Goal: Task Accomplishment & Management: Complete application form

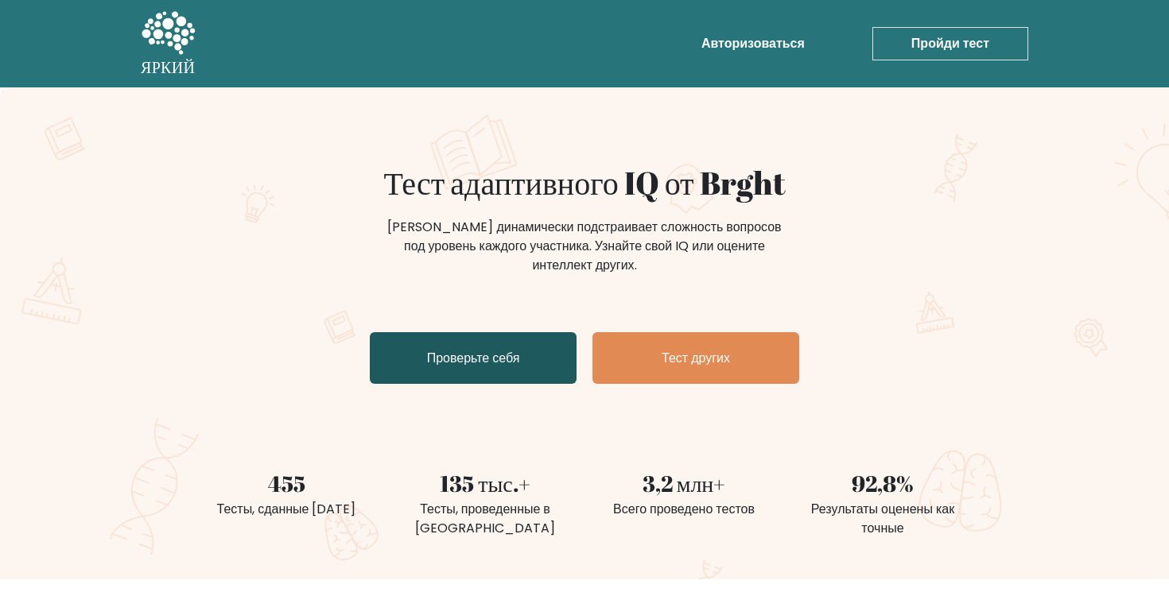
click at [546, 357] on link "Проверьте себя" at bounding box center [473, 358] width 207 height 52
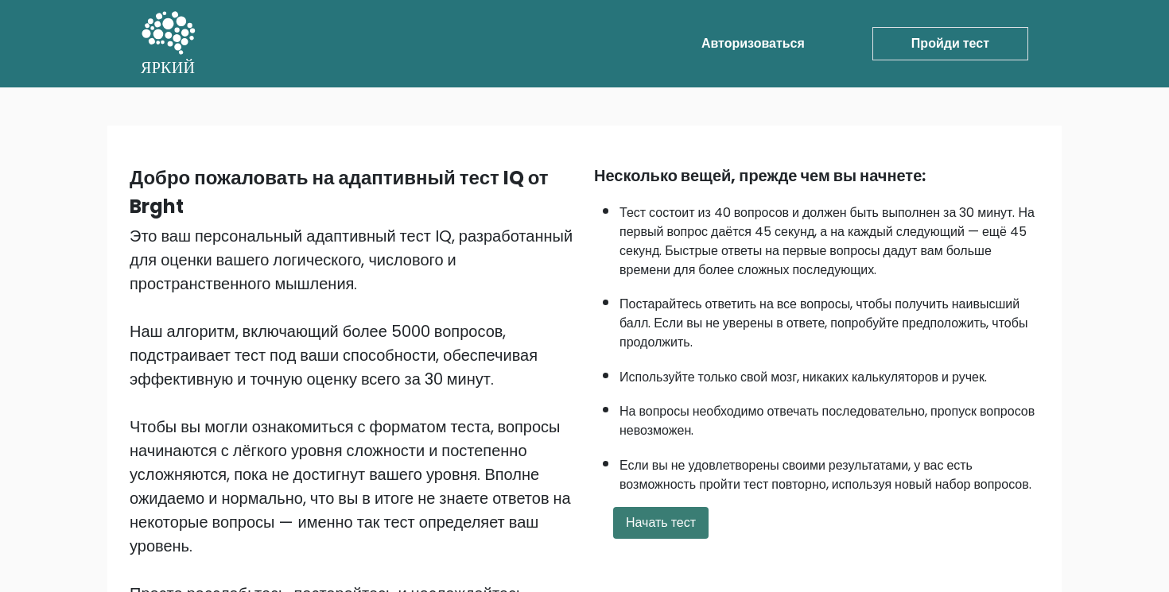
click at [665, 532] on font "Начать тест" at bounding box center [661, 523] width 70 height 18
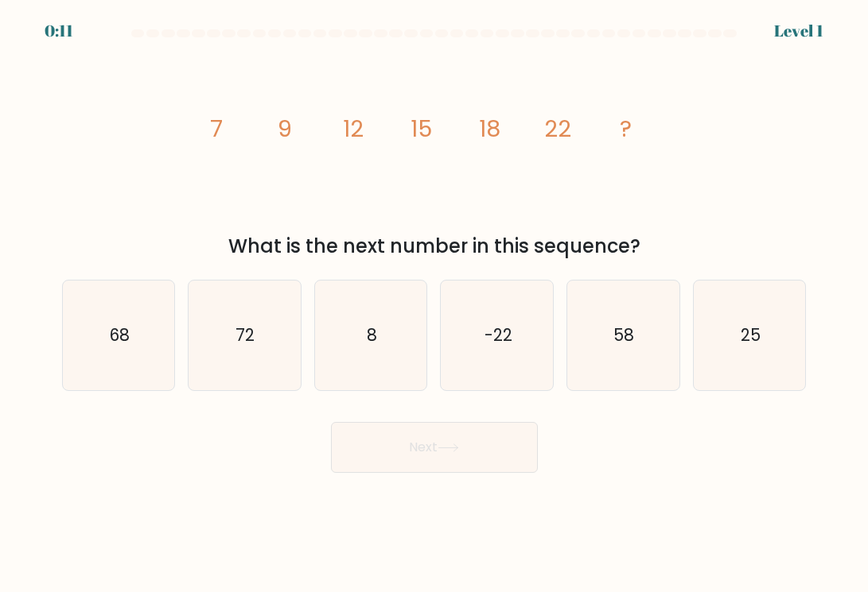
click at [809, 463] on div "Next" at bounding box center [433, 441] width 763 height 63
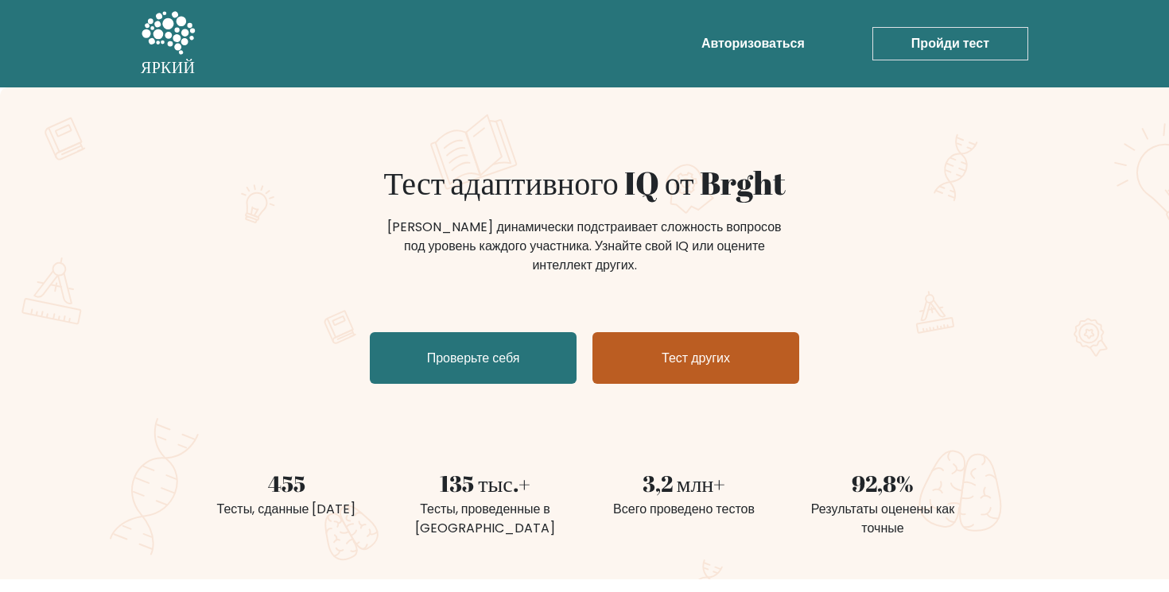
click at [650, 380] on link "Тест других" at bounding box center [695, 358] width 207 height 52
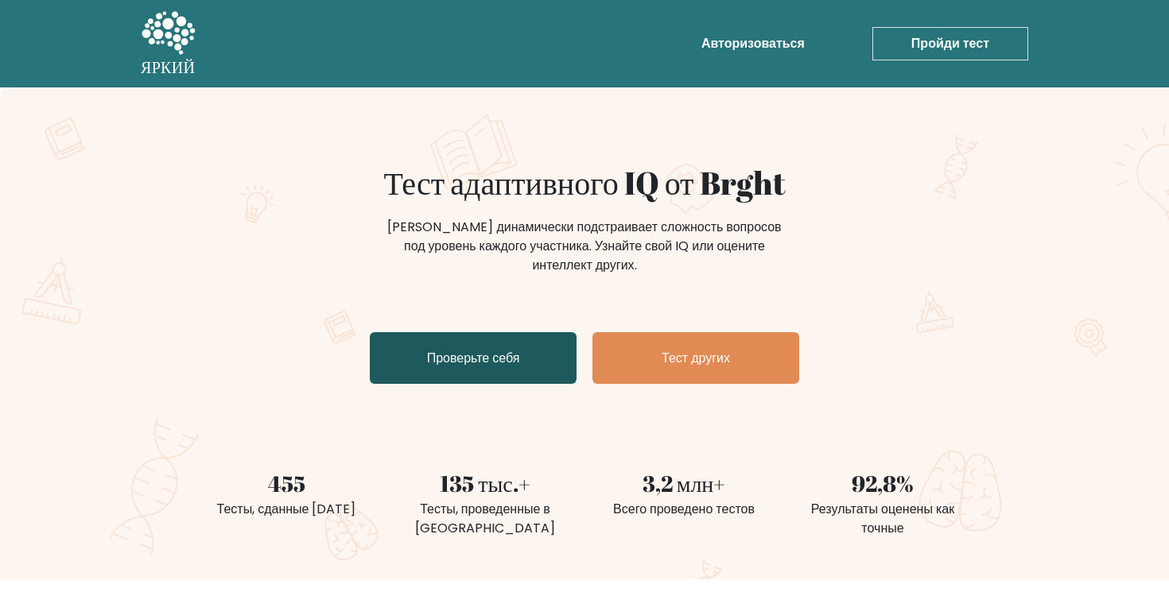
click at [527, 372] on link "Проверьте себя" at bounding box center [473, 358] width 207 height 52
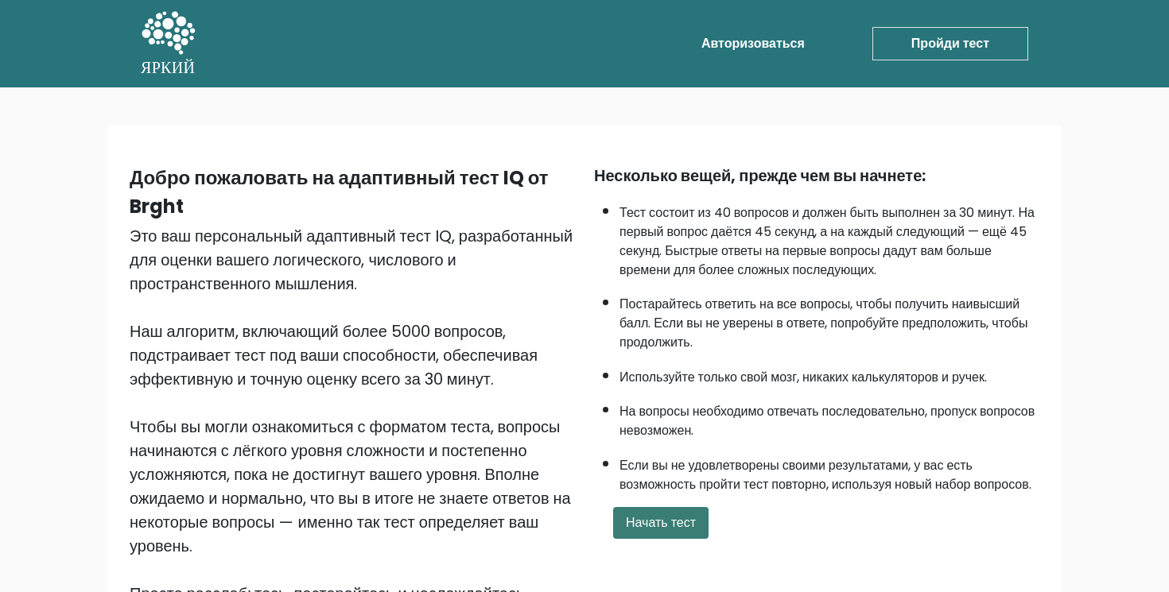
click at [662, 532] on font "Начать тест" at bounding box center [661, 523] width 70 height 18
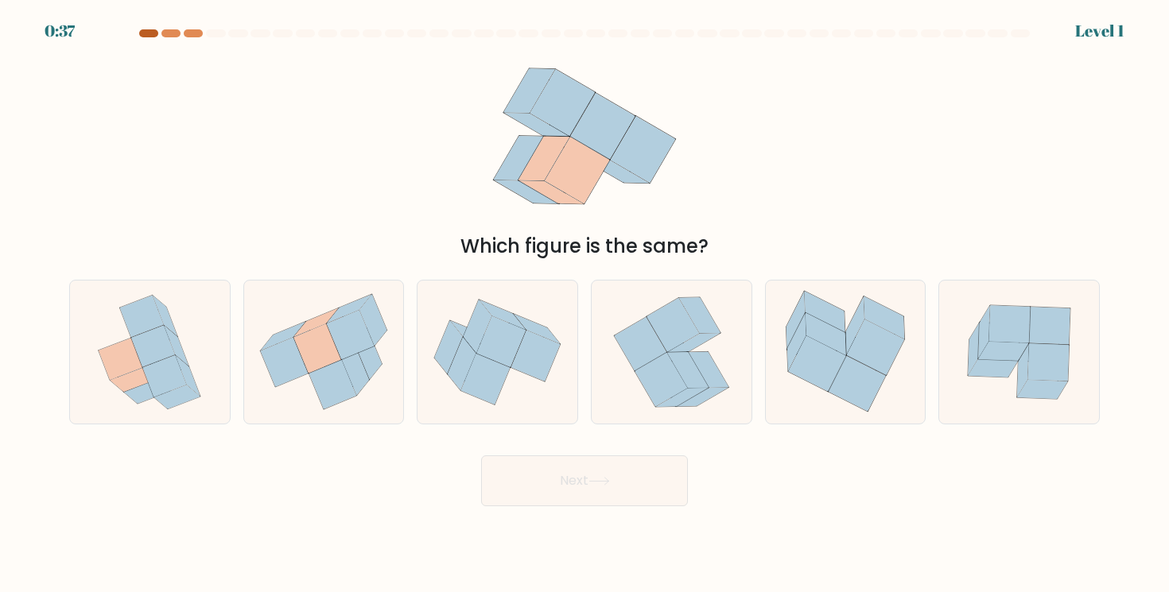
click at [144, 28] on div "0:37 Level 1" at bounding box center [584, 21] width 1169 height 43
click at [150, 30] on div at bounding box center [148, 33] width 19 height 8
click at [175, 37] on div at bounding box center [170, 33] width 19 height 8
click at [199, 37] on div at bounding box center [193, 33] width 19 height 8
click at [892, 175] on div "Какая из фигур одинаковая?" at bounding box center [585, 154] width 1050 height 213
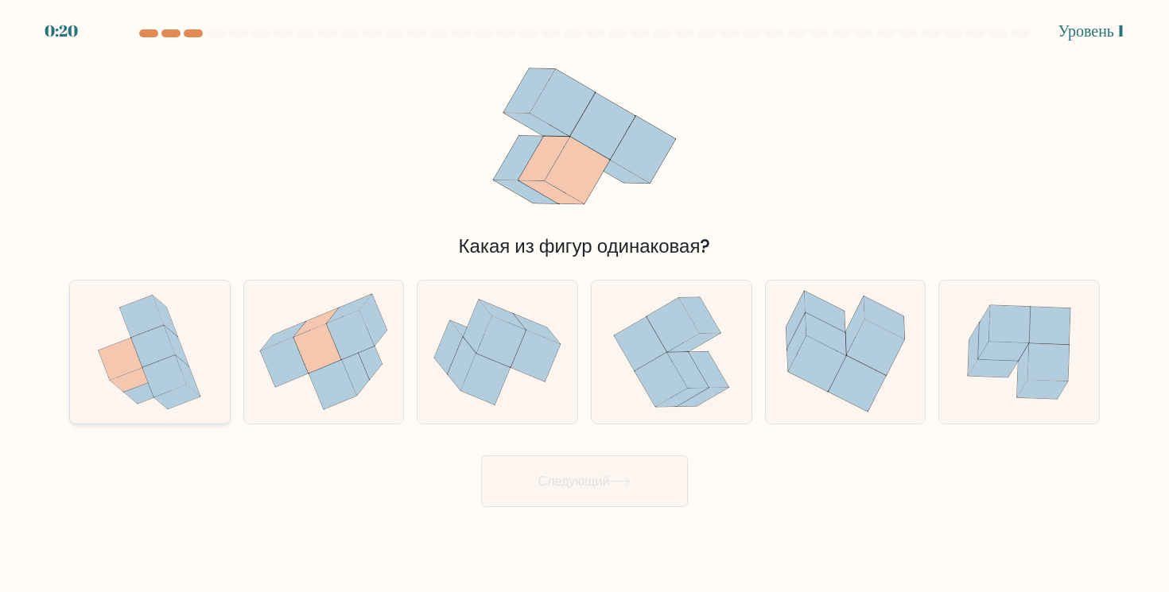
click at [218, 328] on div at bounding box center [149, 352] width 161 height 145
click at [584, 305] on input "а." at bounding box center [584, 301] width 1 height 8
radio input "true"
click at [555, 466] on button "Следующий" at bounding box center [584, 482] width 207 height 52
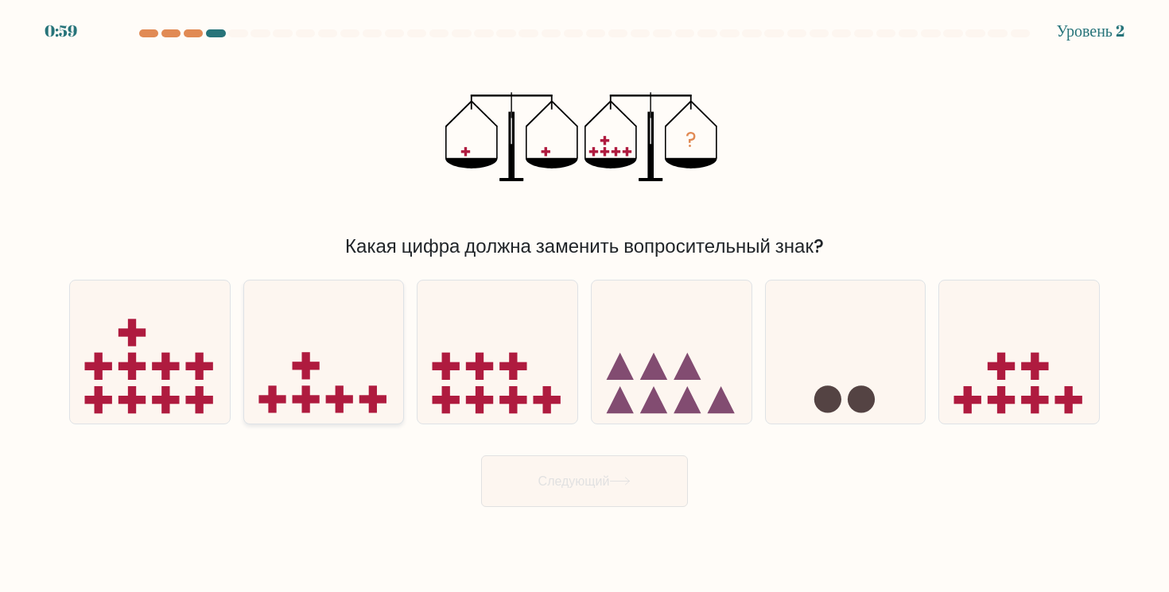
click at [365, 367] on icon at bounding box center [324, 351] width 160 height 132
click at [584, 305] on input "б." at bounding box center [584, 301] width 1 height 8
radio input "true"
click at [511, 488] on button "Следующий" at bounding box center [584, 482] width 207 height 52
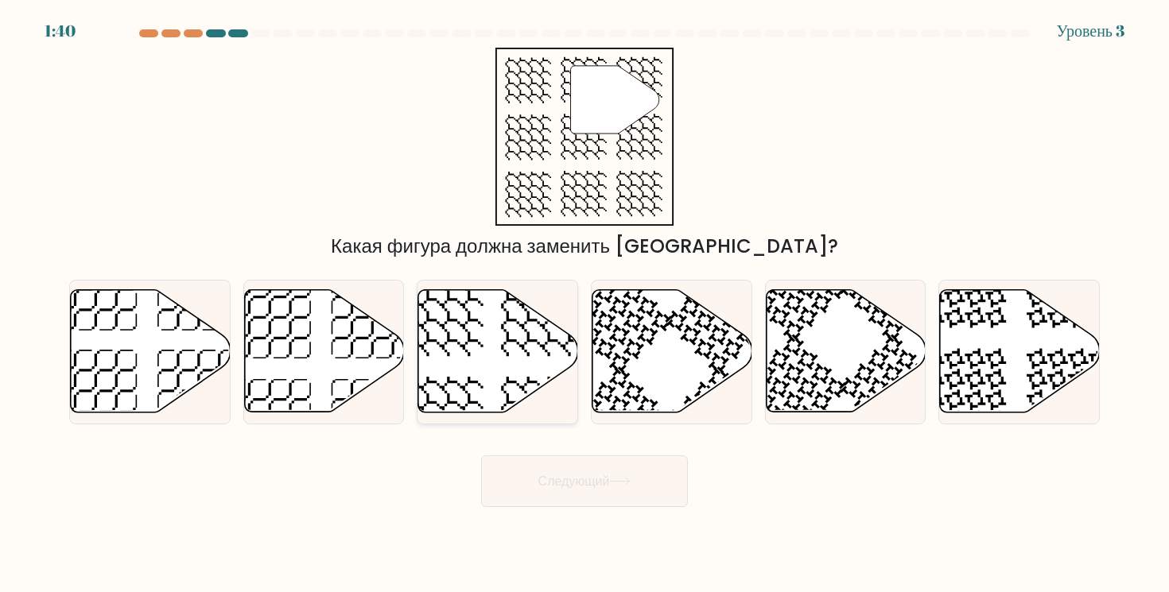
click at [537, 334] on icon at bounding box center [498, 351] width 160 height 122
click at [584, 305] on input "в." at bounding box center [584, 301] width 1 height 8
radio input "true"
click at [587, 484] on font "Следующий" at bounding box center [574, 481] width 72 height 18
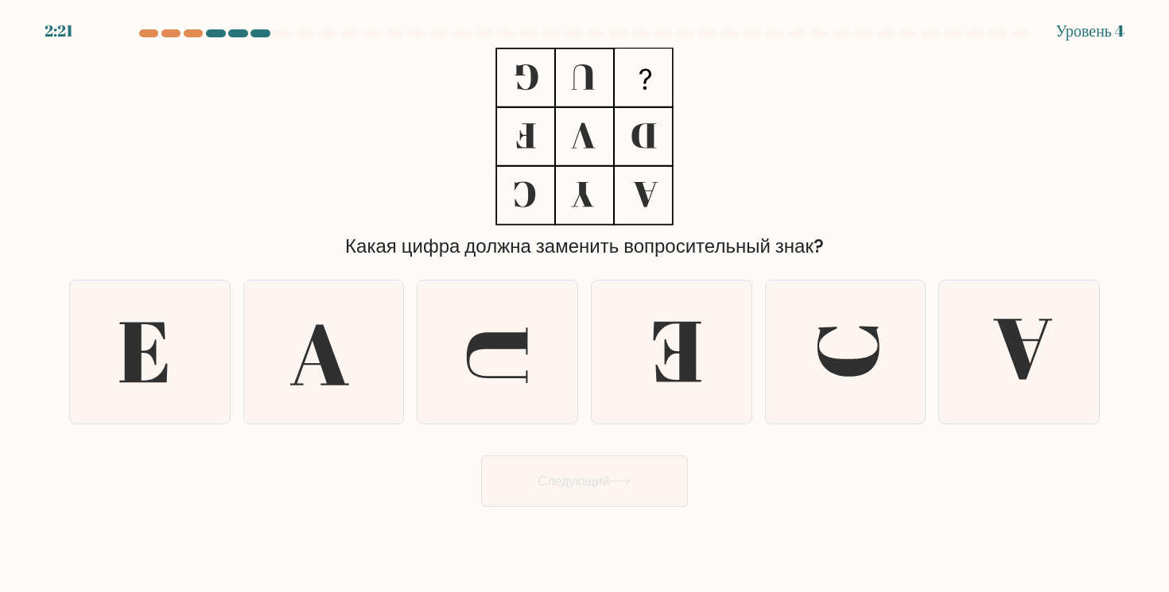
drag, startPoint x: 637, startPoint y: 327, endPoint x: 637, endPoint y: 455, distance: 128.0
click at [637, 327] on icon at bounding box center [671, 352] width 143 height 143
click at [585, 305] on input "г." at bounding box center [584, 301] width 1 height 8
radio input "true"
click at [639, 497] on button "Следующий" at bounding box center [584, 482] width 207 height 52
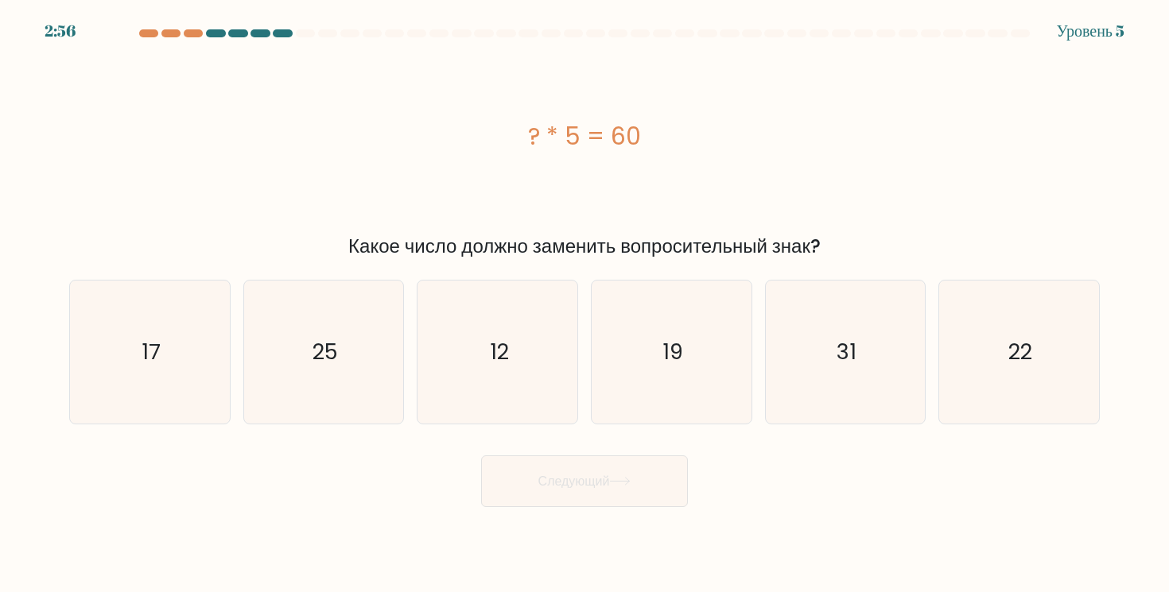
drag, startPoint x: 643, startPoint y: 140, endPoint x: 520, endPoint y: 144, distance: 122.5
click at [520, 144] on div "? * 5 = 60" at bounding box center [584, 136] width 1031 height 36
copy font "? * 5 = 60"
click at [529, 332] on icon "12" at bounding box center [497, 352] width 143 height 143
click at [584, 305] on input "в. 12" at bounding box center [584, 301] width 1 height 8
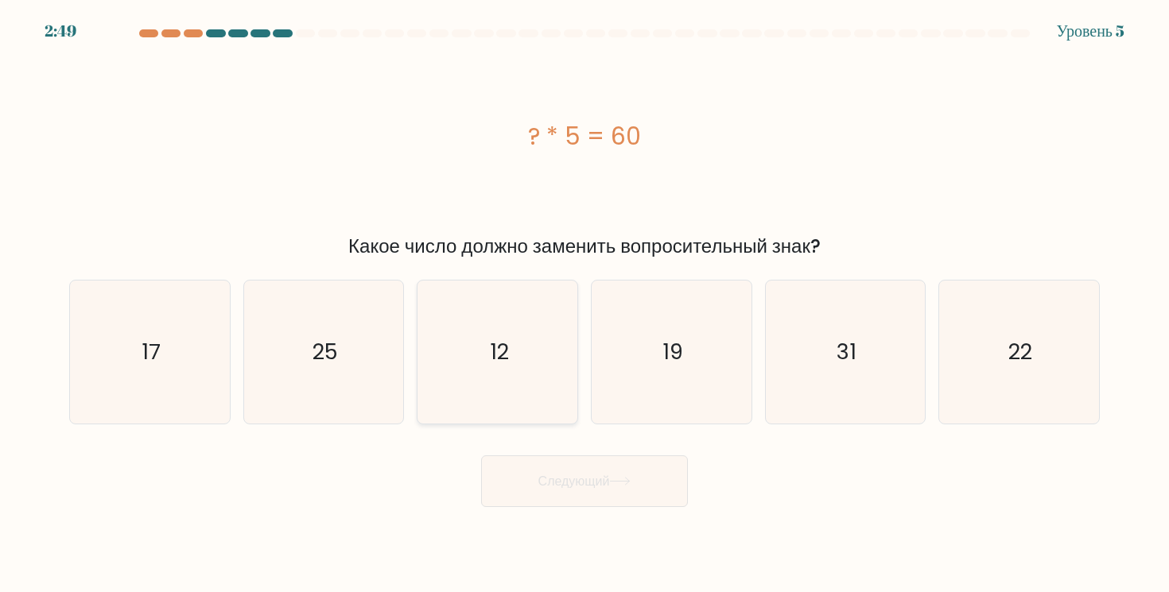
radio input "true"
click at [565, 506] on button "Следующий" at bounding box center [584, 482] width 207 height 52
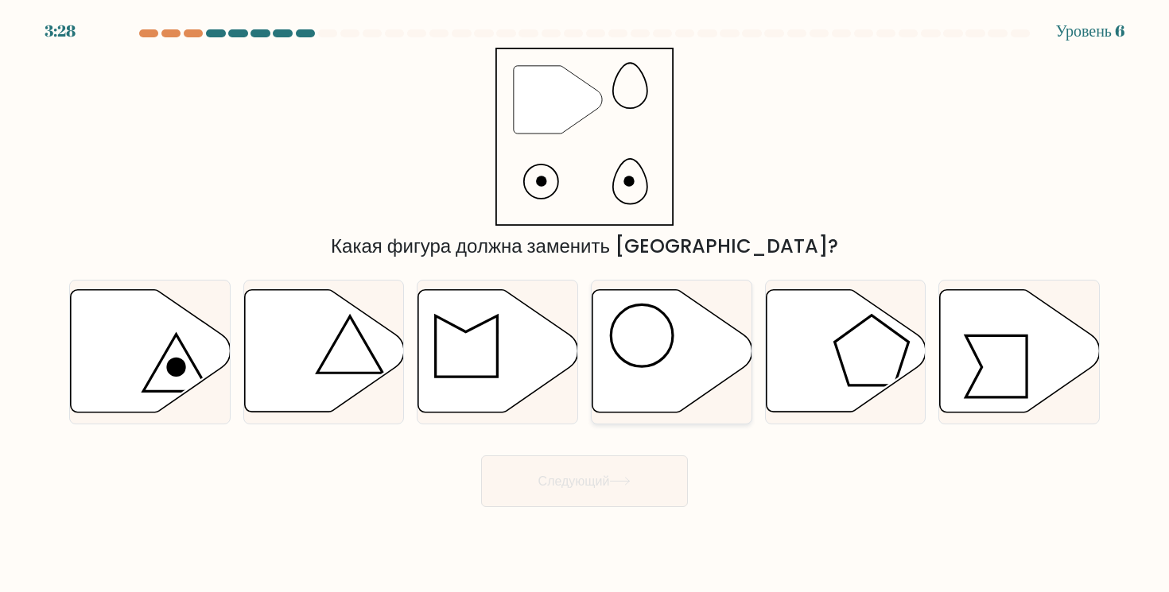
click at [653, 329] on icon at bounding box center [672, 351] width 160 height 122
click at [585, 305] on input "г." at bounding box center [584, 301] width 1 height 8
radio input "true"
click at [648, 478] on button "Следующий" at bounding box center [584, 482] width 207 height 52
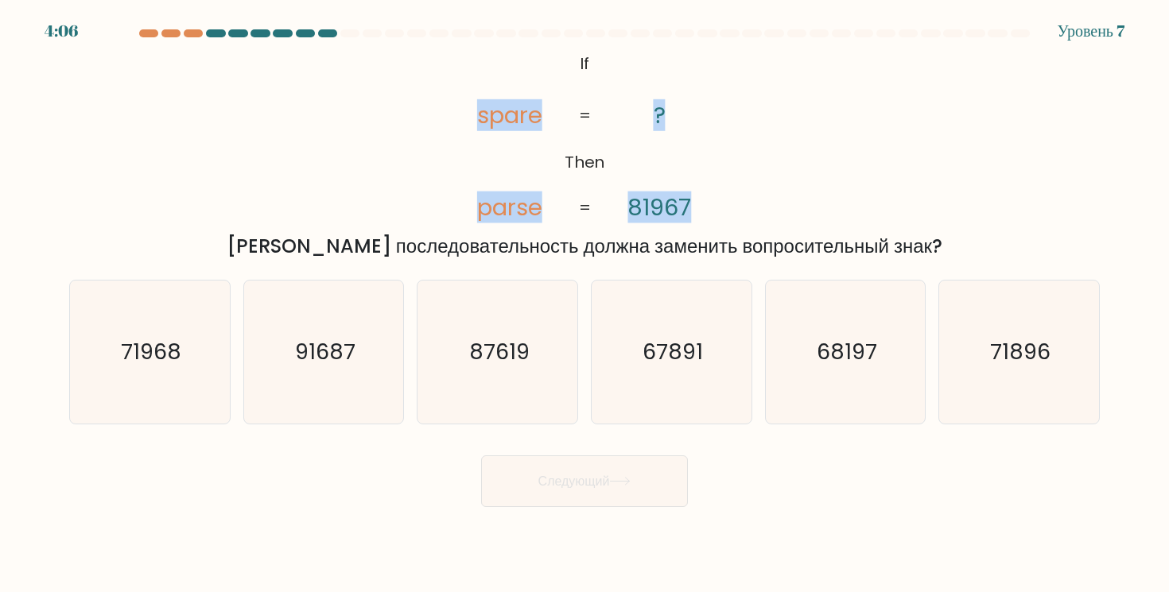
drag, startPoint x: 449, startPoint y: 49, endPoint x: 709, endPoint y: 167, distance: 285.0
click at [709, 167] on icon "@import url('https://fonts.googleapis.com/css?family=Abril+Fatface:400,100,100i…" at bounding box center [585, 137] width 289 height 178
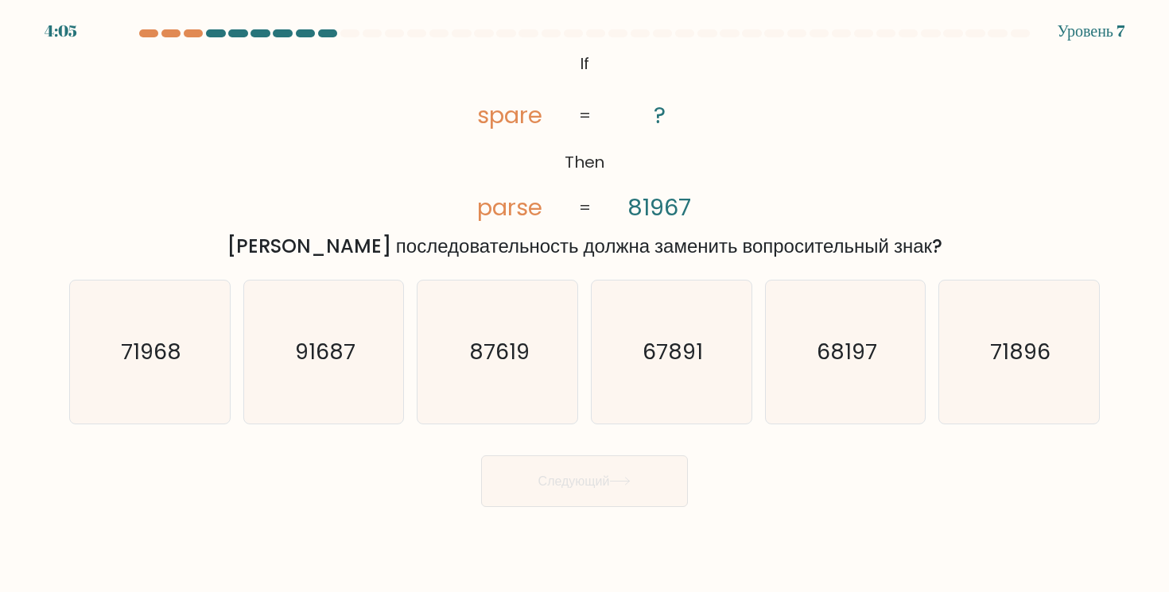
click at [715, 164] on icon "@import url('https://fonts.googleapis.com/css?family=Abril+Fatface:400,100,100i…" at bounding box center [585, 137] width 289 height 178
click at [473, 371] on icon "87619" at bounding box center [497, 352] width 143 height 143
click at [584, 305] on input "в. 87619" at bounding box center [584, 301] width 1 height 8
radio input "true"
click at [546, 507] on button "Следующий" at bounding box center [584, 482] width 207 height 52
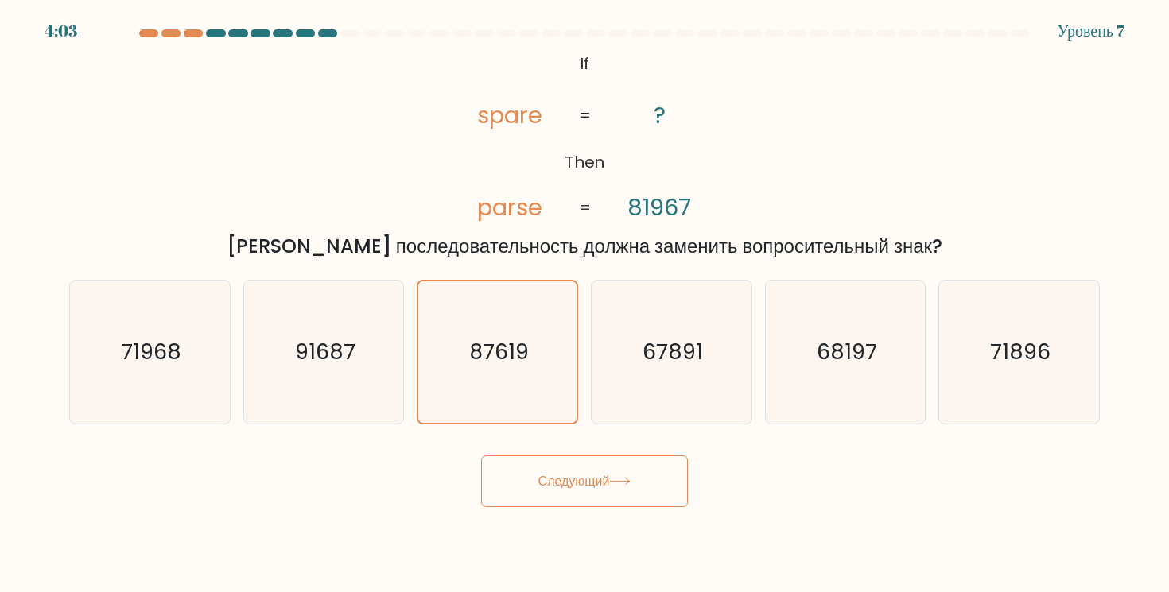
click at [569, 467] on button "Следующий" at bounding box center [584, 482] width 207 height 52
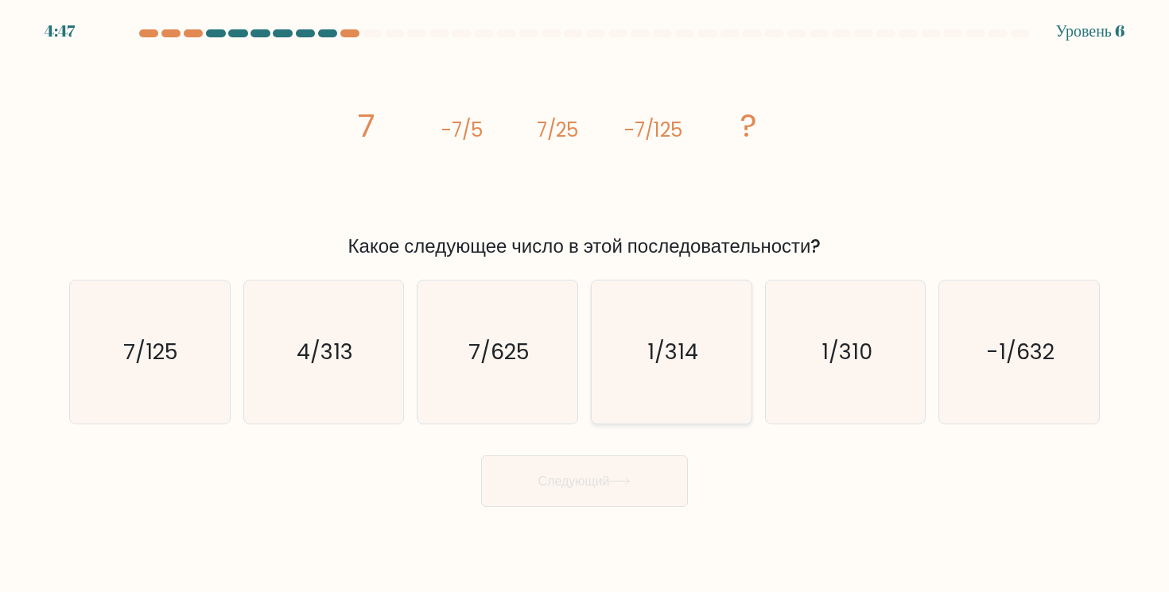
click at [678, 336] on icon "1/314" at bounding box center [671, 352] width 143 height 143
click at [585, 305] on input "г. 1/314" at bounding box center [584, 301] width 1 height 8
radio input "true"
click at [643, 484] on button "Следующий" at bounding box center [584, 482] width 207 height 52
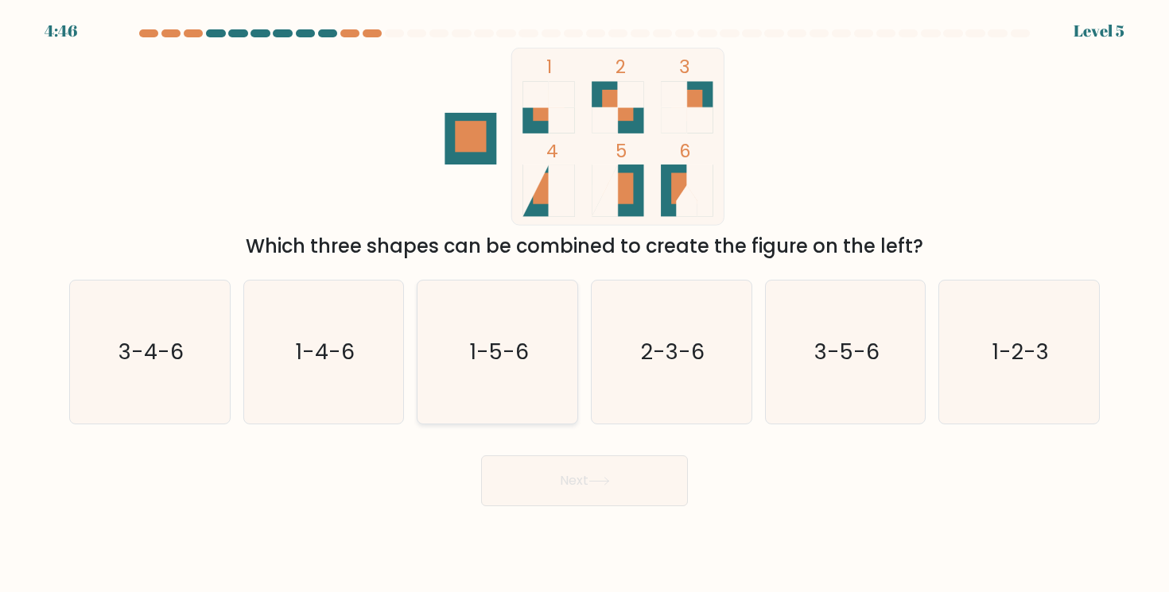
click at [430, 355] on icon "1-5-6" at bounding box center [497, 352] width 143 height 143
click at [584, 305] on input "c. 1-5-6" at bounding box center [584, 301] width 1 height 8
radio input "true"
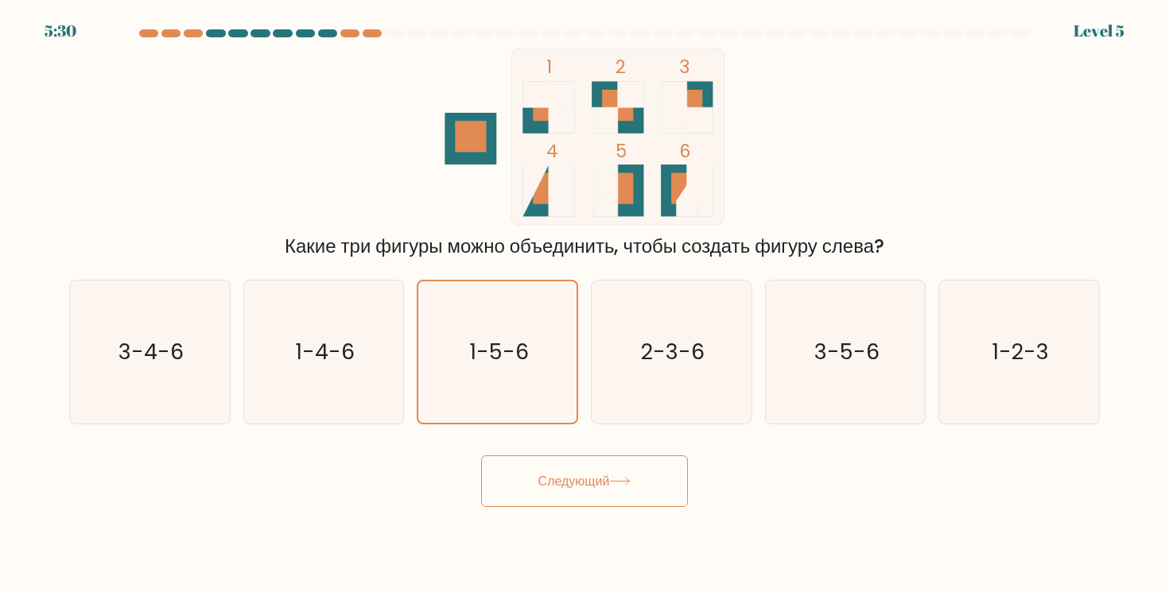
click at [611, 495] on button "Следующий" at bounding box center [584, 482] width 207 height 52
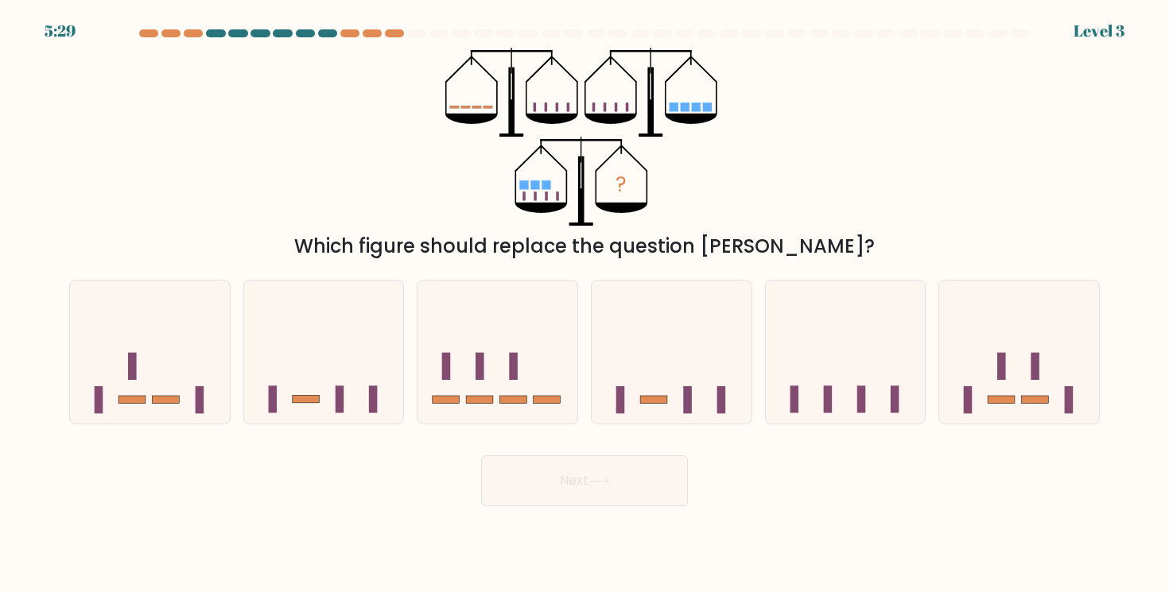
click at [672, 367] on icon at bounding box center [672, 351] width 160 height 132
click at [585, 305] on input "d." at bounding box center [584, 301] width 1 height 8
radio input "true"
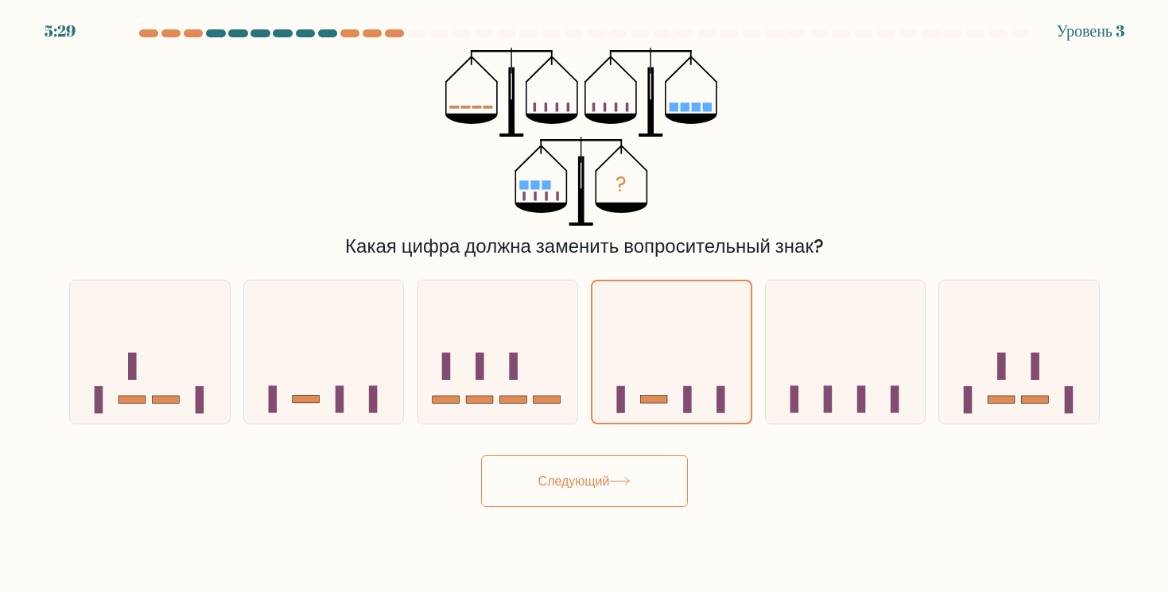
click at [660, 462] on button "Следующий" at bounding box center [584, 482] width 207 height 52
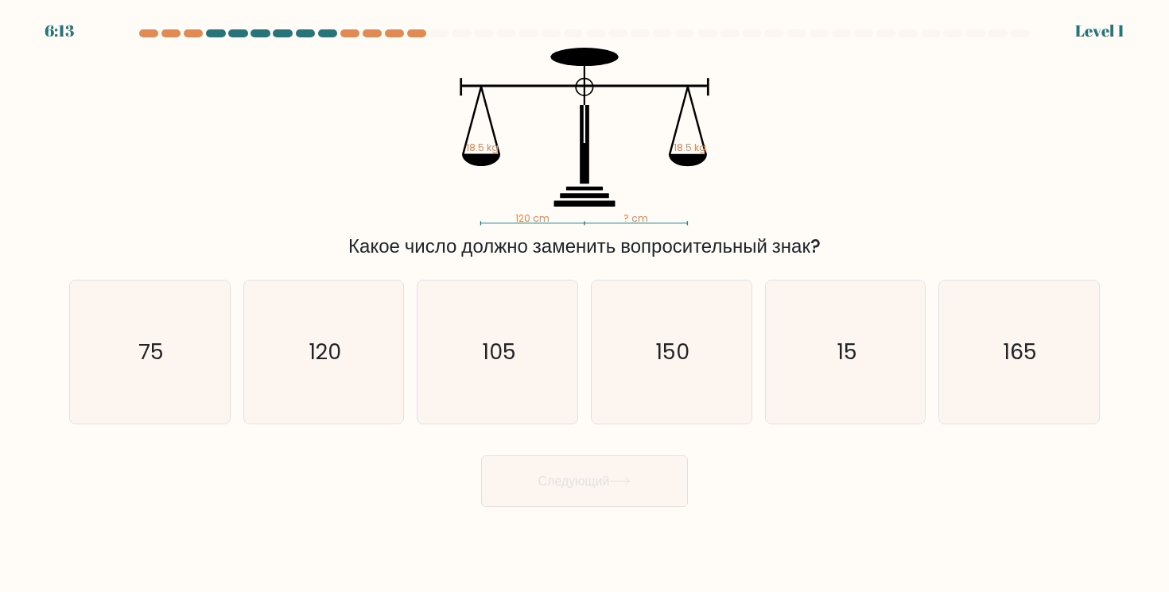
click at [575, 459] on button "Следующий" at bounding box center [584, 482] width 207 height 52
click at [652, 391] on icon "150" at bounding box center [671, 352] width 143 height 143
click at [585, 305] on input "г. 150" at bounding box center [584, 301] width 1 height 8
radio input "true"
click at [660, 483] on button "Следующий" at bounding box center [584, 482] width 207 height 52
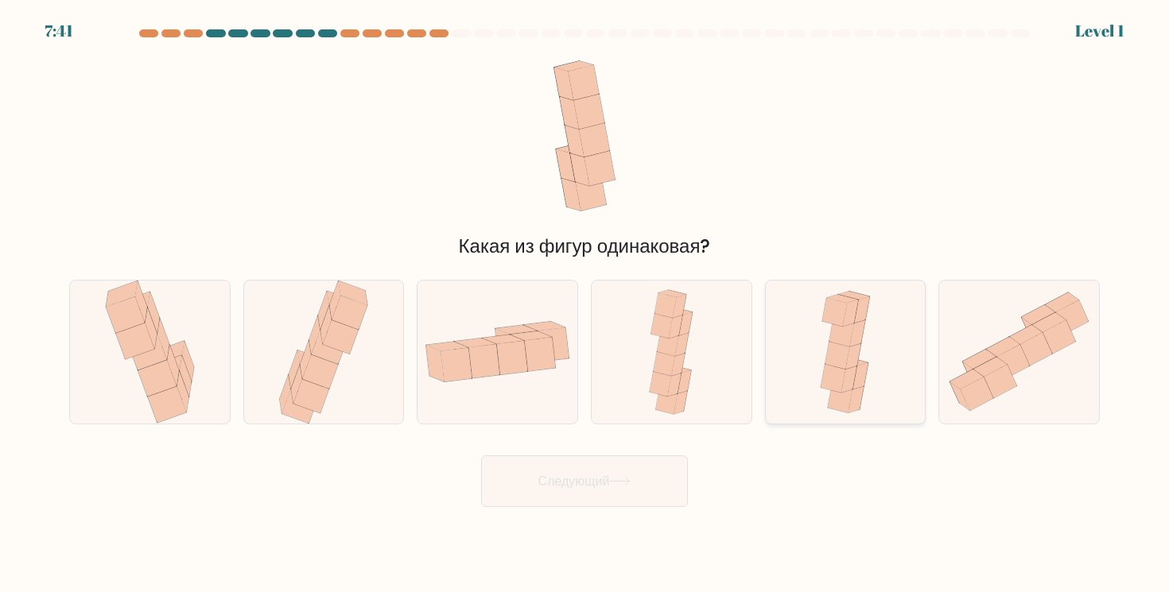
click at [815, 340] on icon at bounding box center [845, 352] width 65 height 143
click at [585, 305] on input "и." at bounding box center [584, 301] width 1 height 8
radio input "true"
click at [639, 487] on button "Следующий" at bounding box center [584, 482] width 207 height 52
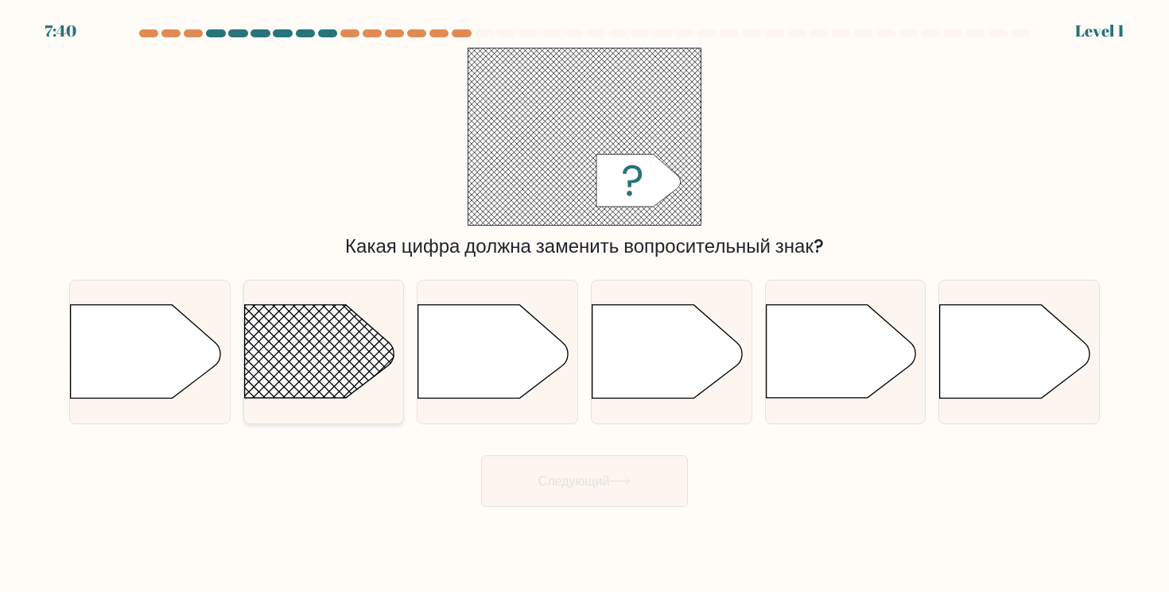
click at [390, 380] on line at bounding box center [501, 271] width 636 height 636
click at [584, 305] on input "б." at bounding box center [584, 301] width 1 height 8
radio input "true"
click at [499, 499] on button "Следующий" at bounding box center [584, 482] width 207 height 52
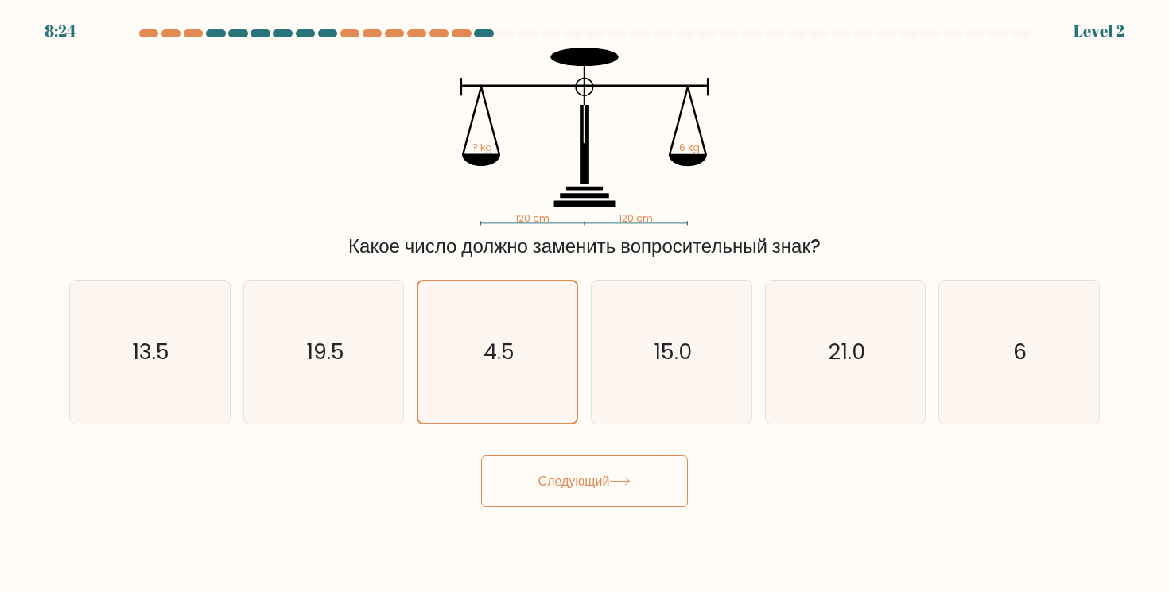
click at [538, 478] on font "Следующий" at bounding box center [574, 481] width 72 height 18
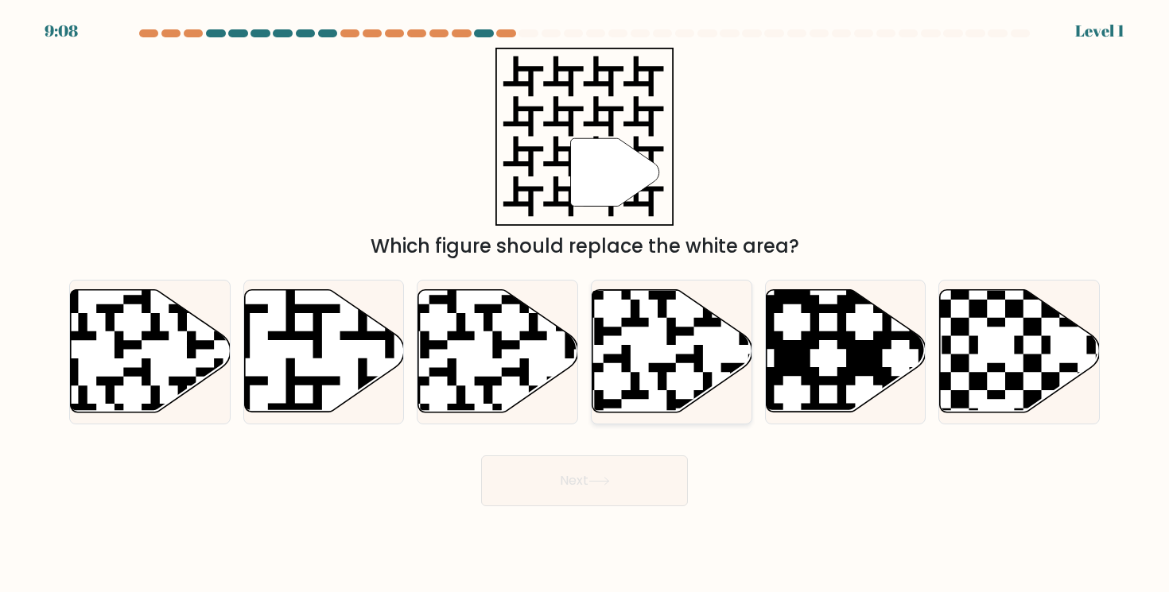
click at [614, 337] on icon at bounding box center [672, 351] width 160 height 122
click at [585, 305] on input "d." at bounding box center [584, 301] width 1 height 8
radio input "true"
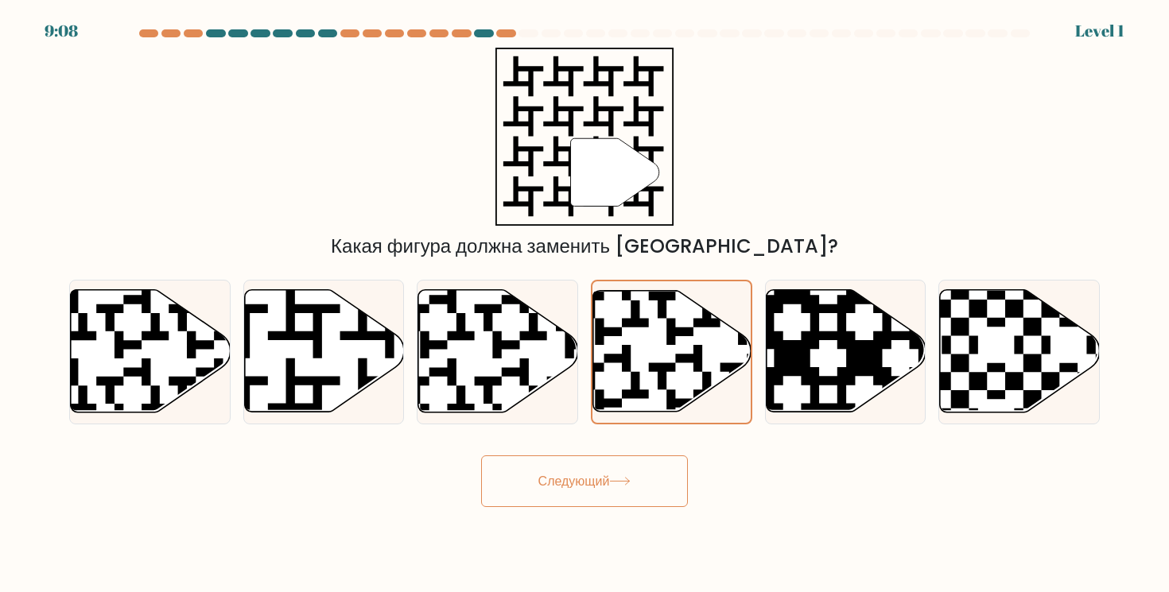
click at [603, 469] on button "Следующий" at bounding box center [584, 482] width 207 height 52
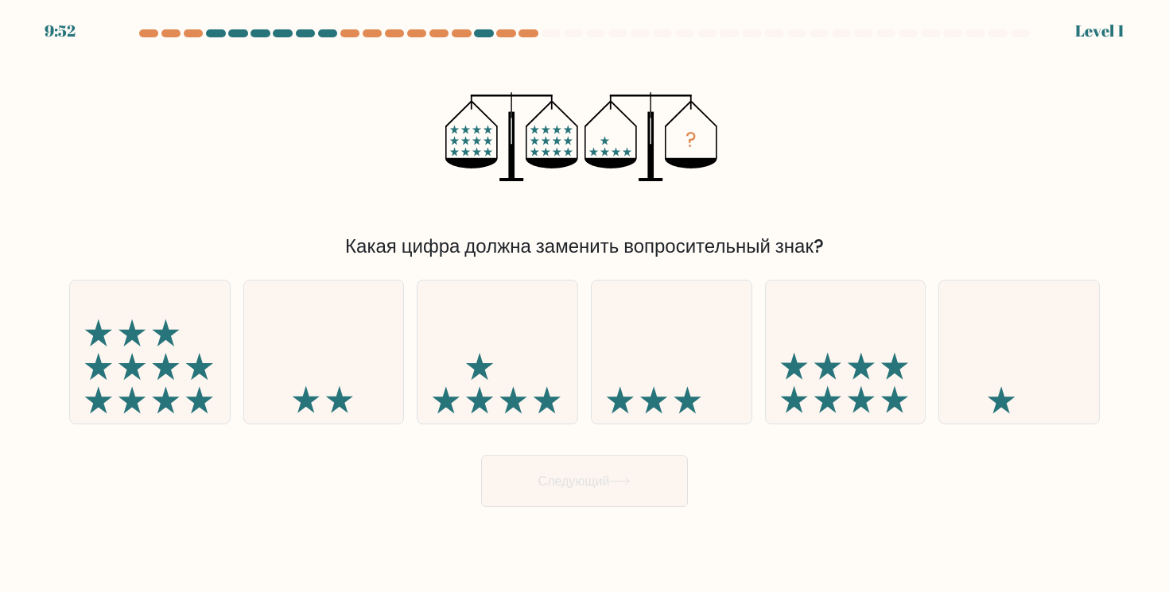
click at [544, 460] on button "Следующий" at bounding box center [584, 482] width 207 height 52
click at [959, 340] on icon at bounding box center [1019, 351] width 160 height 132
click at [585, 305] on input "ф." at bounding box center [584, 301] width 1 height 8
radio input "true"
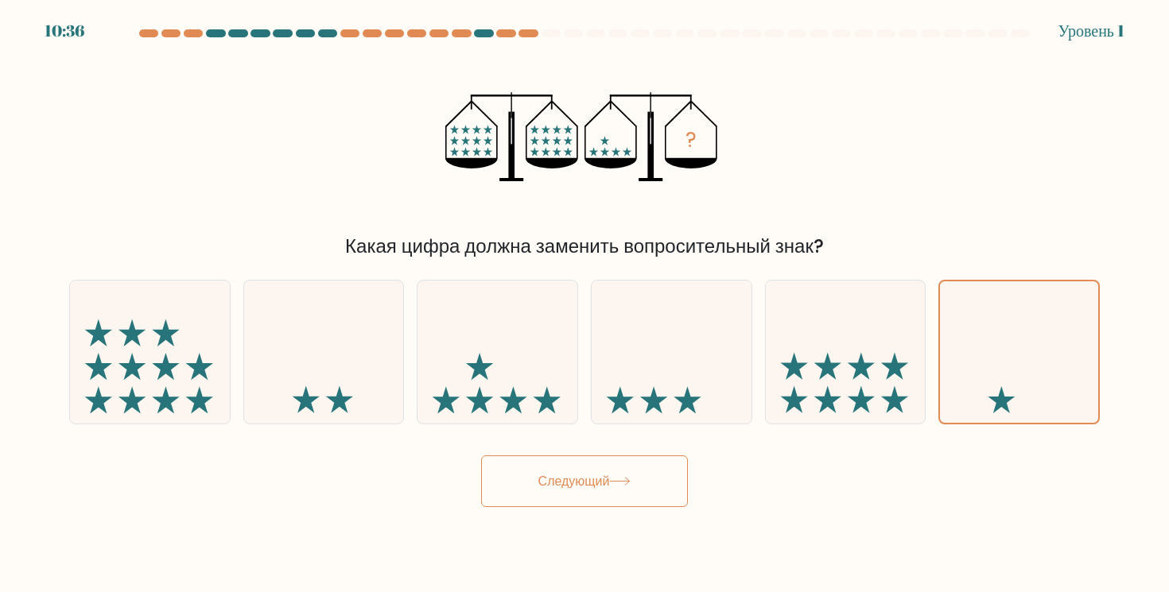
click at [639, 442] on form at bounding box center [584, 268] width 1169 height 478
click at [639, 458] on button "Следующий" at bounding box center [584, 482] width 207 height 52
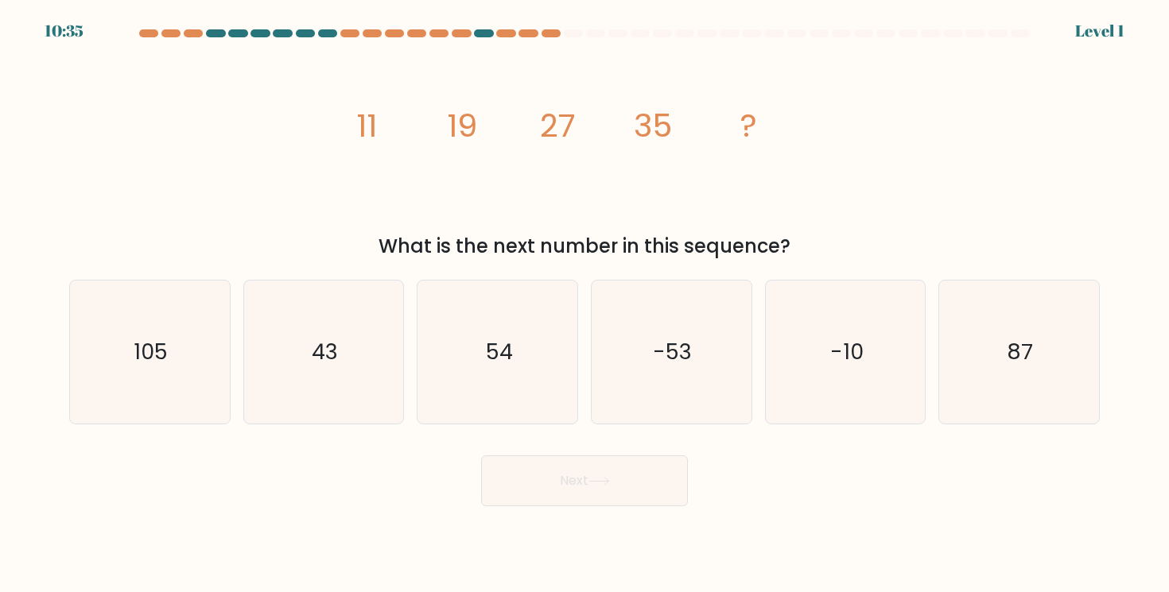
click at [601, 507] on button "Next" at bounding box center [584, 481] width 207 height 51
click at [612, 378] on icon "-53" at bounding box center [671, 352] width 143 height 143
click at [585, 305] on input "г. -53" at bounding box center [584, 301] width 1 height 8
radio input "true"
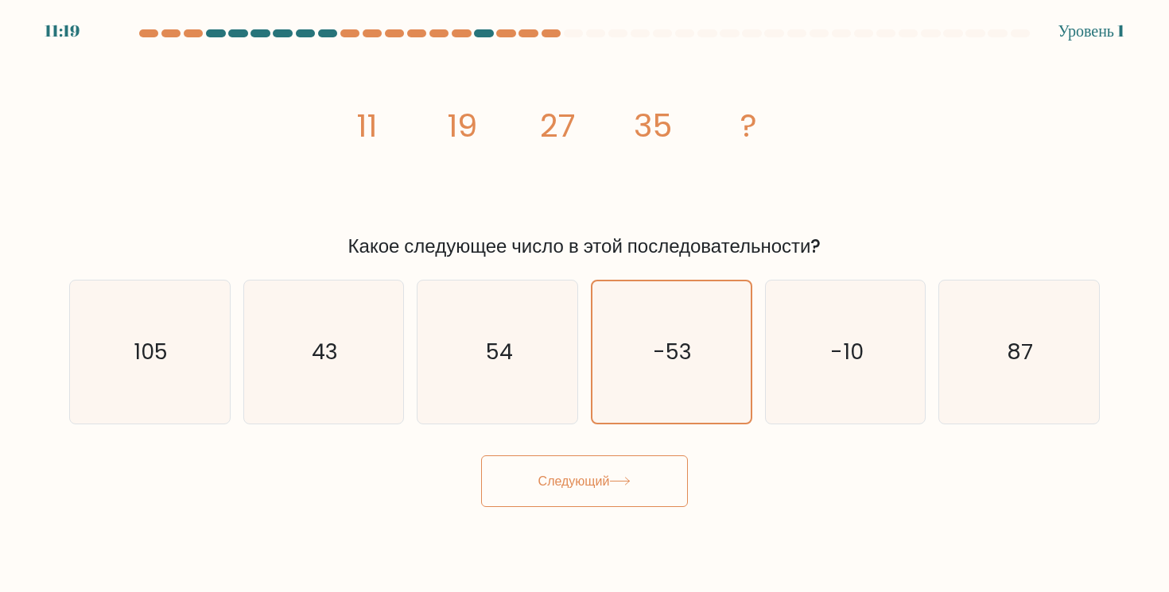
click at [600, 505] on button "Следующий" at bounding box center [584, 482] width 207 height 52
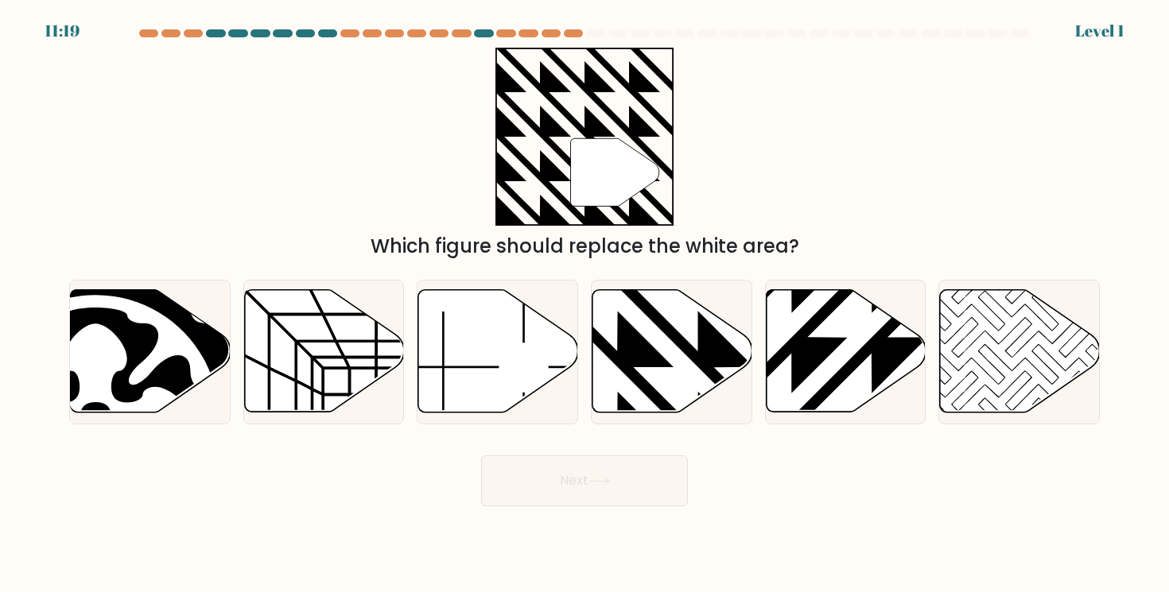
click at [579, 476] on button "Next" at bounding box center [584, 481] width 207 height 51
click at [563, 413] on icon at bounding box center [497, 351] width 160 height 125
click at [584, 305] on input "в." at bounding box center [584, 301] width 1 height 8
radio input "true"
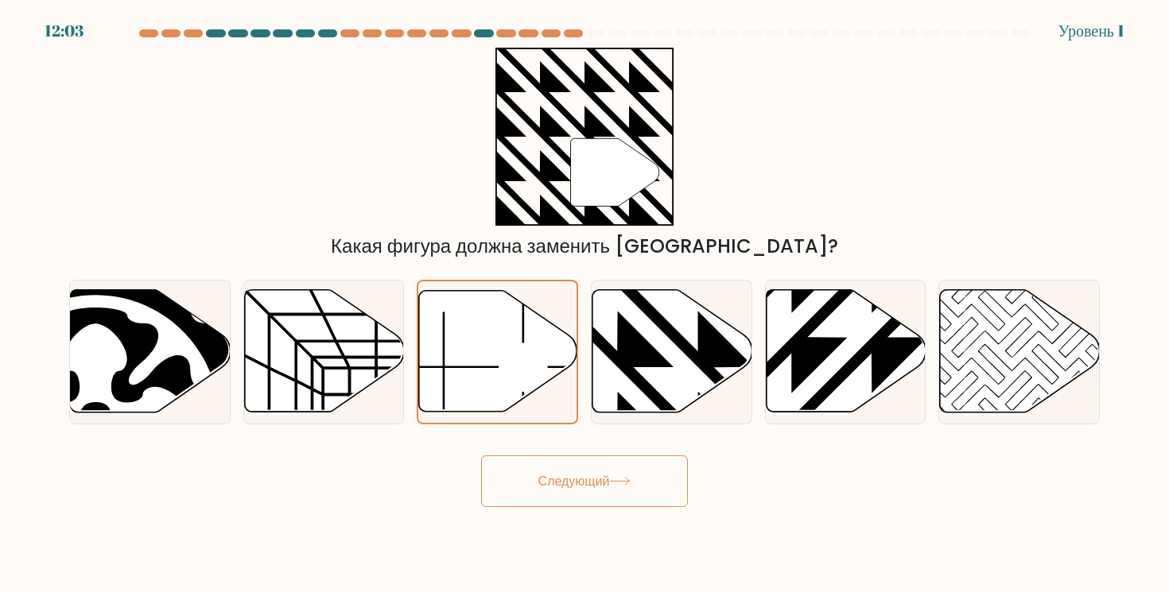
click at [567, 476] on font "Следующий" at bounding box center [574, 481] width 72 height 18
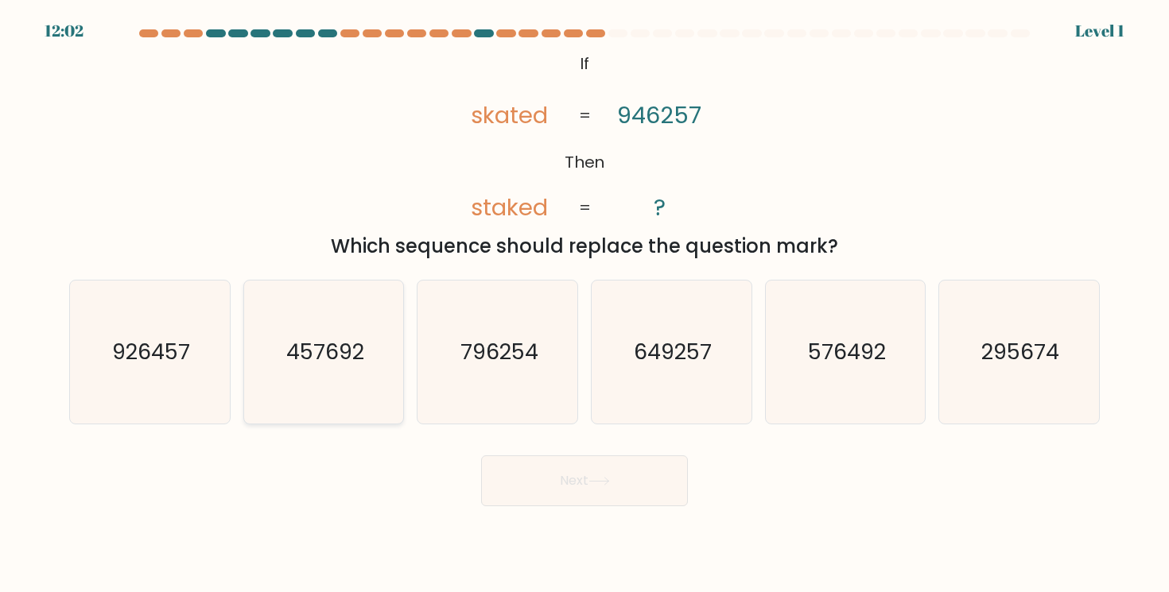
click at [359, 357] on text "457692" at bounding box center [325, 351] width 78 height 29
click at [584, 305] on input "b. 457692" at bounding box center [584, 301] width 1 height 8
radio input "true"
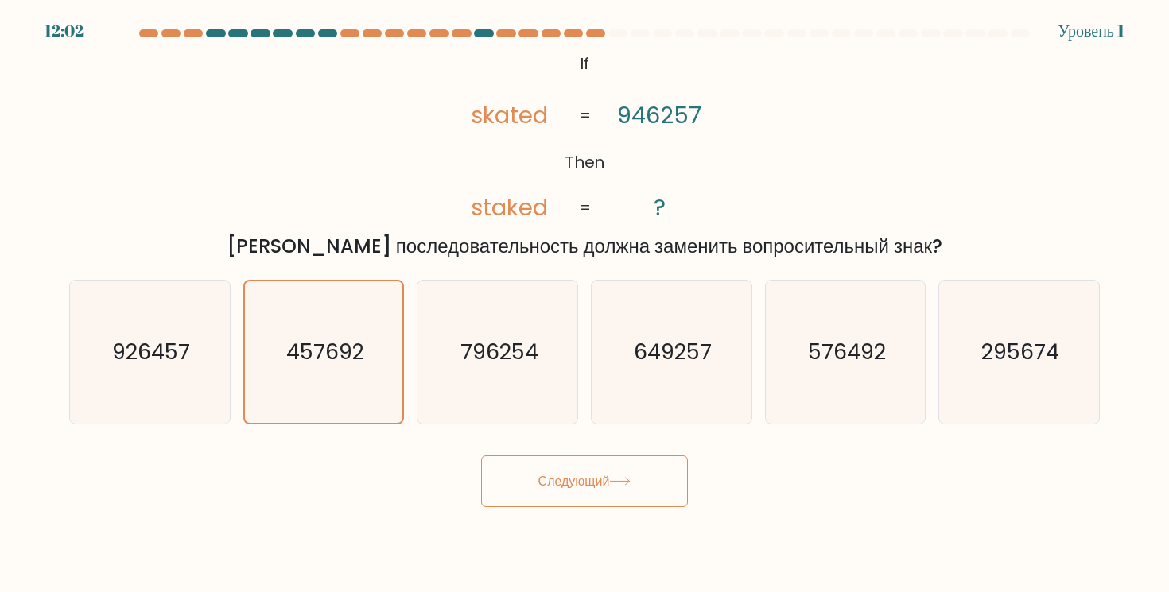
click at [530, 454] on div "Следующий" at bounding box center [585, 476] width 1050 height 64
click at [534, 463] on button "Следующий" at bounding box center [584, 482] width 207 height 52
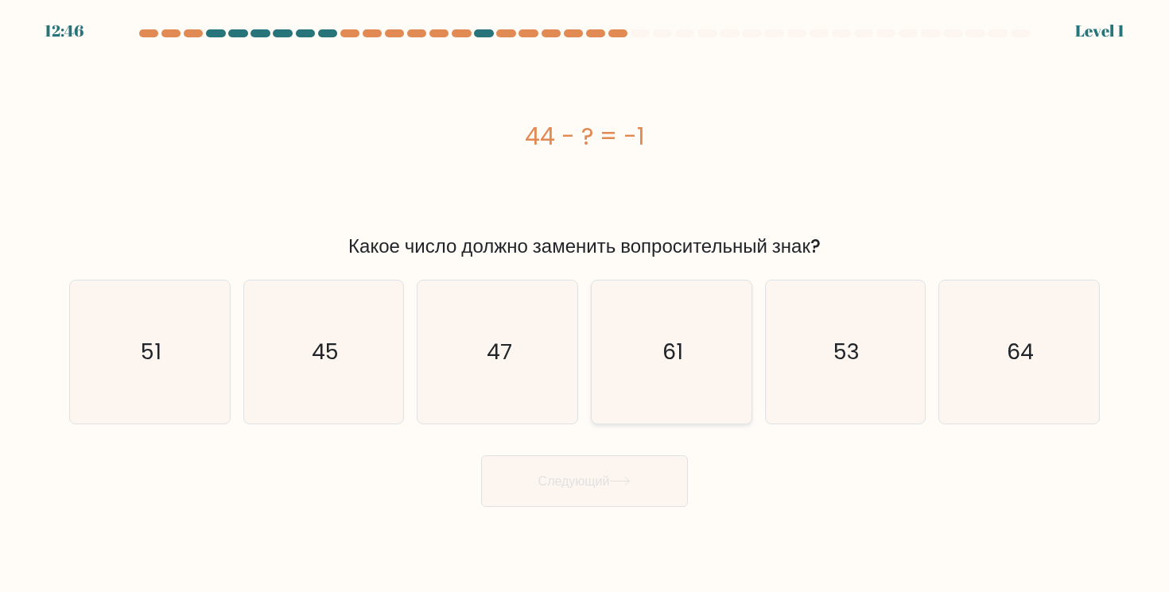
click at [620, 368] on icon "61" at bounding box center [671, 352] width 143 height 143
click at [585, 305] on input "г. 61" at bounding box center [584, 301] width 1 height 8
radio input "true"
click at [619, 496] on button "Следующий" at bounding box center [584, 482] width 207 height 52
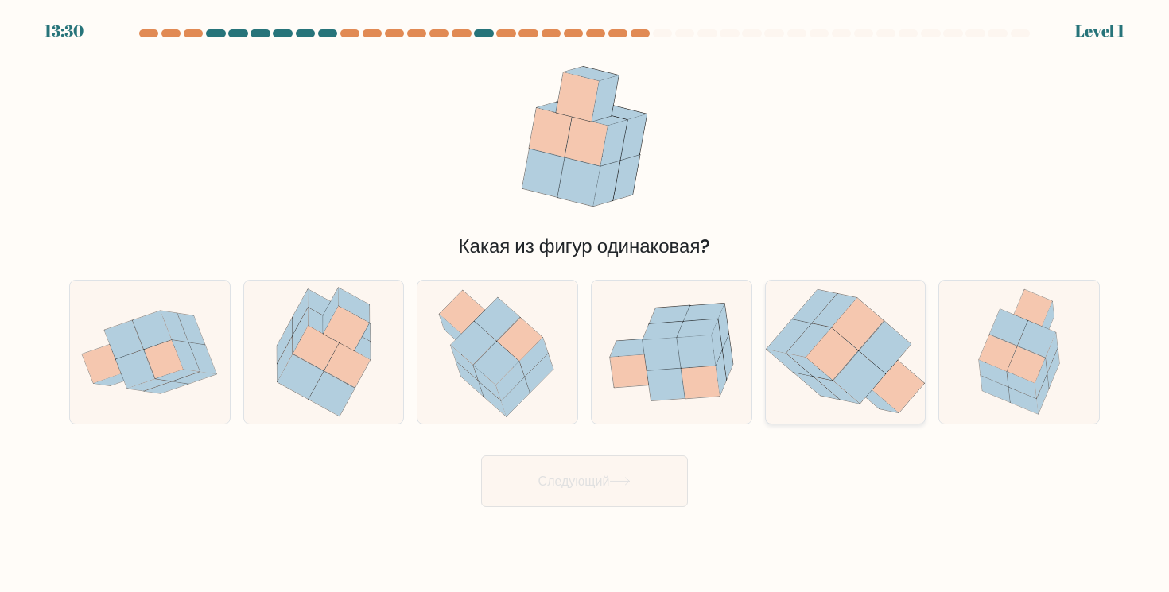
drag, startPoint x: 784, startPoint y: 351, endPoint x: 736, endPoint y: 379, distance: 55.5
click at [784, 351] on icon at bounding box center [788, 336] width 45 height 33
click at [585, 305] on input "и." at bounding box center [584, 301] width 1 height 8
radio input "true"
click at [623, 456] on button "Следующий" at bounding box center [584, 482] width 207 height 52
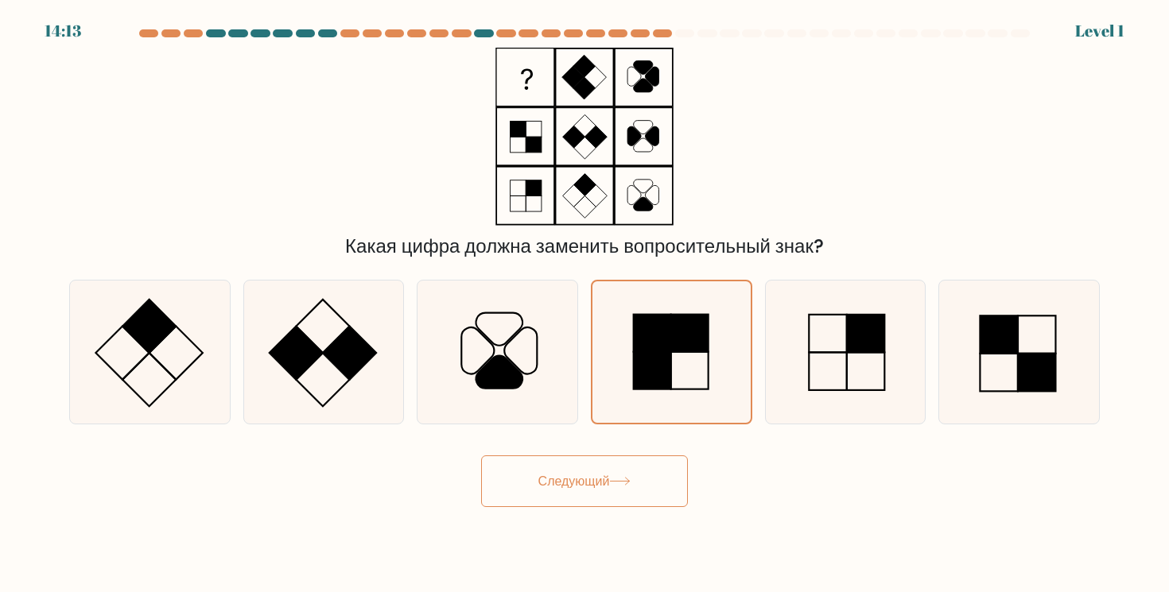
click at [608, 482] on font "Следующий" at bounding box center [574, 481] width 72 height 18
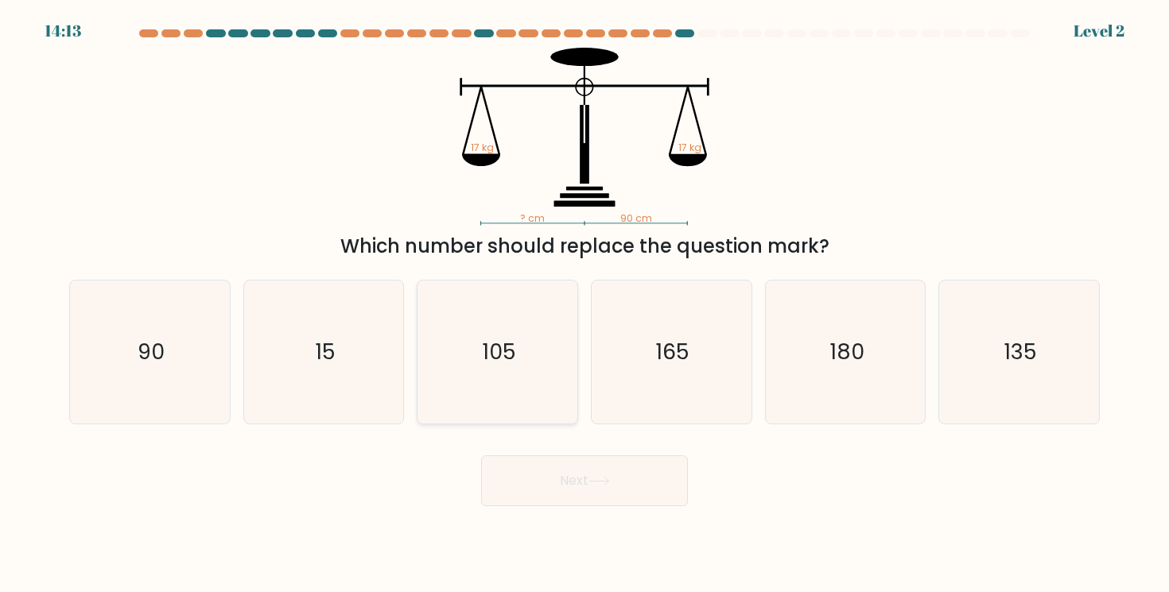
click at [517, 346] on icon "105" at bounding box center [497, 352] width 143 height 143
click at [584, 305] on input "c. 105" at bounding box center [584, 301] width 1 height 8
radio input "true"
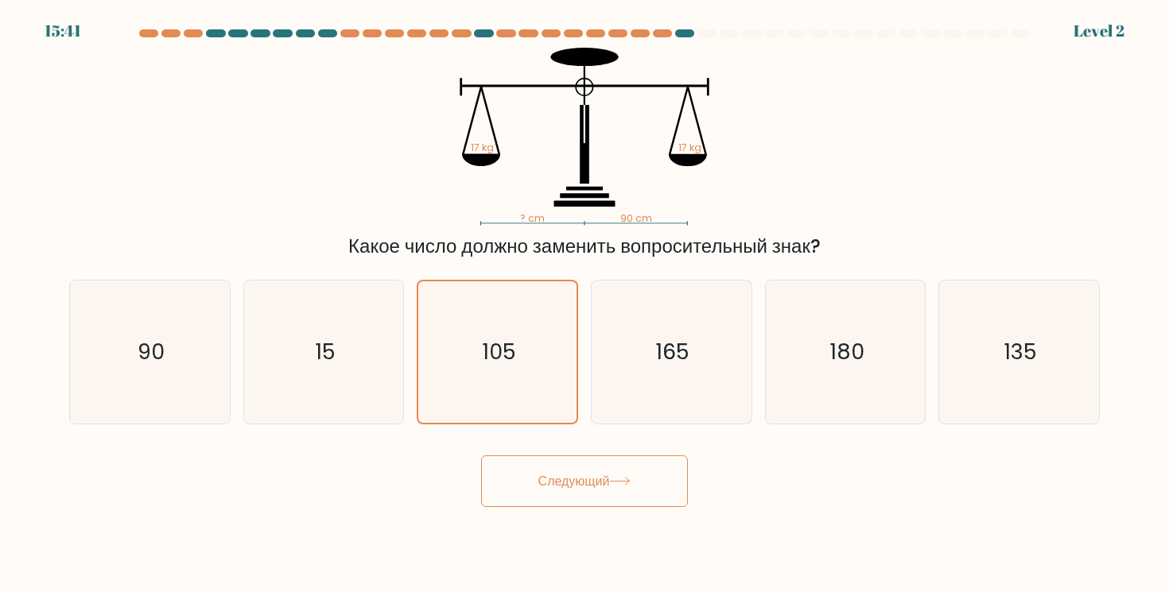
click at [561, 495] on button "Следующий" at bounding box center [584, 482] width 207 height 52
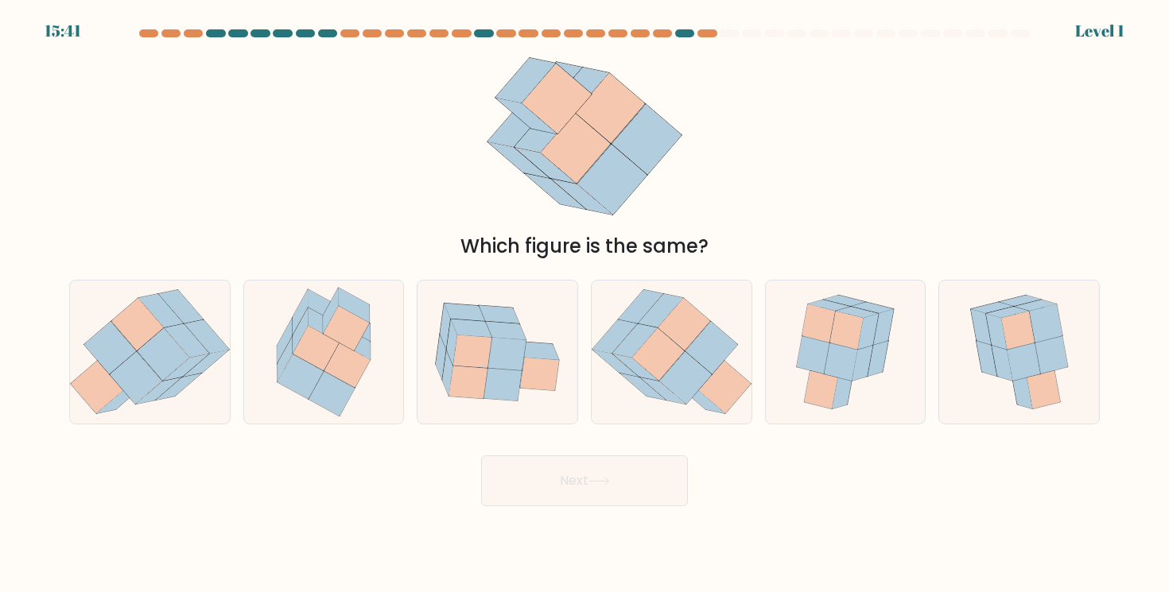
click at [561, 483] on button "Next" at bounding box center [584, 481] width 207 height 51
click at [288, 360] on icon at bounding box center [284, 358] width 15 height 45
click at [584, 305] on input "b." at bounding box center [584, 301] width 1 height 8
radio input "true"
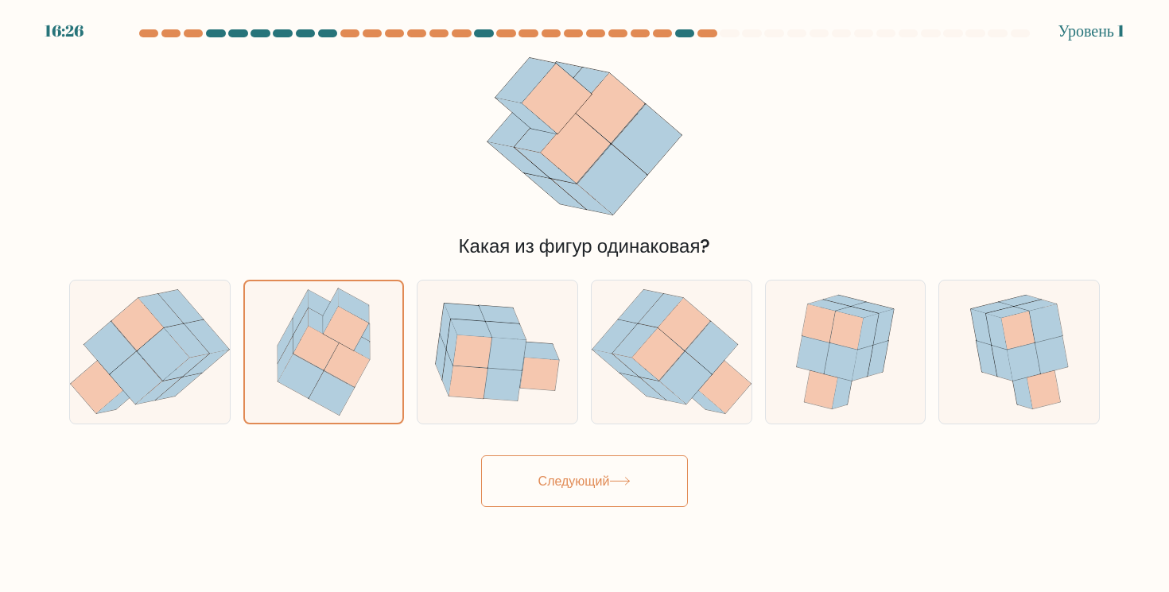
click at [529, 475] on button "Следующий" at bounding box center [584, 482] width 207 height 52
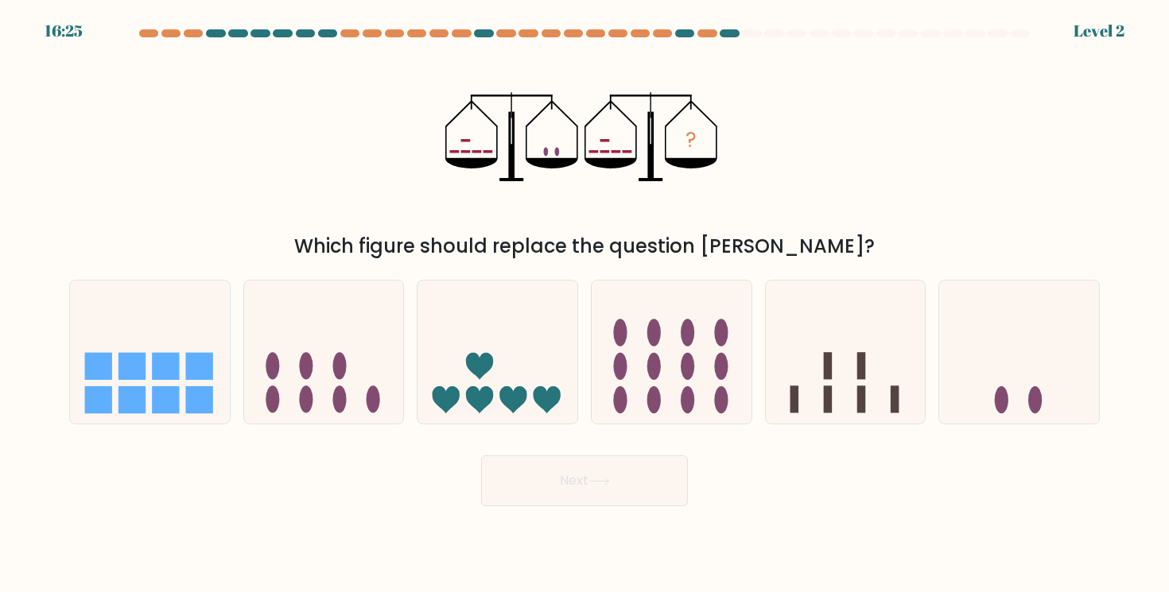
click at [183, 347] on icon at bounding box center [150, 351] width 160 height 132
click at [584, 305] on input "a." at bounding box center [584, 301] width 1 height 8
radio input "true"
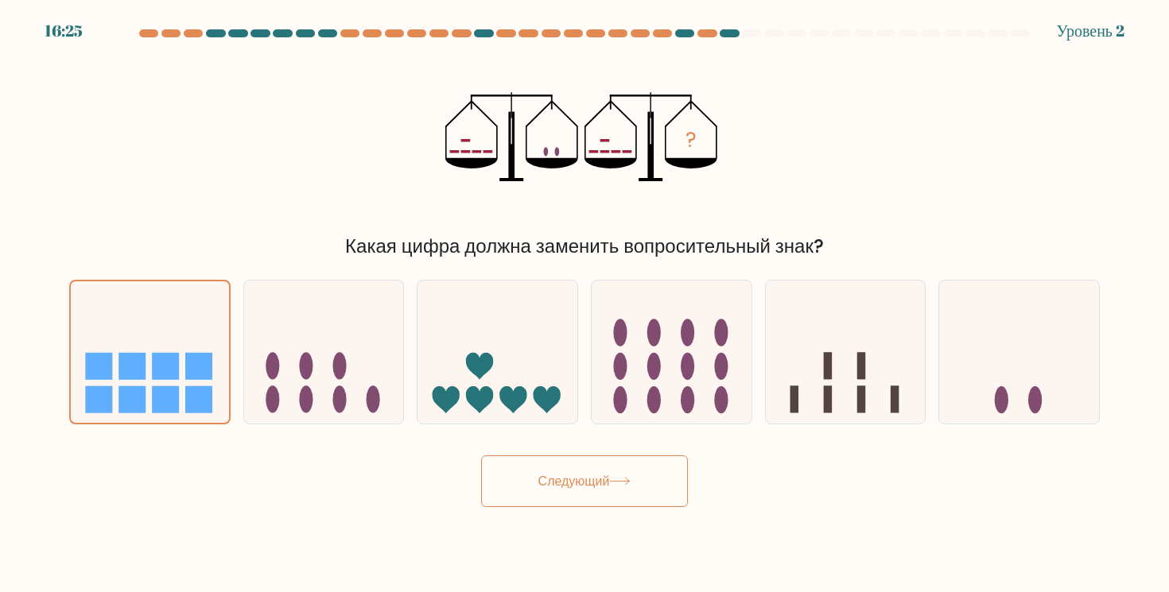
click at [493, 468] on button "Следующий" at bounding box center [584, 482] width 207 height 52
click at [549, 484] on font "Следующий" at bounding box center [574, 481] width 72 height 18
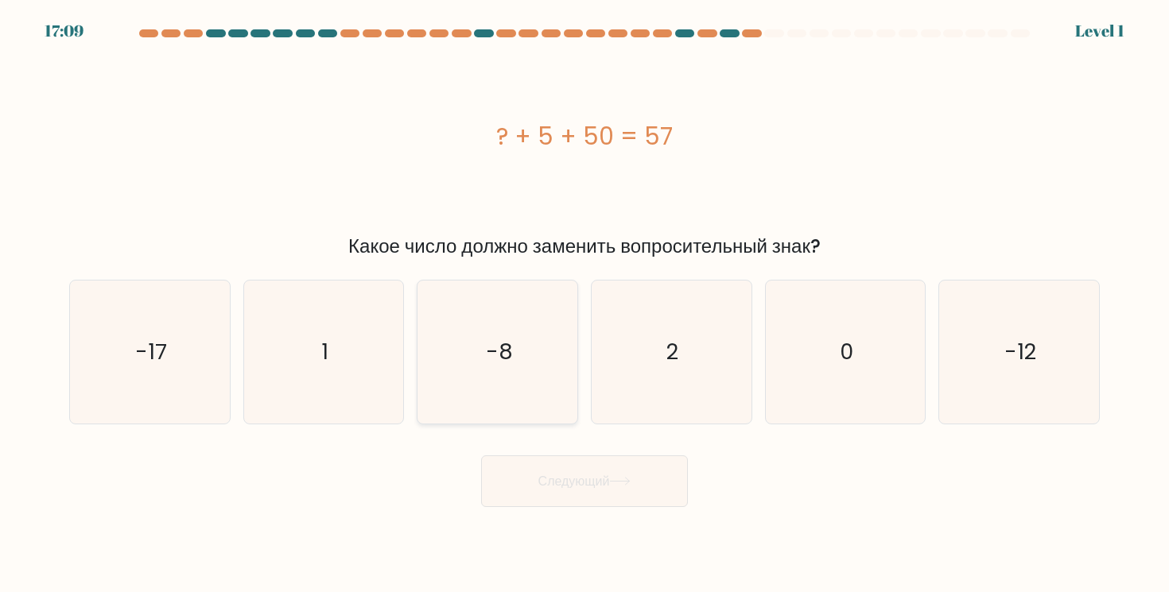
click at [549, 379] on icon "-8" at bounding box center [497, 352] width 143 height 143
click at [584, 305] on input "в. -8" at bounding box center [584, 301] width 1 height 8
radio input "true"
click at [604, 477] on font "Следующий" at bounding box center [574, 481] width 72 height 18
click at [654, 357] on icon "2" at bounding box center [671, 352] width 143 height 143
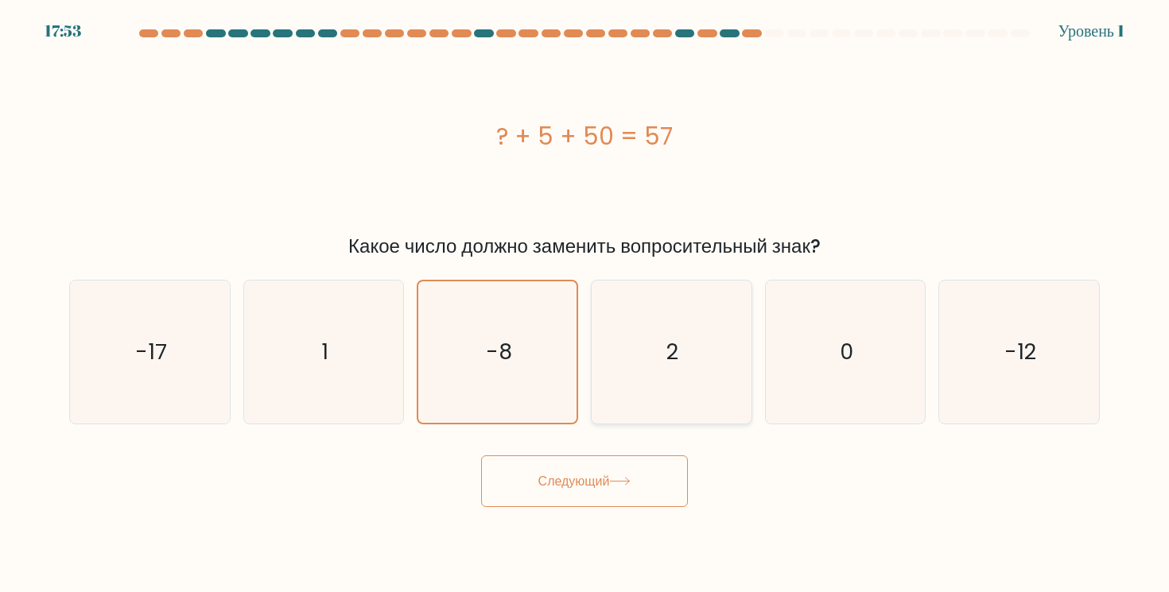
click at [585, 305] on input "г. 2" at bounding box center [584, 301] width 1 height 8
radio input "true"
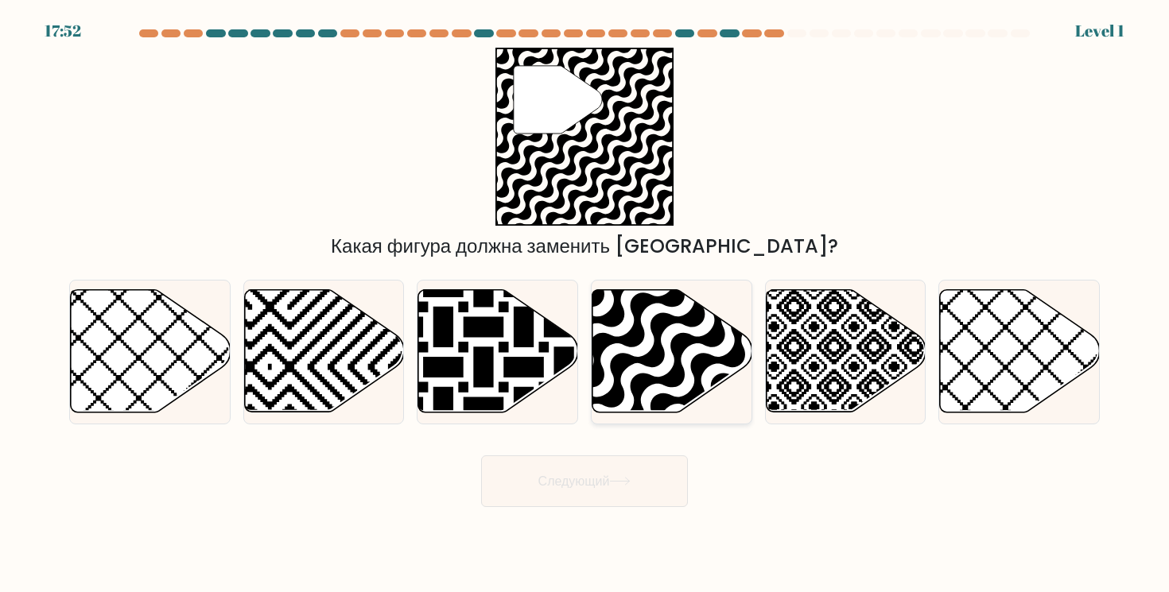
click at [646, 365] on icon at bounding box center [721, 419] width 322 height 322
click at [585, 305] on input "г." at bounding box center [584, 301] width 1 height 8
radio input "true"
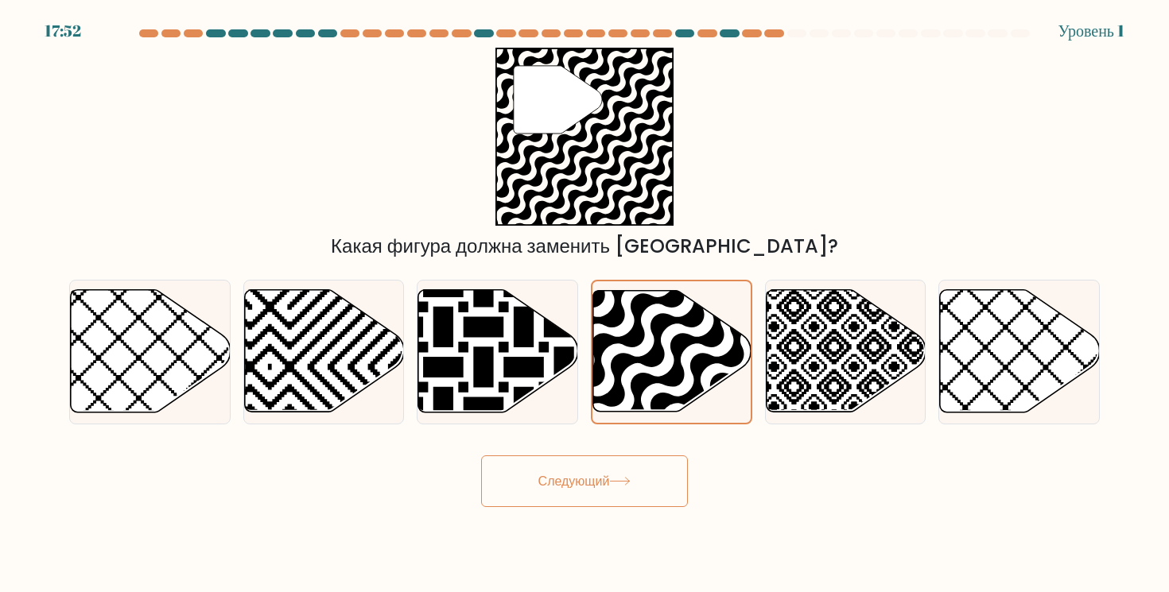
click at [641, 456] on button "Следующий" at bounding box center [584, 482] width 207 height 52
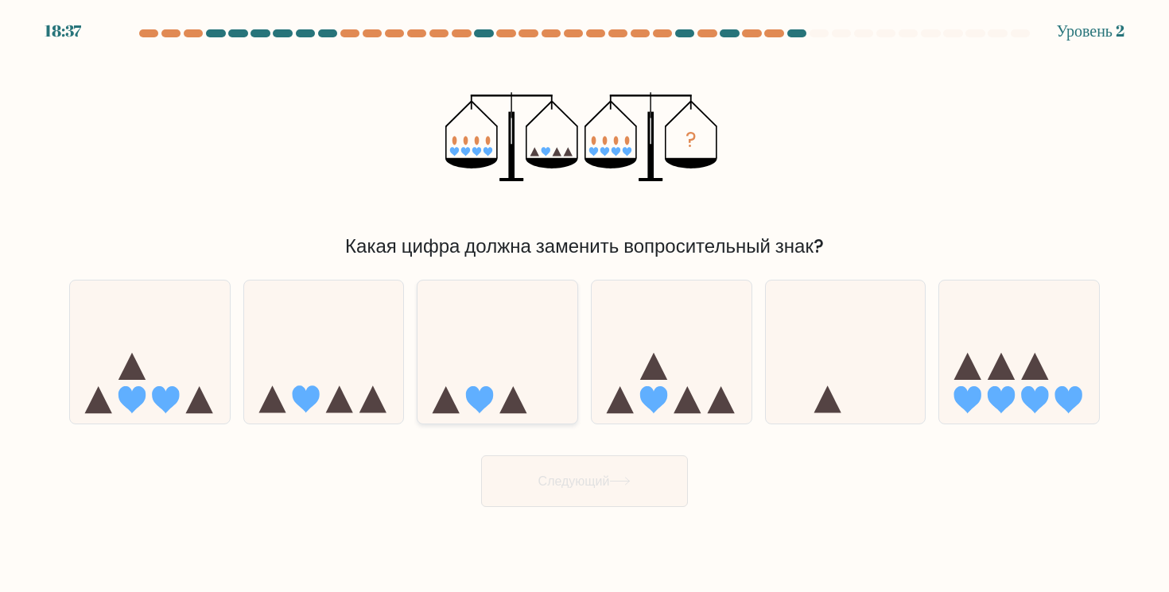
click at [443, 369] on icon at bounding box center [497, 351] width 160 height 132
click at [584, 305] on input "в." at bounding box center [584, 301] width 1 height 8
radio input "true"
click at [557, 523] on body "19:20 Уровень 2" at bounding box center [584, 296] width 1169 height 592
click at [557, 469] on button "Следующий" at bounding box center [584, 482] width 207 height 52
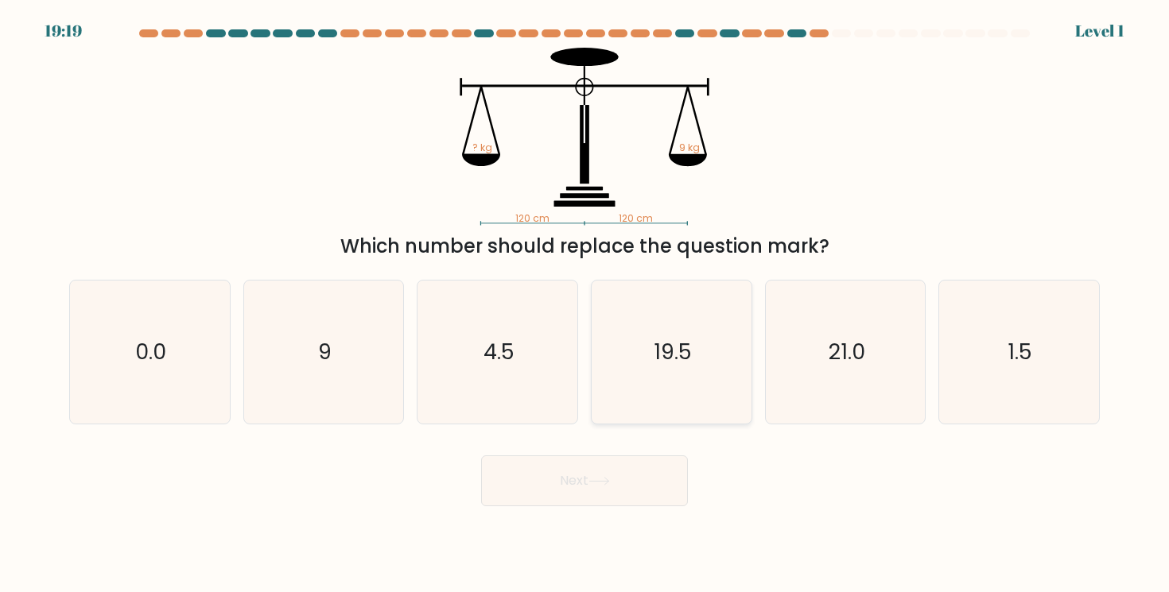
click at [747, 390] on div "19.5" at bounding box center [671, 352] width 161 height 145
click at [585, 305] on input "d. 19.5" at bounding box center [584, 301] width 1 height 8
radio input "true"
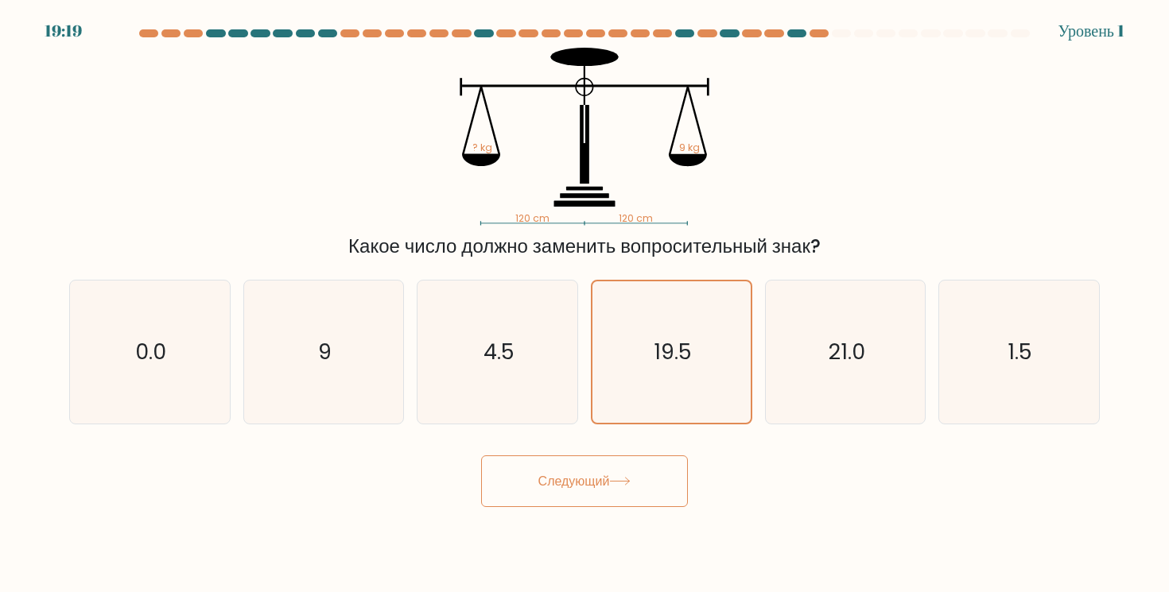
click at [652, 464] on button "Следующий" at bounding box center [584, 482] width 207 height 52
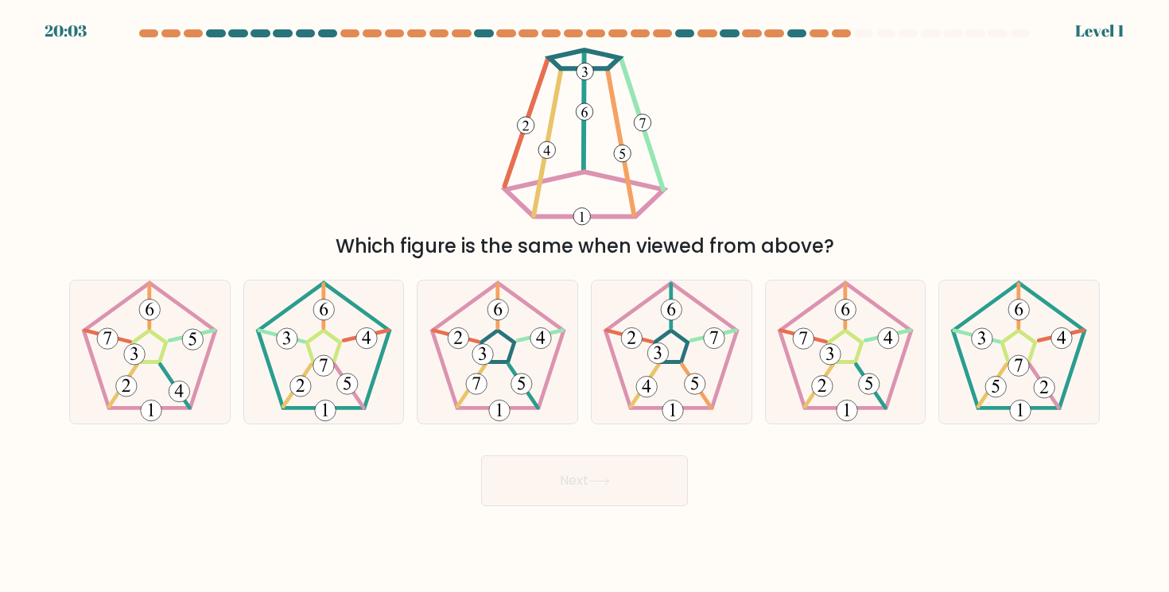
click at [646, 464] on button "Next" at bounding box center [584, 481] width 207 height 51
click at [412, 415] on div "в." at bounding box center [497, 352] width 174 height 145
click at [600, 503] on button "Следующий" at bounding box center [584, 482] width 207 height 52
click at [408, 358] on div "б." at bounding box center [324, 352] width 174 height 145
click at [530, 464] on button "Следующий" at bounding box center [584, 482] width 207 height 52
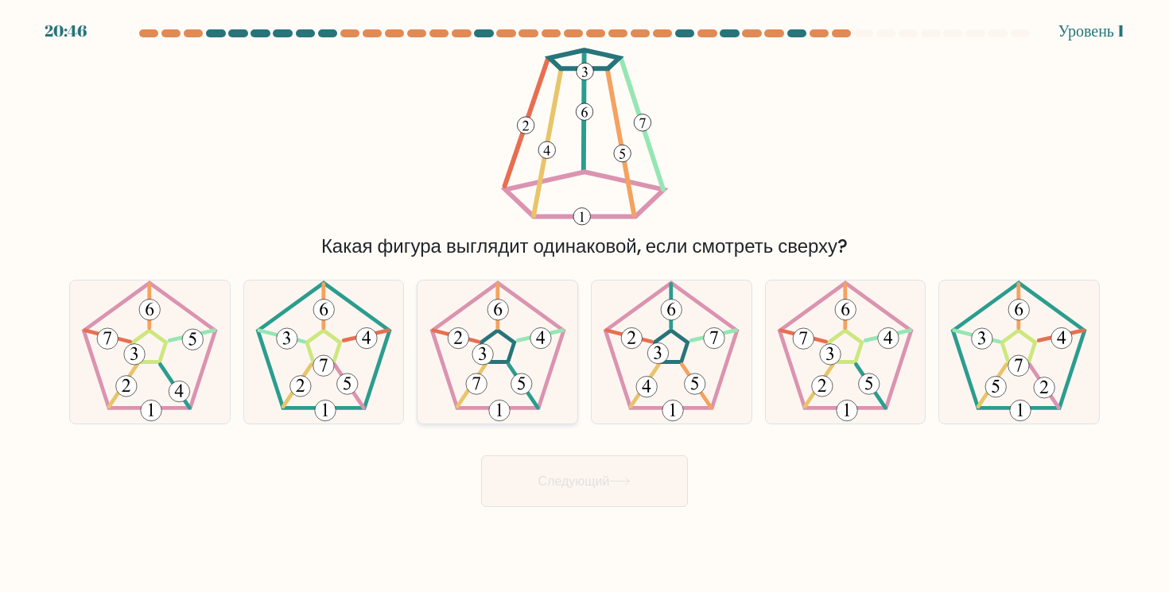
click at [523, 421] on icon at bounding box center [497, 352] width 143 height 143
click at [584, 305] on input "в." at bounding box center [584, 301] width 1 height 8
radio input "true"
click at [556, 475] on font "Следующий" at bounding box center [574, 481] width 72 height 18
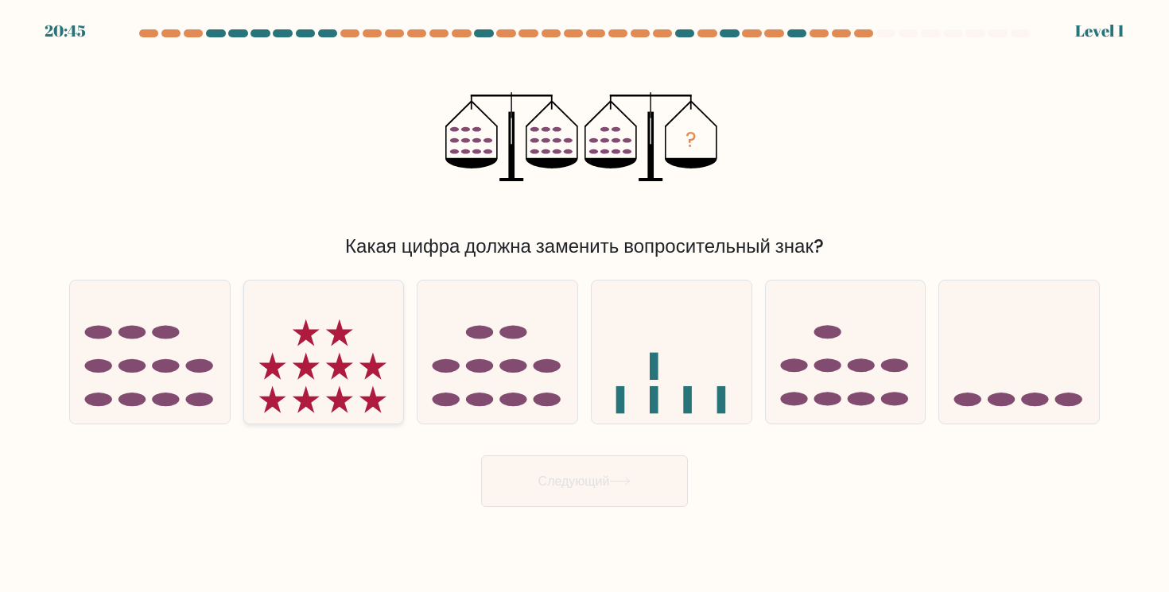
click at [353, 351] on icon at bounding box center [324, 351] width 160 height 132
click at [584, 305] on input "б." at bounding box center [584, 301] width 1 height 8
radio input "true"
click at [585, 503] on button "Следующий" at bounding box center [584, 482] width 207 height 52
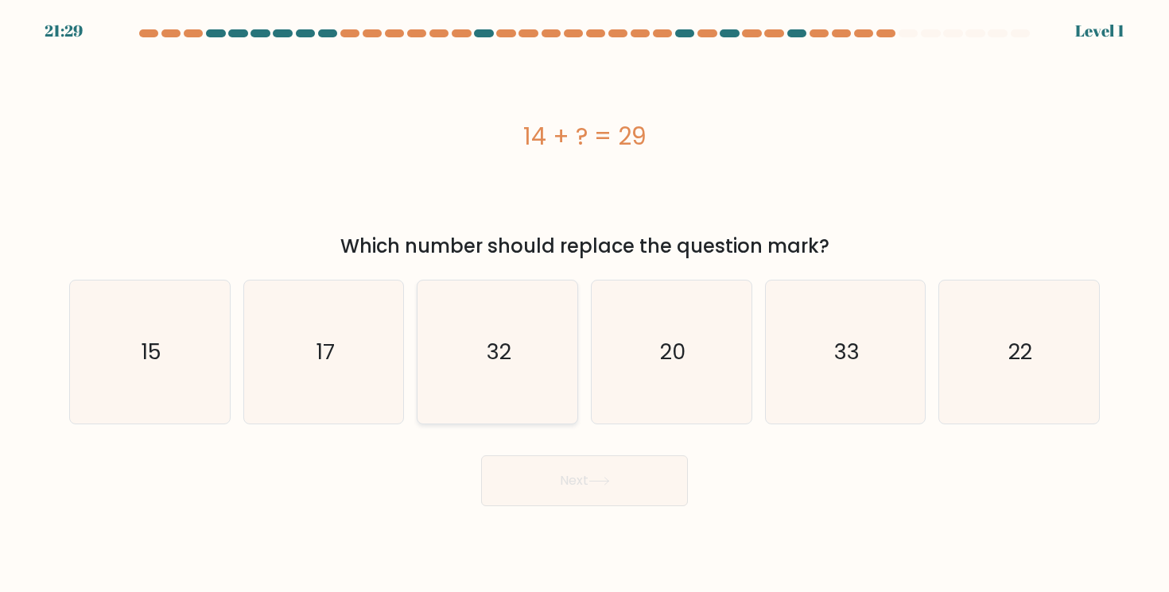
click at [524, 346] on icon "32" at bounding box center [497, 352] width 143 height 143
click at [584, 305] on input "c. 32" at bounding box center [584, 301] width 1 height 8
radio input "true"
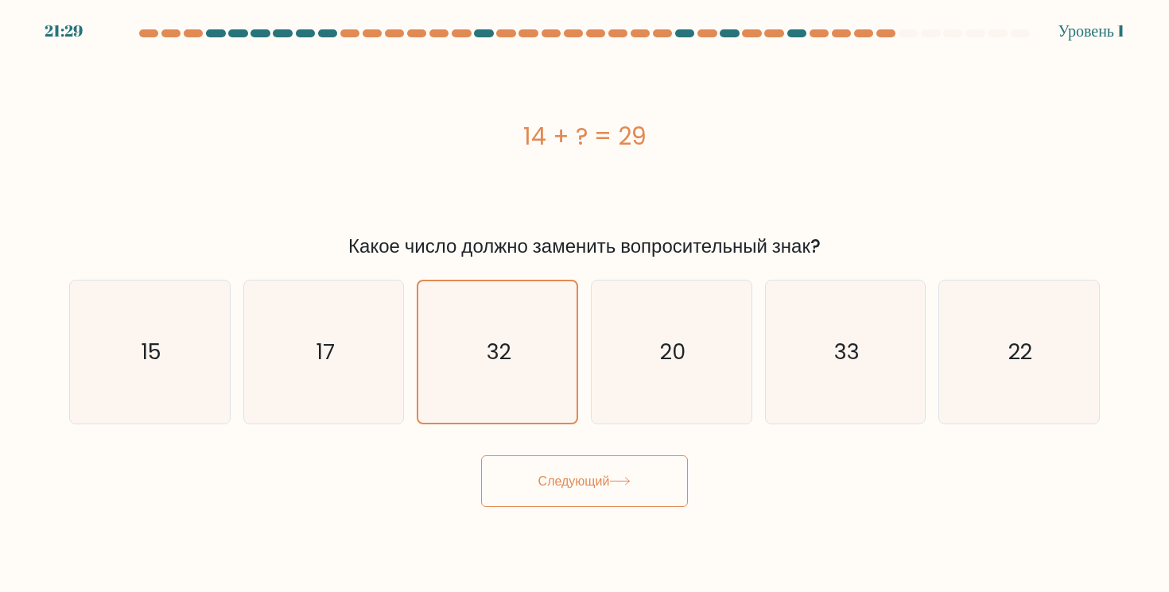
click at [583, 468] on button "Следующий" at bounding box center [584, 482] width 207 height 52
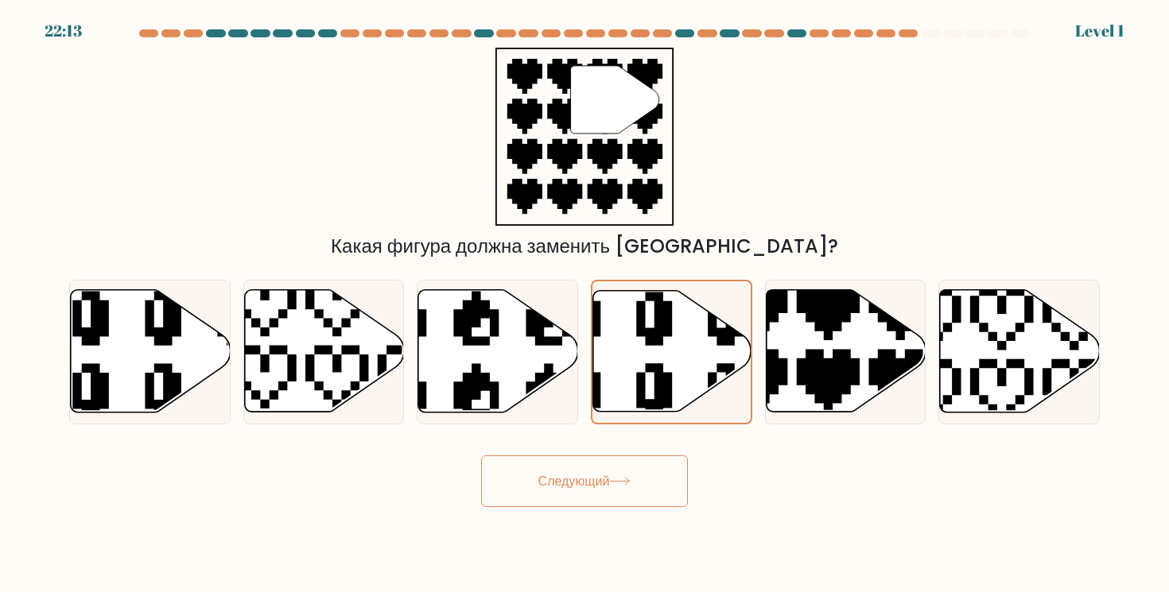
click at [611, 469] on button "Следующий" at bounding box center [584, 482] width 207 height 52
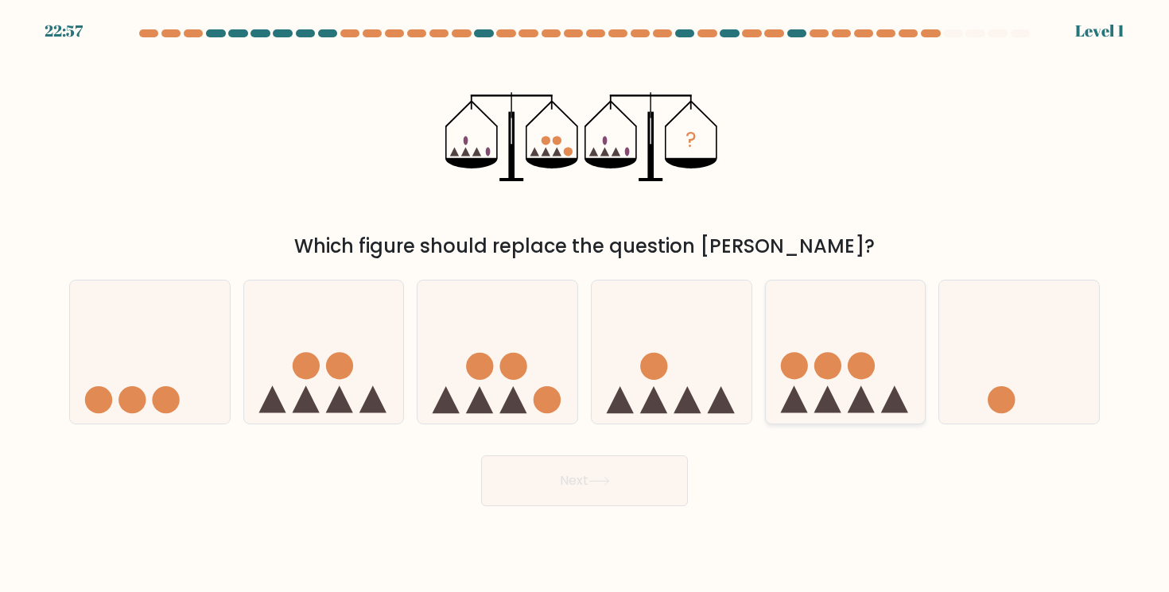
click at [786, 392] on icon at bounding box center [846, 351] width 160 height 132
click at [585, 305] on input "e." at bounding box center [584, 301] width 1 height 8
radio input "true"
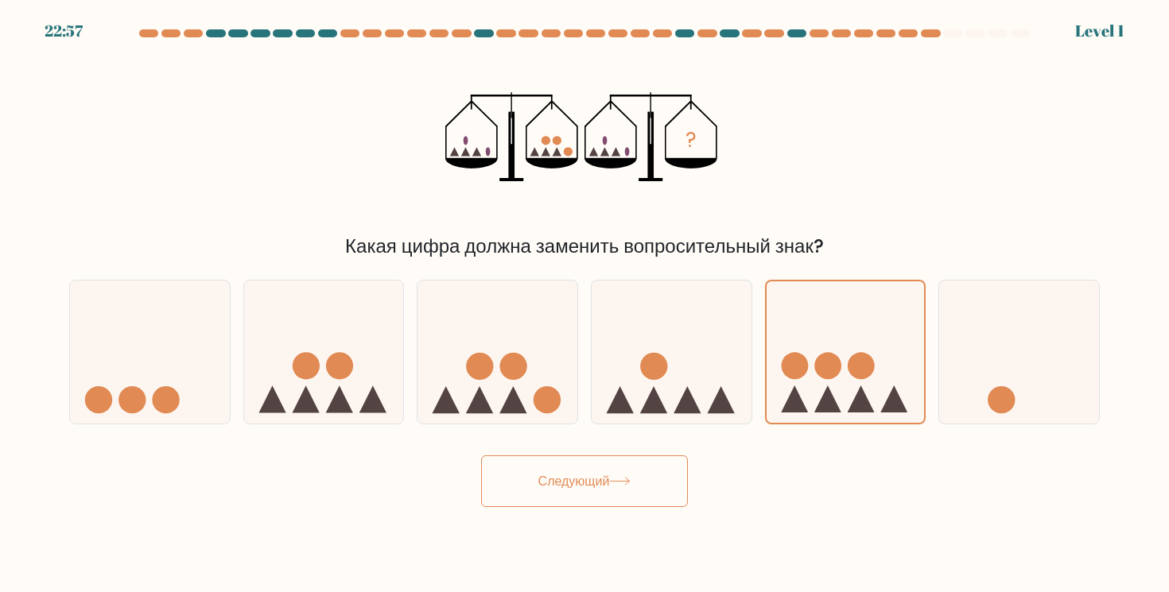
click at [630, 476] on button "Следующий" at bounding box center [584, 482] width 207 height 52
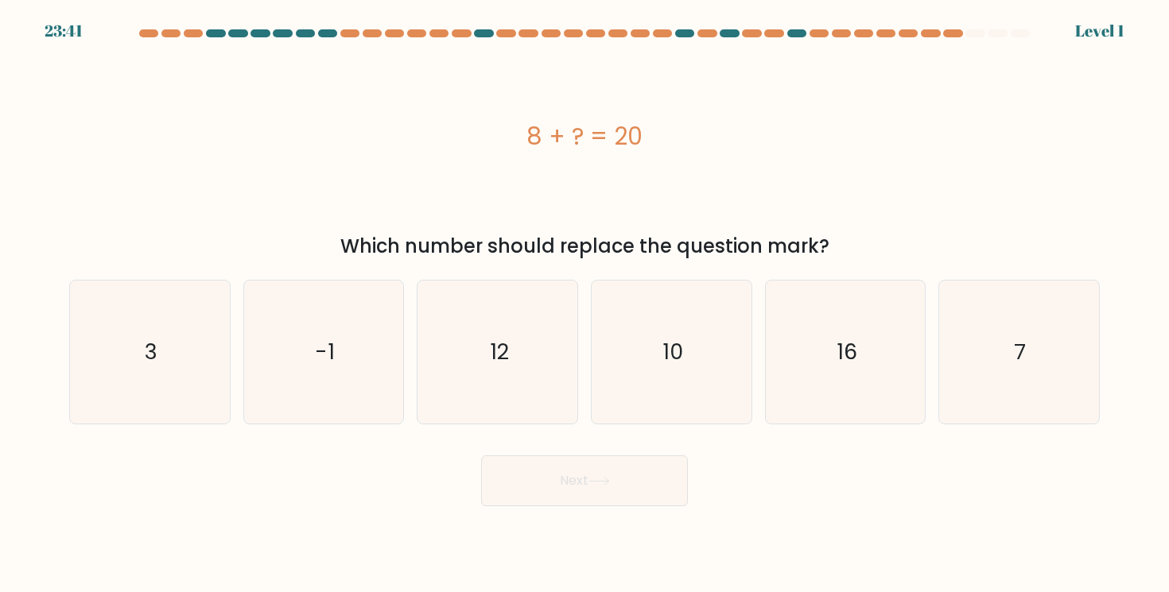
click at [680, 357] on text "10" at bounding box center [672, 351] width 21 height 29
click at [585, 305] on input "d. 10" at bounding box center [584, 301] width 1 height 8
radio input "true"
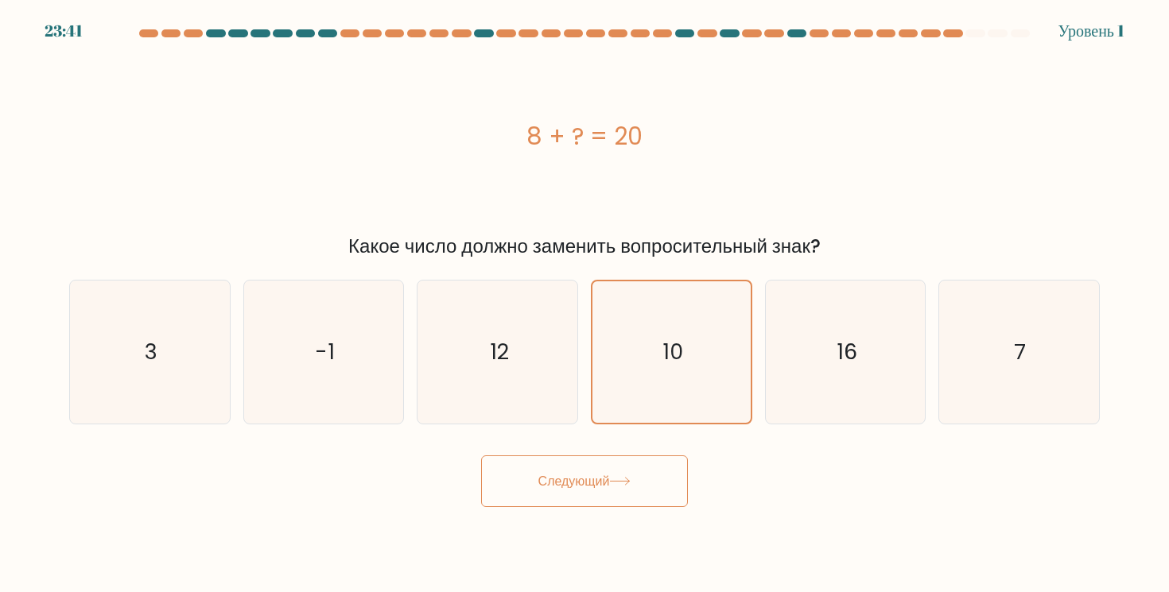
click at [631, 473] on button "Следующий" at bounding box center [584, 482] width 207 height 52
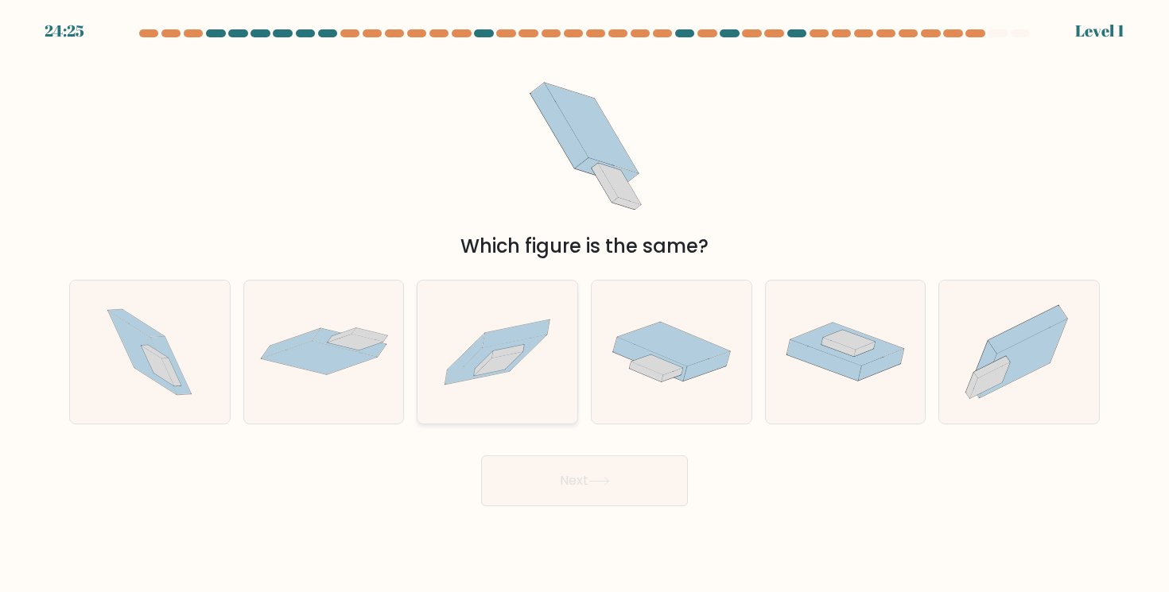
click at [512, 363] on icon at bounding box center [495, 359] width 101 height 49
click at [584, 305] on input "c." at bounding box center [584, 301] width 1 height 8
radio input "true"
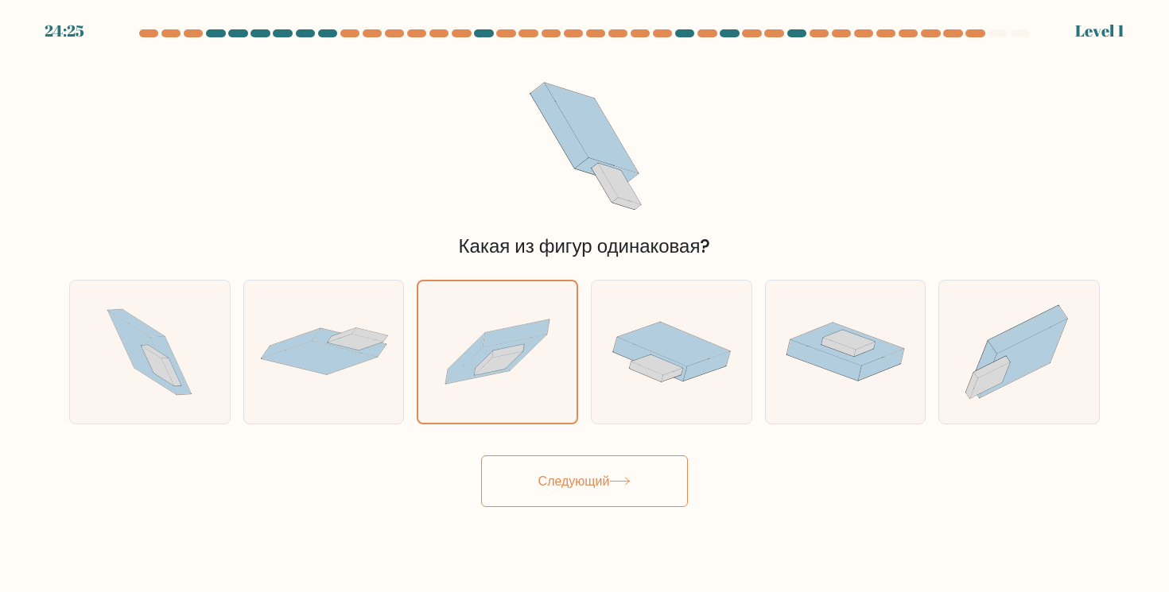
click at [568, 490] on font "Следующий" at bounding box center [574, 481] width 72 height 18
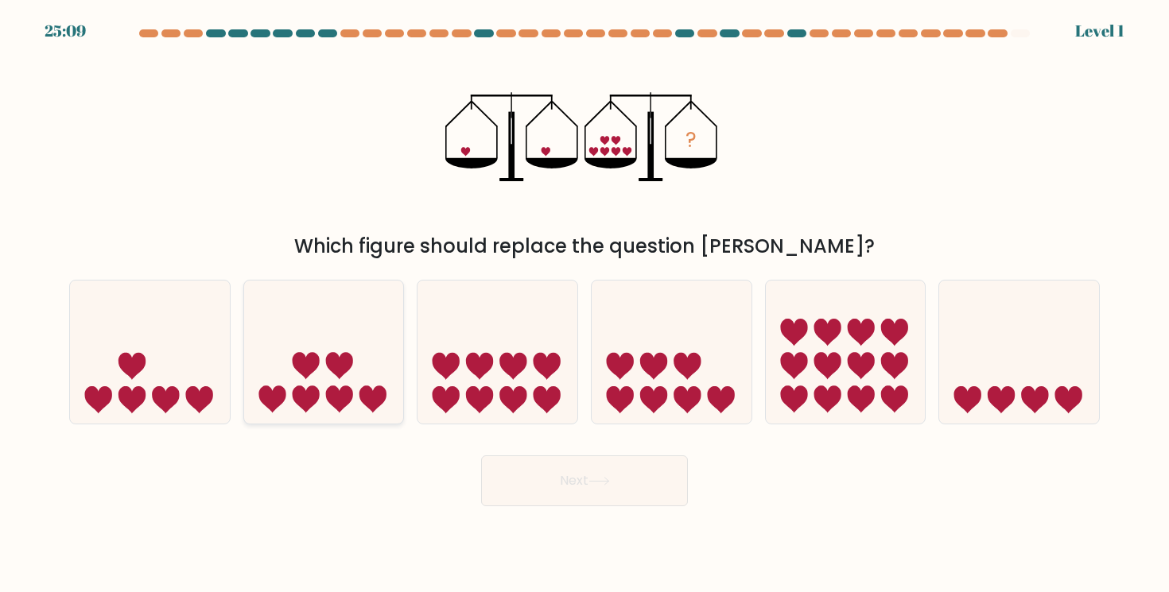
click at [355, 351] on icon at bounding box center [324, 351] width 160 height 132
click at [584, 305] on input "b." at bounding box center [584, 301] width 1 height 8
radio input "true"
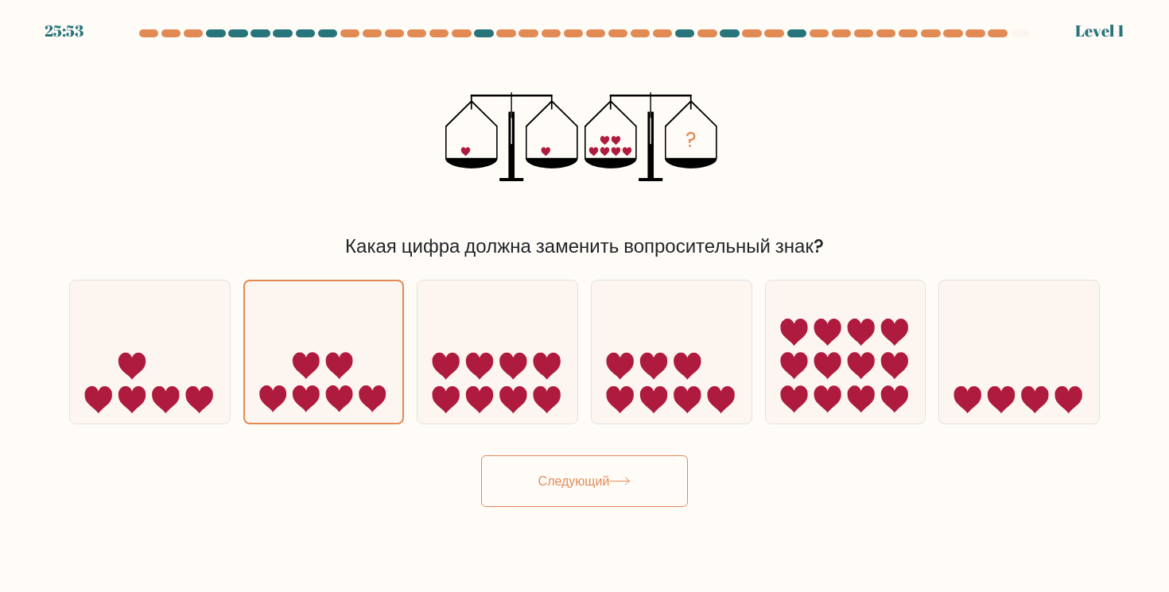
click at [531, 483] on button "Следующий" at bounding box center [584, 482] width 207 height 52
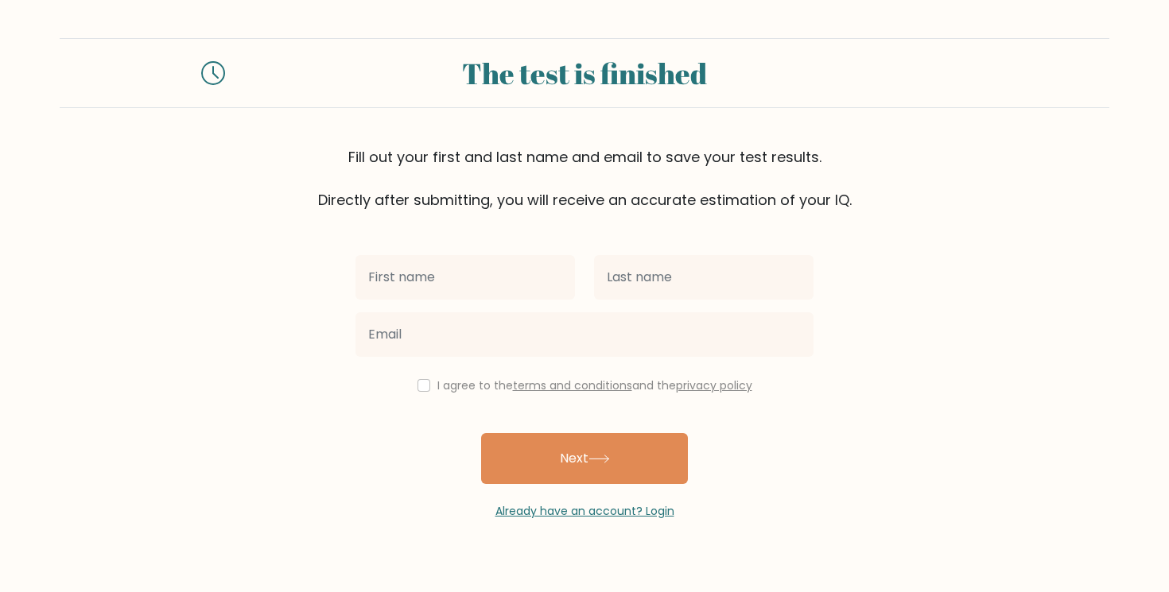
click at [613, 446] on button "Next" at bounding box center [584, 458] width 207 height 51
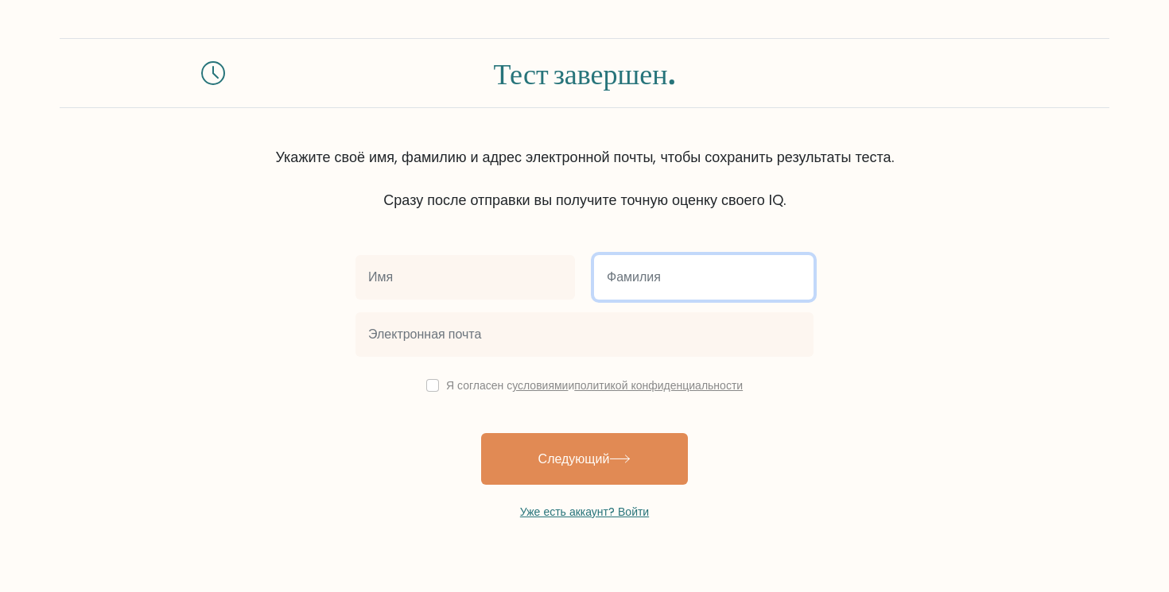
click at [618, 293] on input "text" at bounding box center [703, 277] width 219 height 45
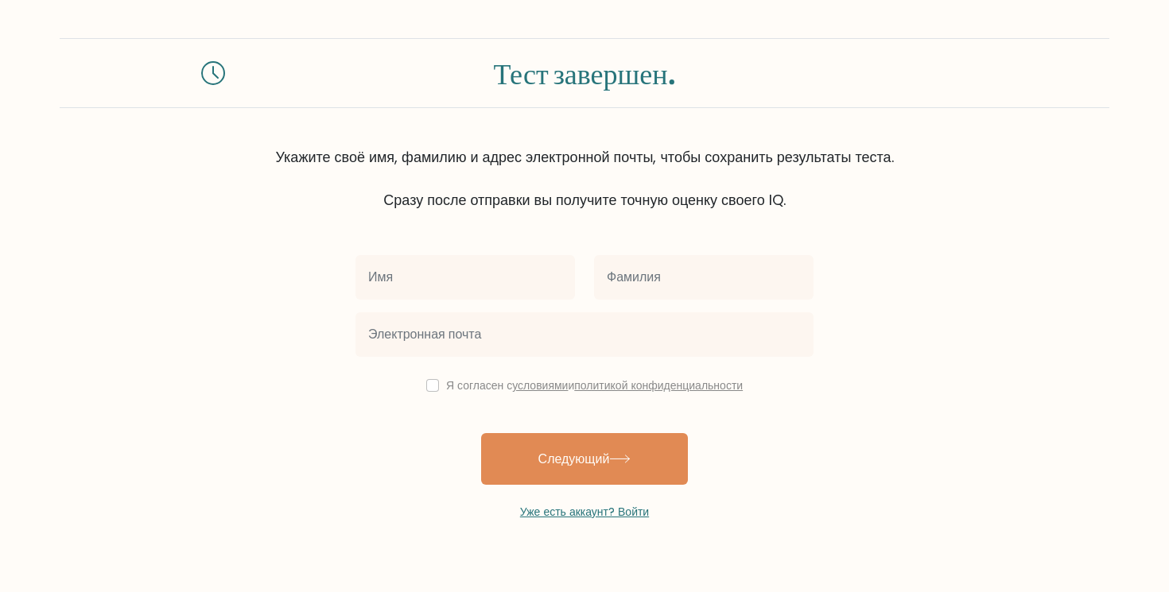
click at [510, 300] on div at bounding box center [465, 277] width 239 height 57
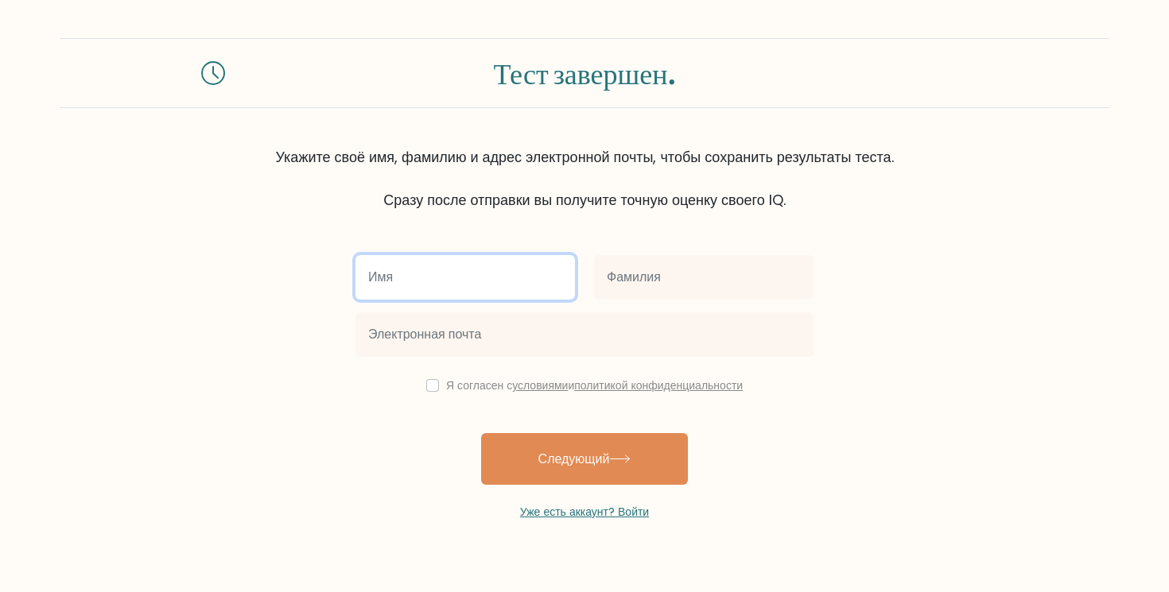
click at [511, 281] on input "text" at bounding box center [464, 277] width 219 height 45
type input "dfgwergwfg"
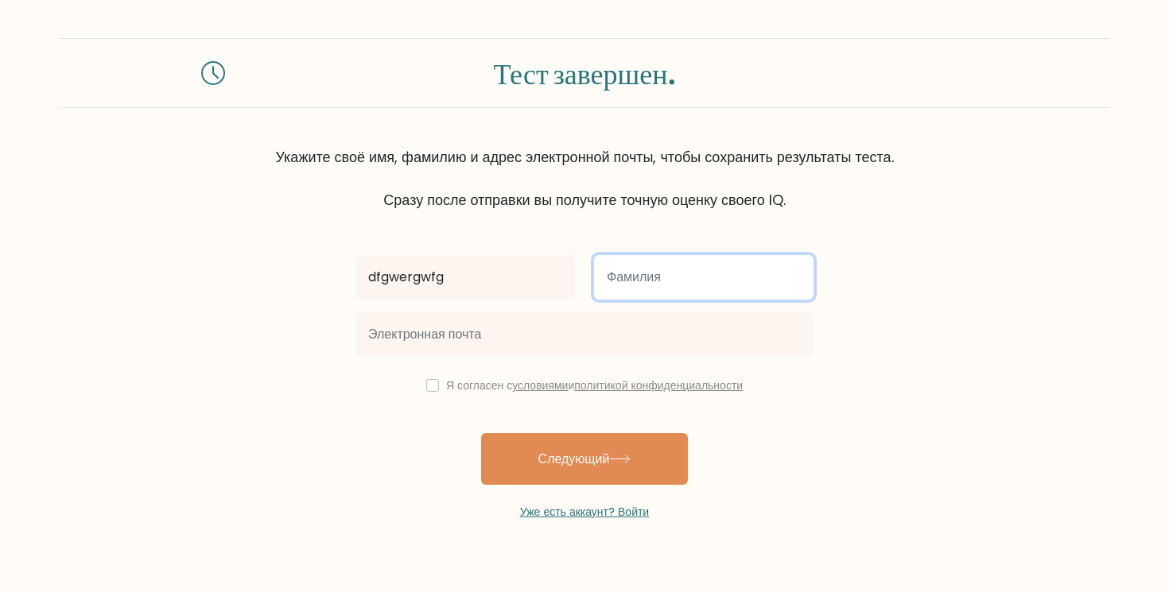
click at [619, 289] on input "text" at bounding box center [703, 277] width 219 height 45
type input "wergwfg"
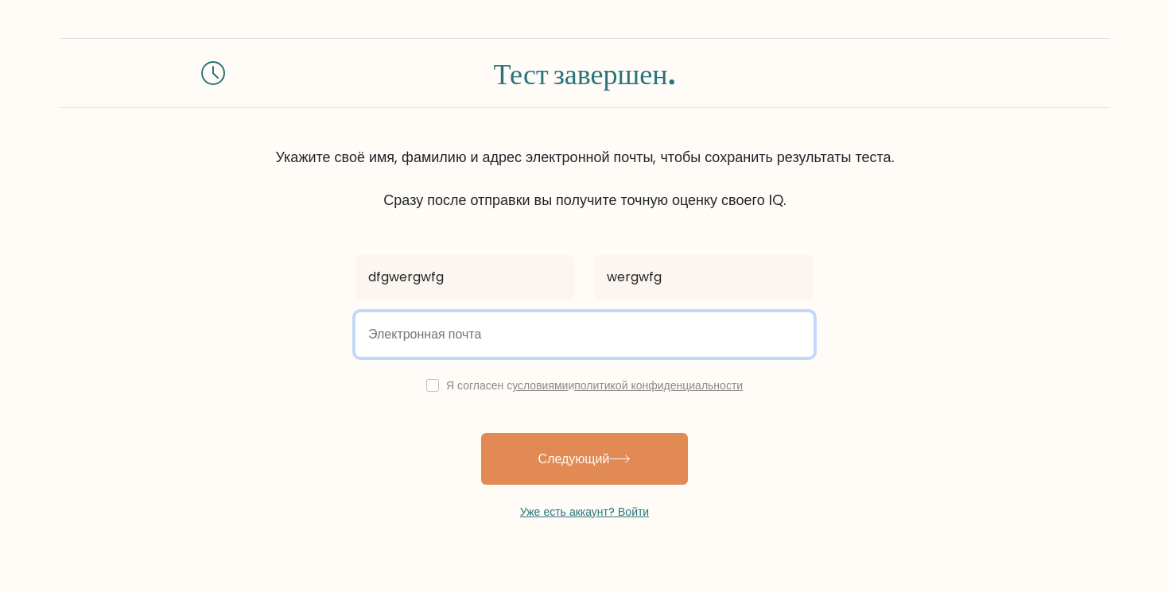
click at [603, 340] on input "email" at bounding box center [584, 335] width 458 height 45
type input "kdkkdkcjskwkrofiuzjw827372@gmail.com"
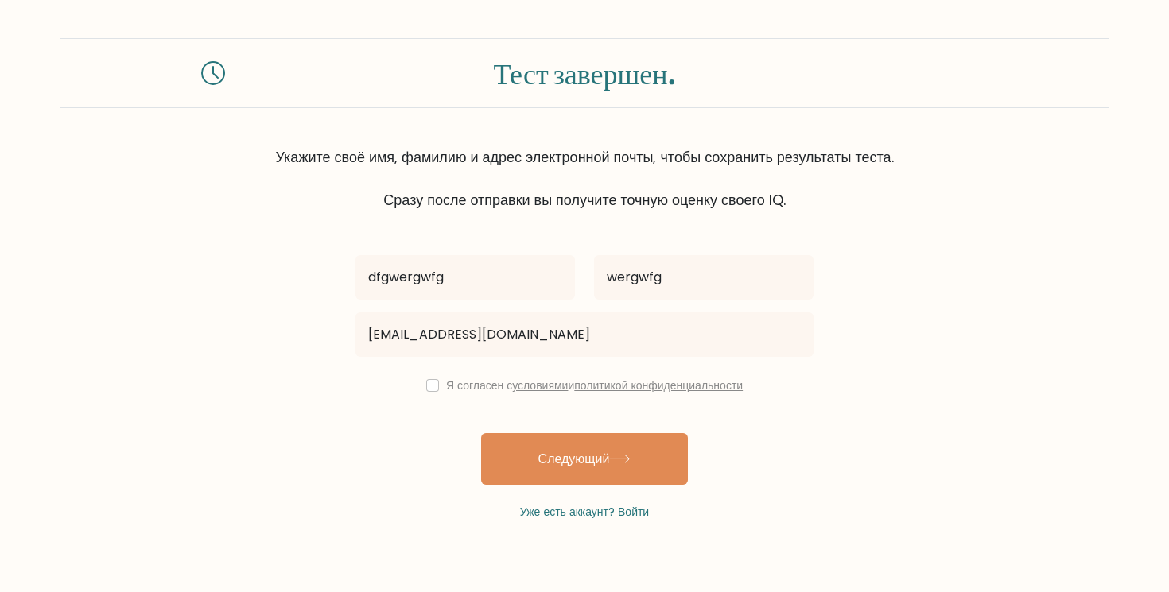
click at [536, 378] on div "Я согласен с условиями и политикой конфиденциальности" at bounding box center [584, 385] width 477 height 19
click at [408, 384] on div "Я согласен с условиями и политикой конфиденциальности" at bounding box center [584, 385] width 477 height 19
click at [426, 383] on input "checkbox" at bounding box center [432, 385] width 13 height 13
checkbox input "true"
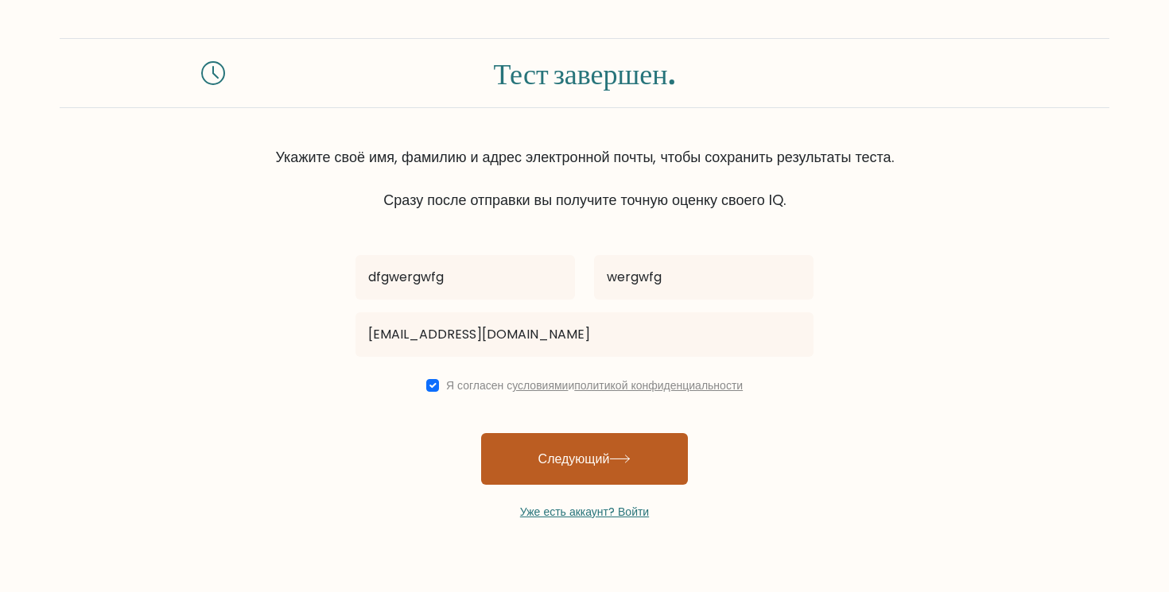
click at [531, 455] on button "Следующий" at bounding box center [584, 459] width 207 height 52
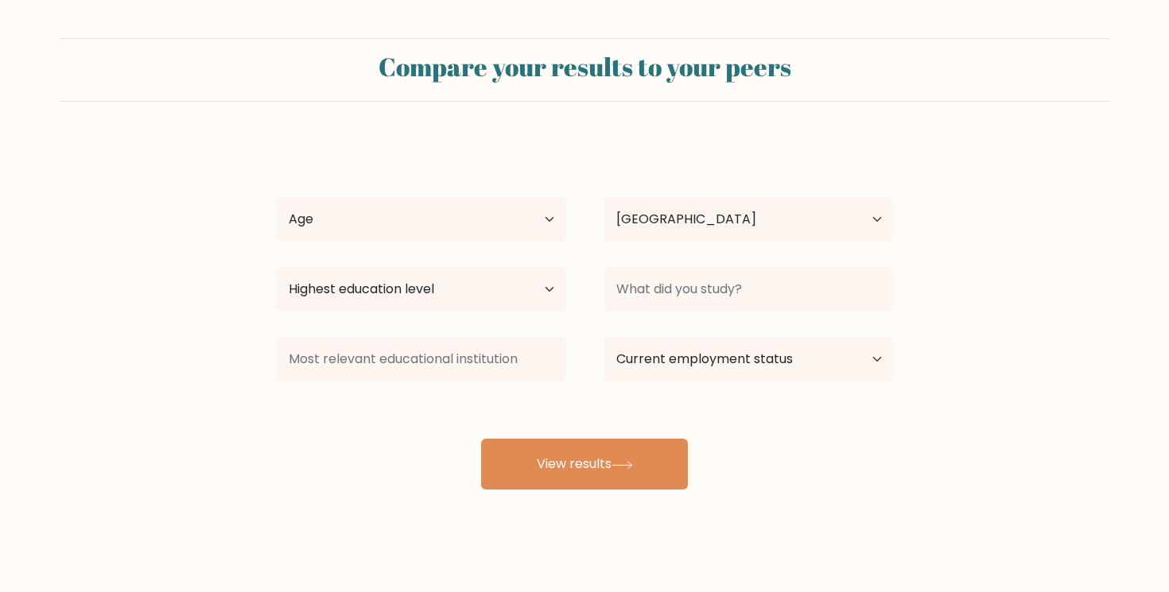
select select "US"
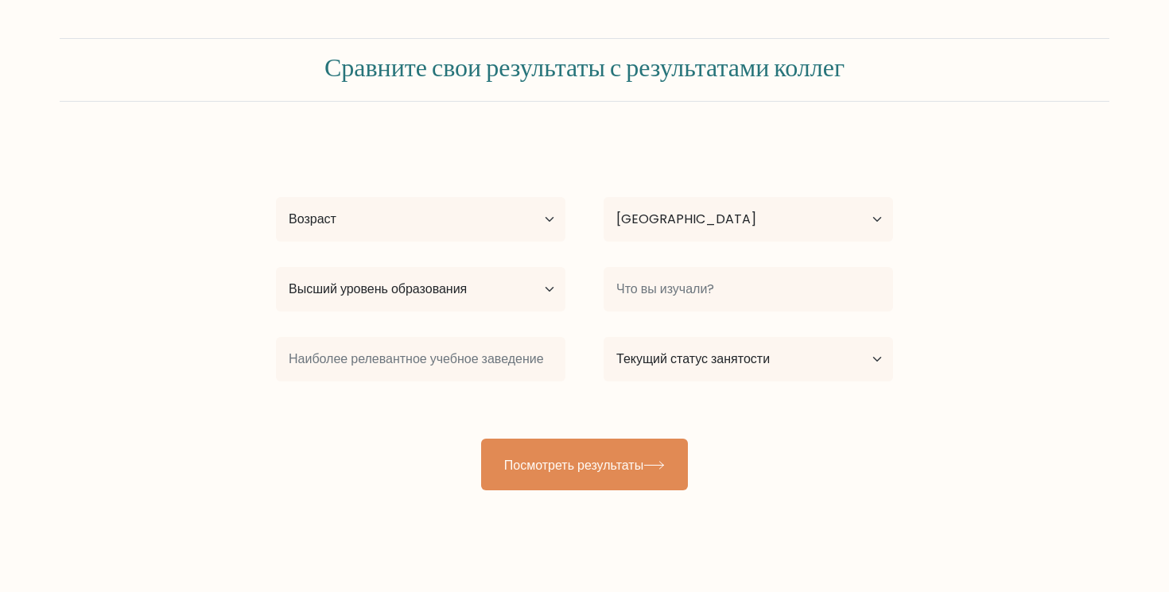
click at [630, 171] on div "dfgwergwfg wergwfg Возраст Младше 18 лет 18-24 года 25-34 года 35-44 года 45-54…" at bounding box center [584, 315] width 636 height 351
click at [520, 223] on select "Возраст Младше 18 лет 18-24 года 25-34 года 35-44 года 45-54 года 55-64 года 65…" at bounding box center [420, 219] width 289 height 45
click at [276, 197] on select "Возраст Младше 18 лет 18-24 года 25-34 года 35-44 года 45-54 года 55-64 года 65…" at bounding box center [420, 219] width 289 height 45
click at [551, 213] on select "Возраст Младше 18 лет 18-24 года 25-34 года 35-44 года 45-54 года 55-64 года 65…" at bounding box center [420, 219] width 289 height 45
select select "min_18"
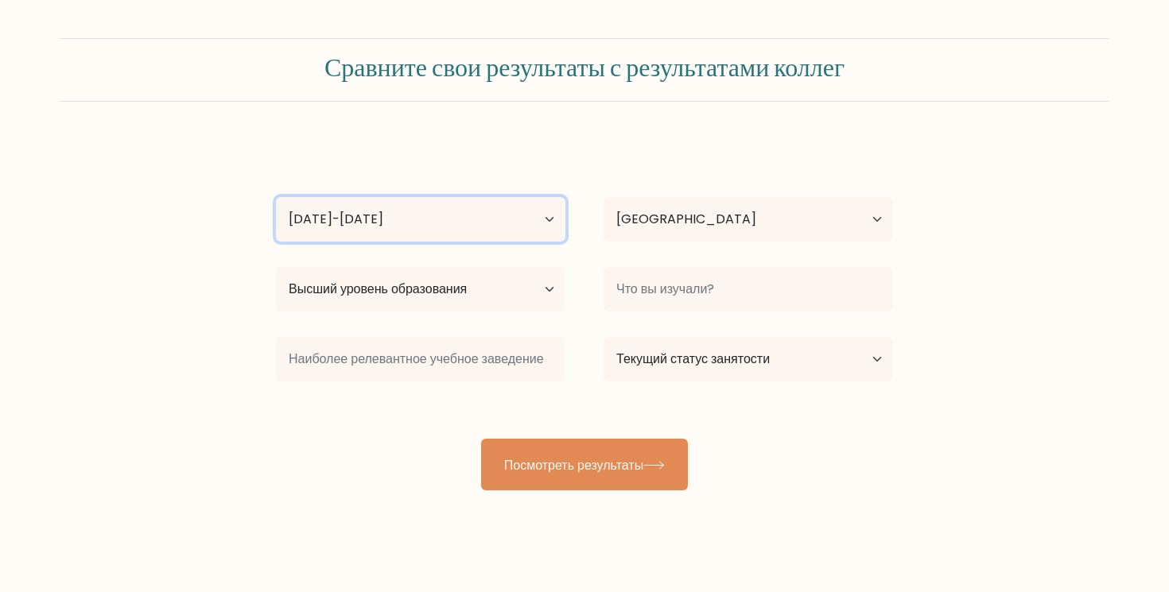
click at [276, 197] on select "Возраст Младше 18 лет 18-24 года 25-34 года 35-44 года 45-54 года 55-64 года 65…" at bounding box center [420, 219] width 289 height 45
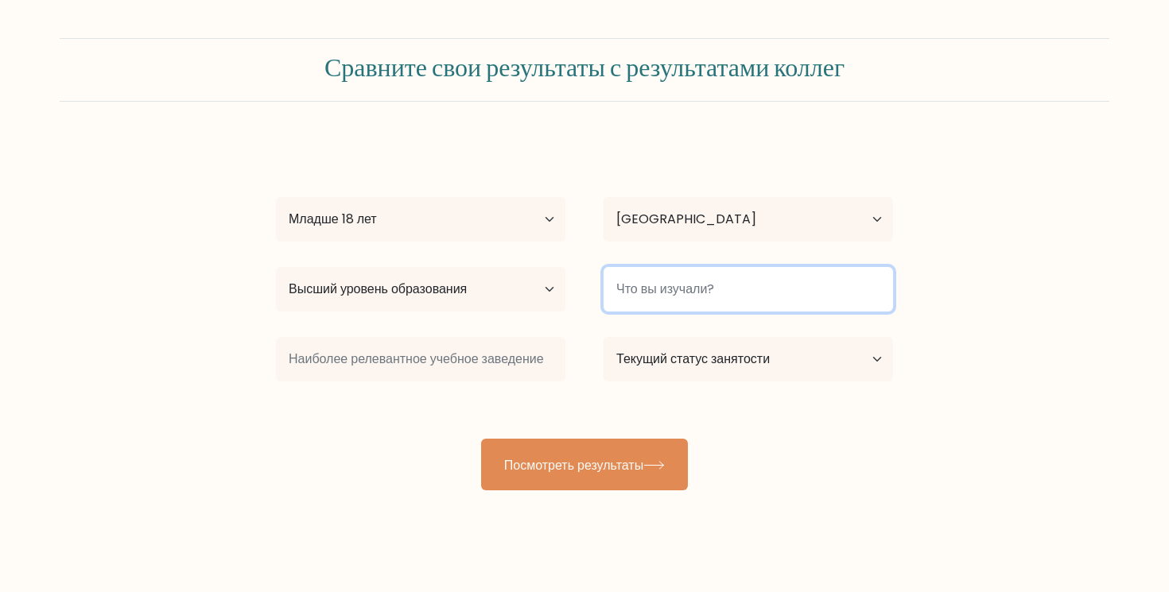
click at [639, 278] on input at bounding box center [748, 289] width 289 height 45
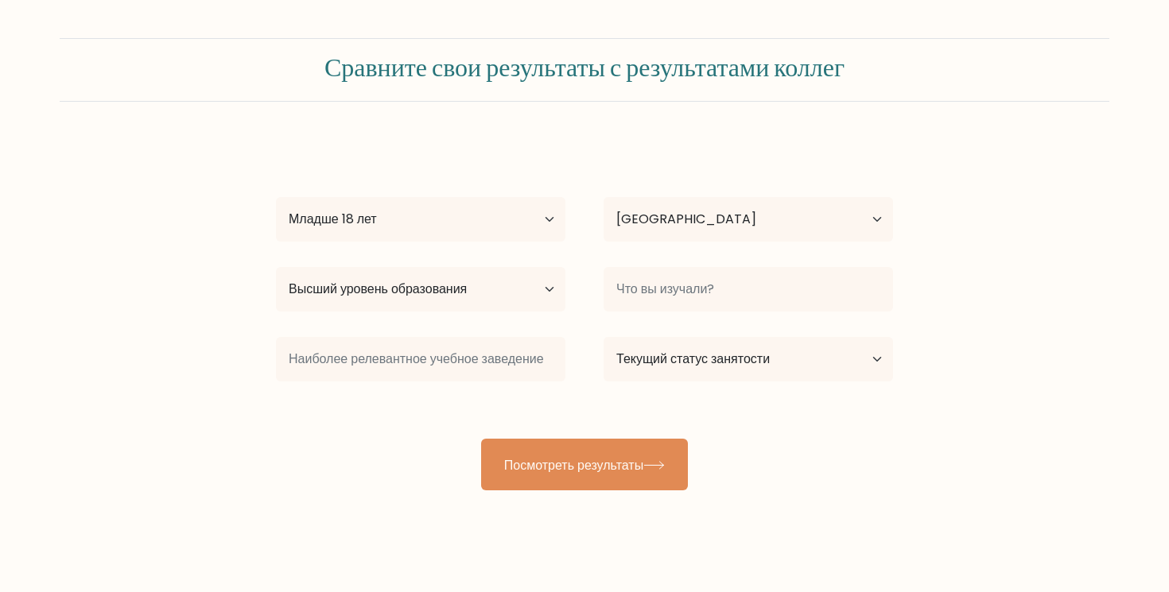
click at [550, 401] on div "dfgwergwfg wergwfg Возраст Младше 18 лет 18-24 года 25-34 года 35-44 года 45-54…" at bounding box center [584, 315] width 636 height 351
click at [569, 429] on div "dfgwergwfg wergwfg Возраст Младше 18 лет 18-24 года 25-34 года 35-44 года 45-54…" at bounding box center [584, 315] width 636 height 351
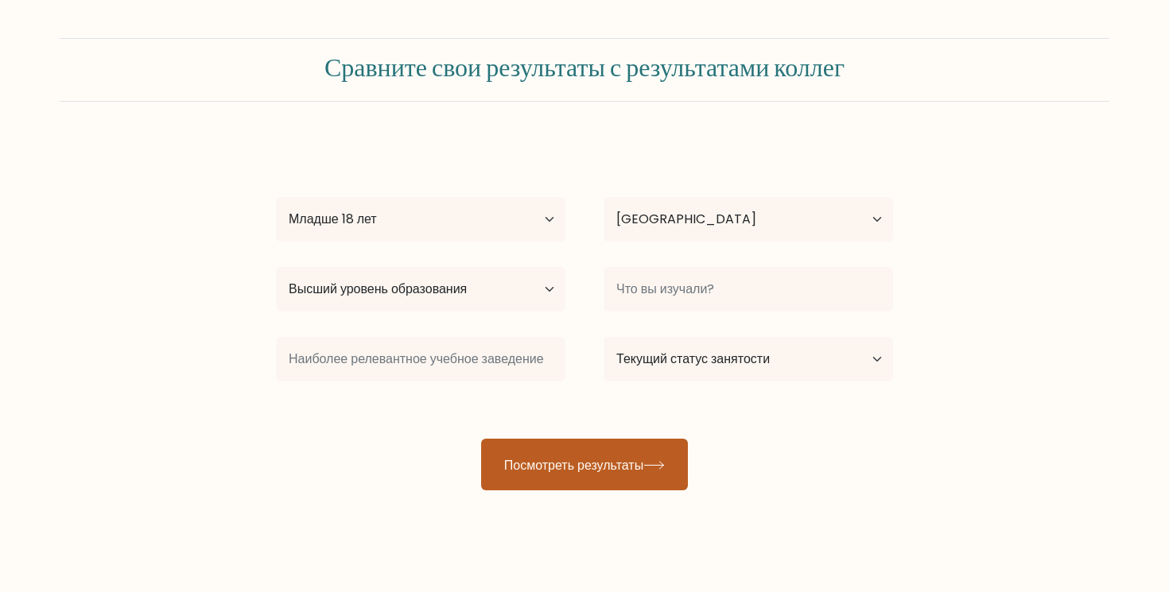
click at [581, 466] on font "Посмотреть результаты" at bounding box center [573, 465] width 139 height 18
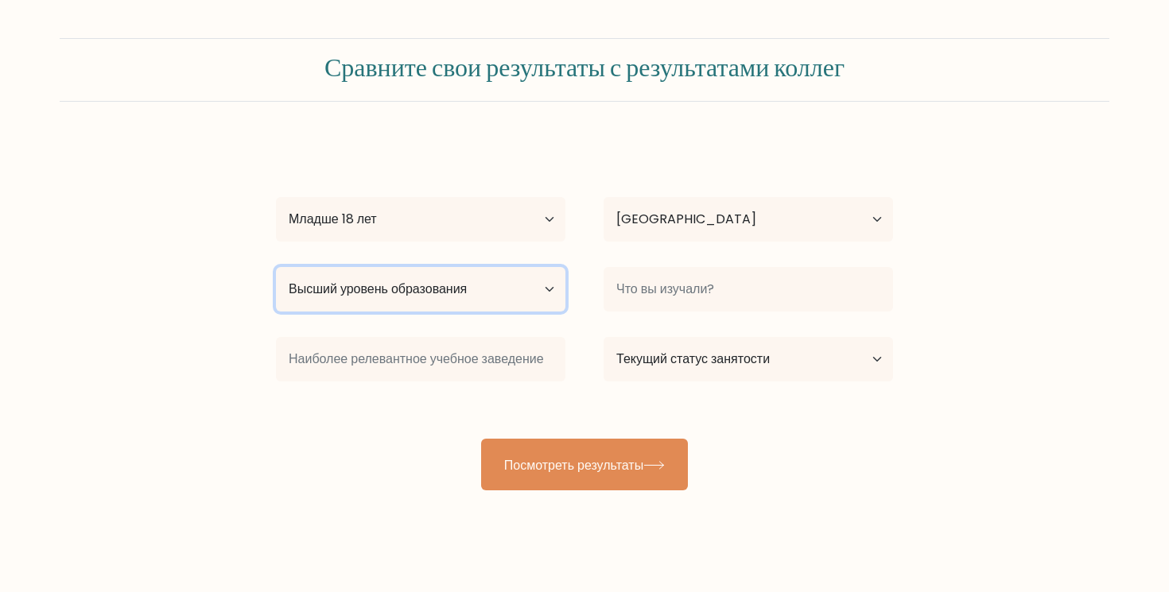
click at [488, 274] on select "Высший уровень образования Нет образования Начальный Младшая средняя школа Стар…" at bounding box center [420, 289] width 289 height 45
select select "occupation_specific"
click at [276, 267] on select "Высший уровень образования Нет образования Начальный Младшая средняя школа Стар…" at bounding box center [420, 289] width 289 height 45
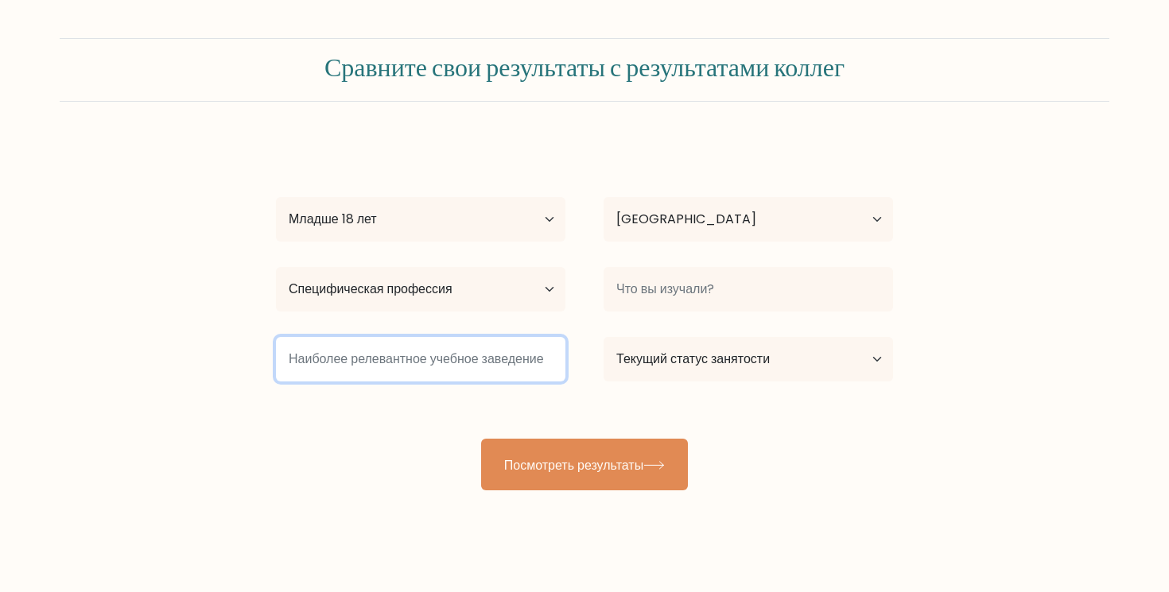
click at [521, 344] on input at bounding box center [420, 359] width 289 height 45
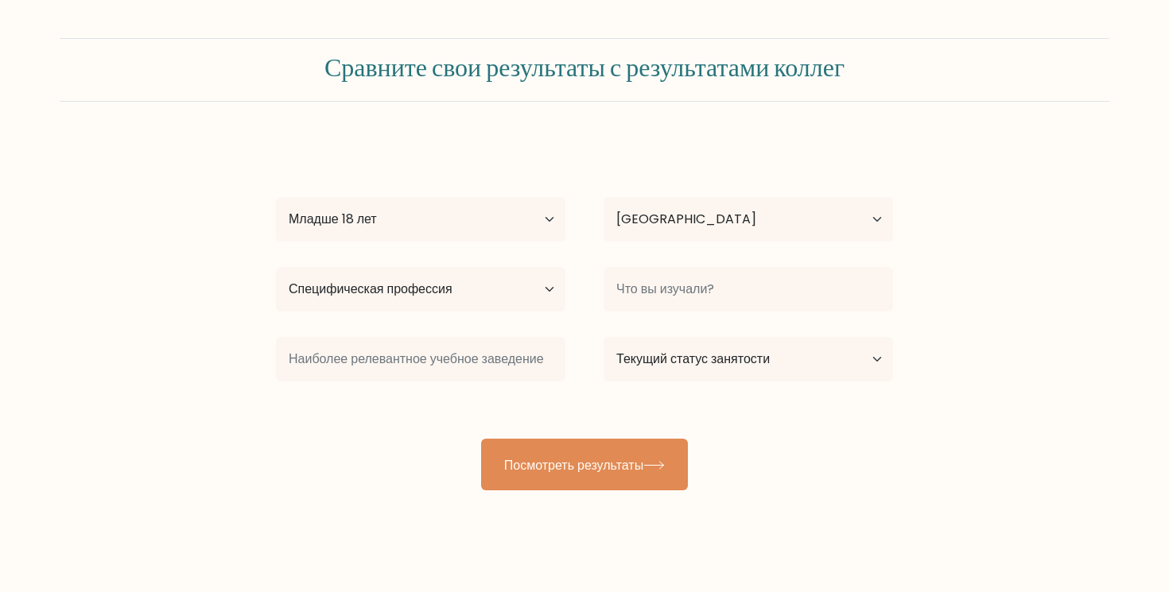
click at [558, 428] on div "dfgwergwfg wergwfg Возраст Младше 18 лет 18-24 года 25-34 года 35-44 года 45-54…" at bounding box center [584, 315] width 636 height 351
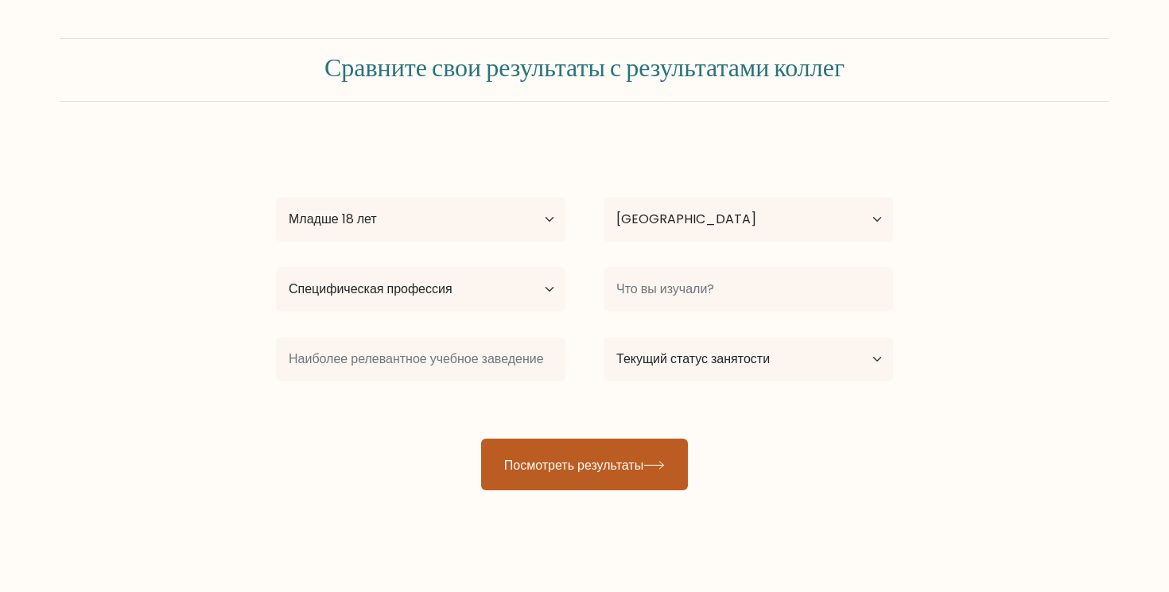
click at [577, 479] on button "Посмотреть результаты" at bounding box center [584, 465] width 207 height 52
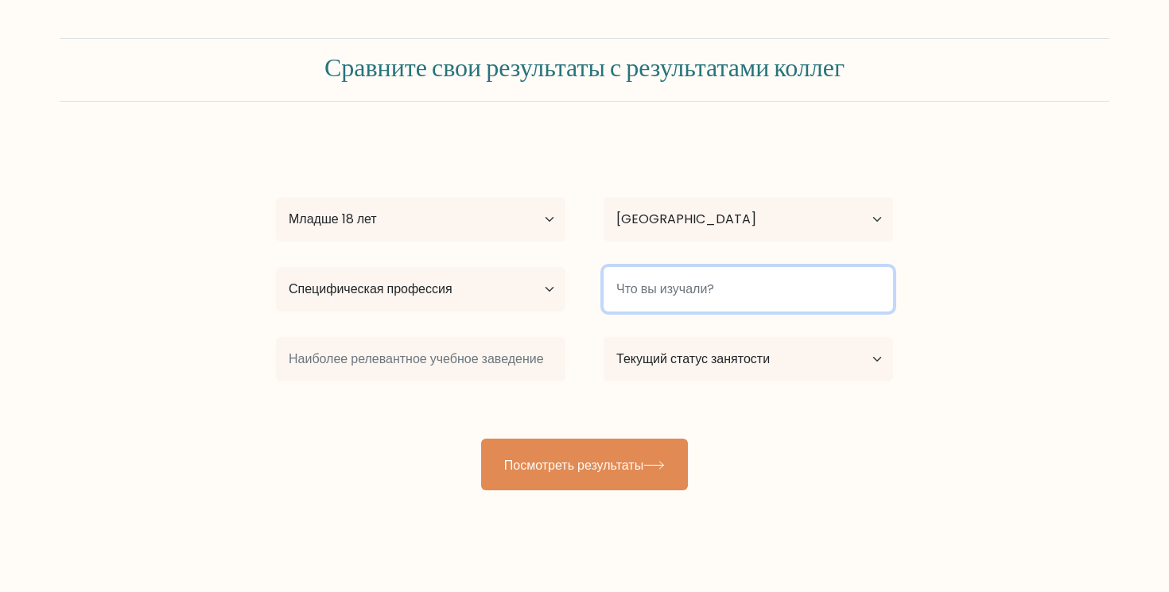
click at [656, 279] on input at bounding box center [748, 289] width 289 height 45
type input "g"
type input "ghjur"
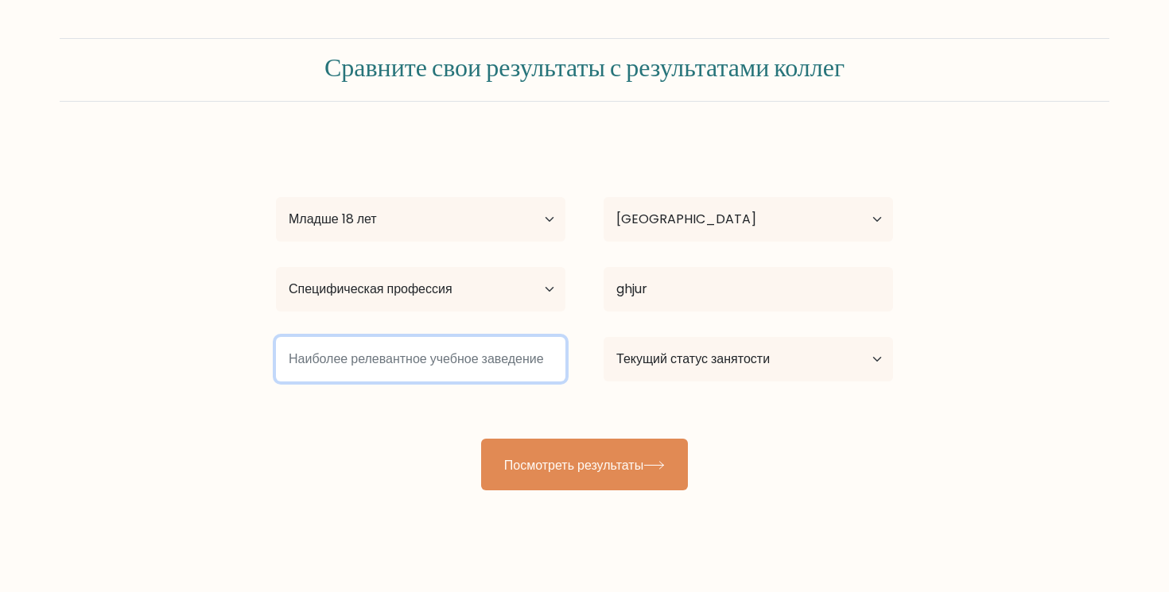
click at [431, 359] on input at bounding box center [420, 359] width 289 height 45
type input "wefe"
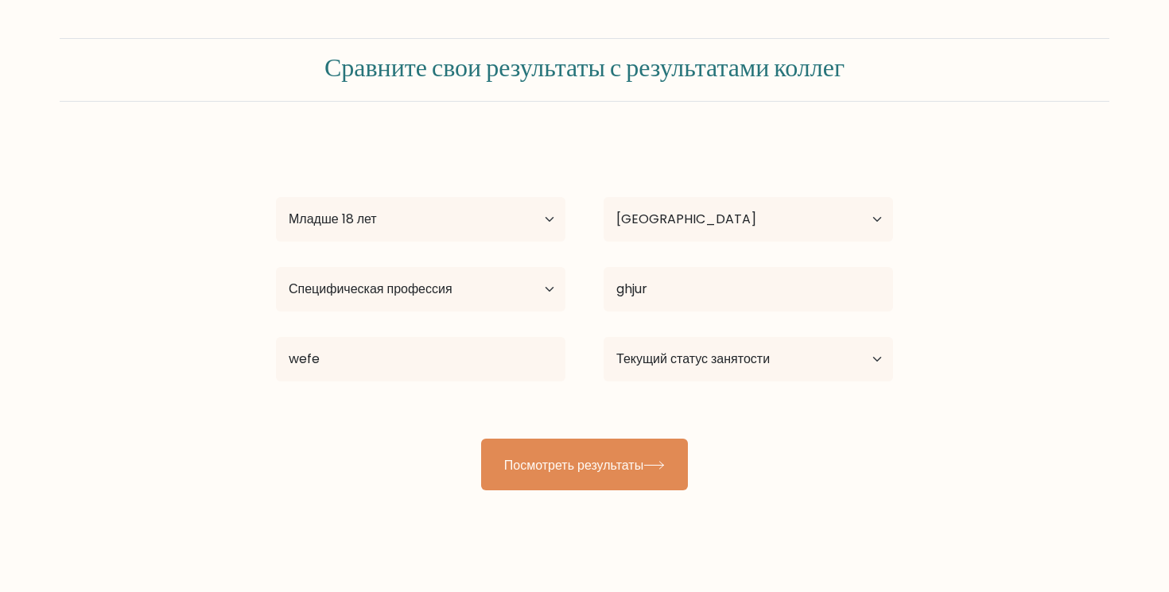
click at [523, 436] on div "dfgwergwfg wergwfg Возраст Младше 18 лет 18-24 года 25-34 года 35-44 года 45-54…" at bounding box center [584, 315] width 636 height 351
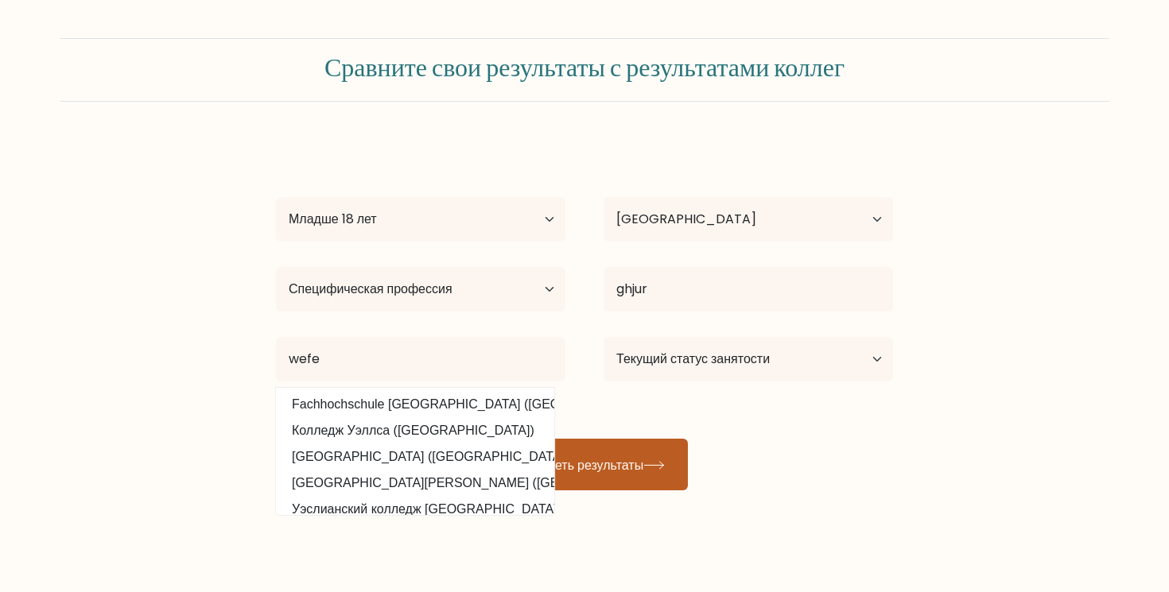
click at [555, 475] on button "Посмотреть результаты" at bounding box center [584, 465] width 207 height 52
click at [592, 472] on font "Посмотреть результаты" at bounding box center [573, 465] width 139 height 18
click at [709, 406] on div "dfgwergwfg wergwfg Возраст Младше 18 лет 18-24 года 25-34 года 35-44 года 45-54…" at bounding box center [584, 315] width 636 height 351
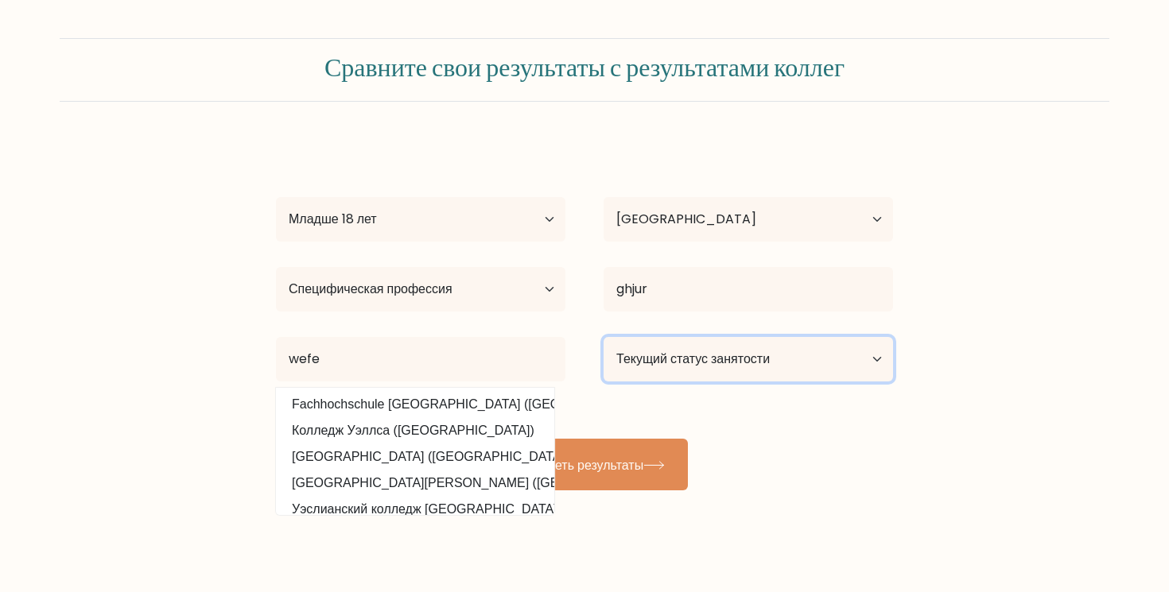
click at [711, 368] on select "Текущий статус занятости Работающий Студент Ушедший на пенсию Другое / предпочи…" at bounding box center [748, 359] width 289 height 45
select select "other"
click at [604, 337] on select "Текущий статус занятости Работающий Студент Ушедший на пенсию Другое / предпочи…" at bounding box center [748, 359] width 289 height 45
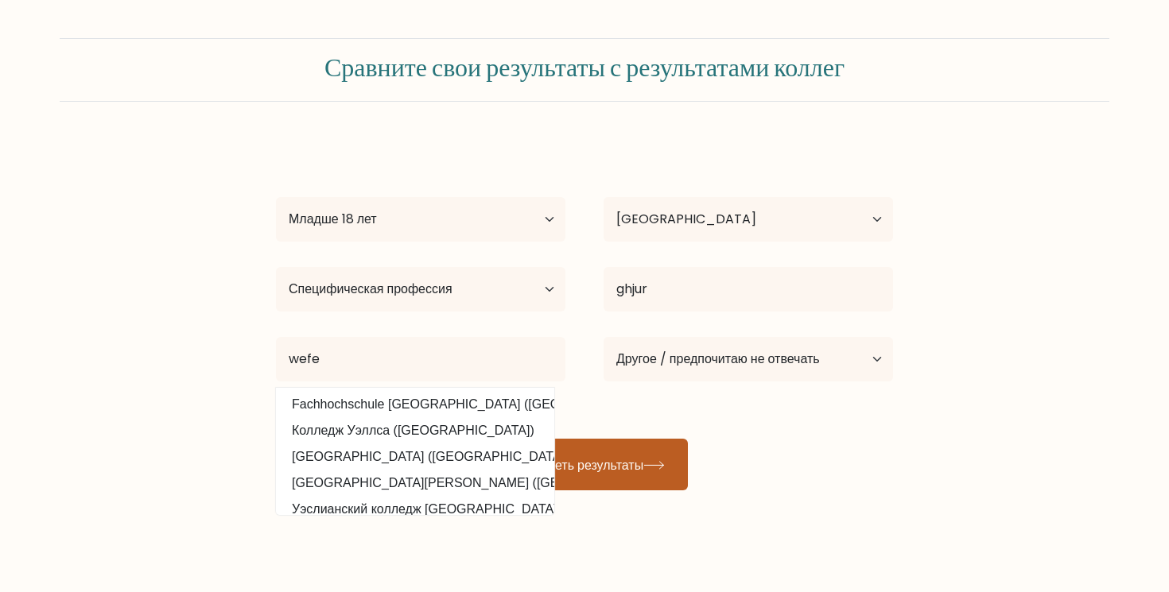
click at [667, 473] on button "Посмотреть результаты" at bounding box center [584, 465] width 207 height 52
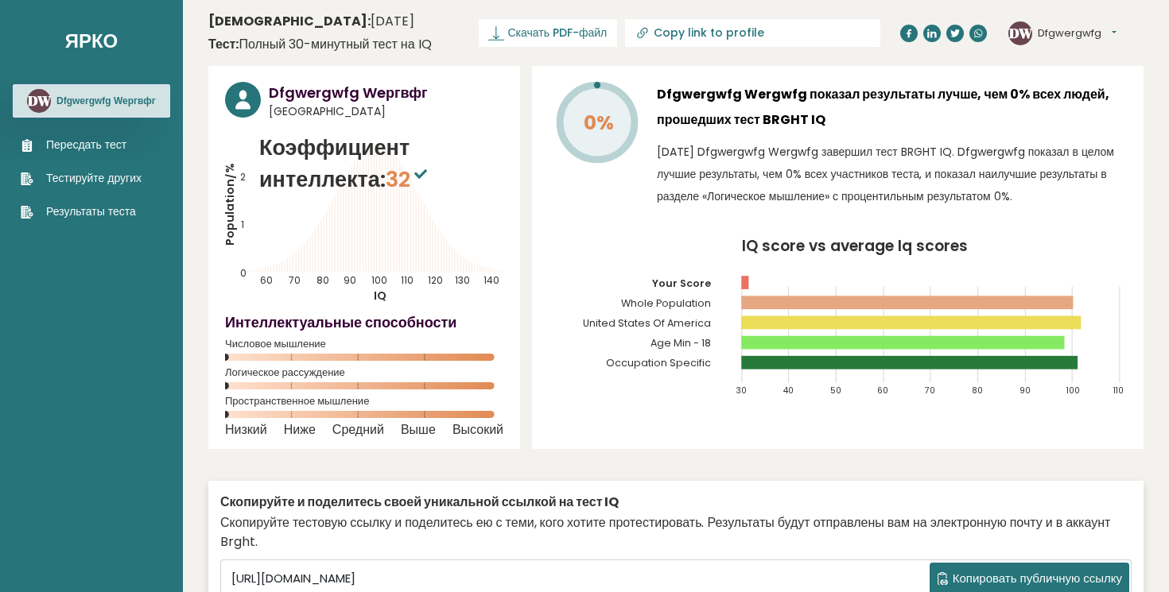
click at [847, 208] on div "Dfgwergwfg Wergwfg показал результаты лучше, чем 0% всех людей, прошедших тест …" at bounding box center [892, 149] width 470 height 134
click at [871, 196] on font "[DATE] Dfgwergwfg Wergwfg завершил тест BRGHT IQ. Dfgwergwfg показал в целом лу…" at bounding box center [885, 174] width 457 height 60
click at [663, 209] on div "Dfgwergwfg Wergwfg показал результаты лучше, чем 0% всех людей, прошедших тест …" at bounding box center [892, 149] width 470 height 134
click at [662, 191] on font "[DATE] Dfgwergwfg Wergwfg завершил тест BRGHT IQ. Dfgwergwfg показал в целом лу…" at bounding box center [885, 174] width 457 height 60
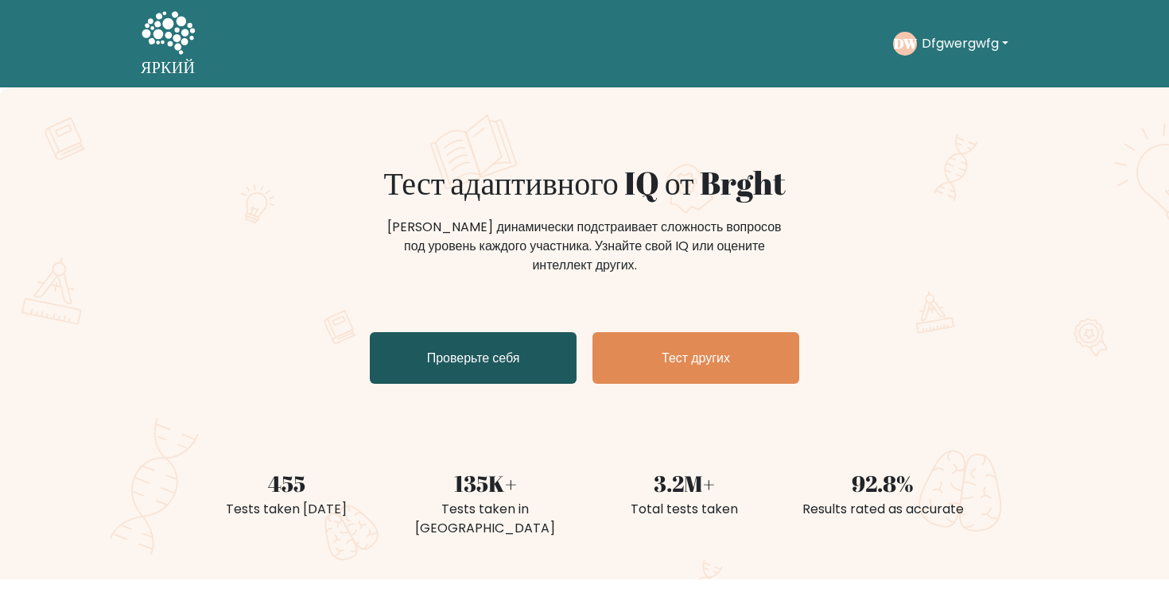
click at [543, 355] on link "Проверьте себя" at bounding box center [473, 358] width 207 height 52
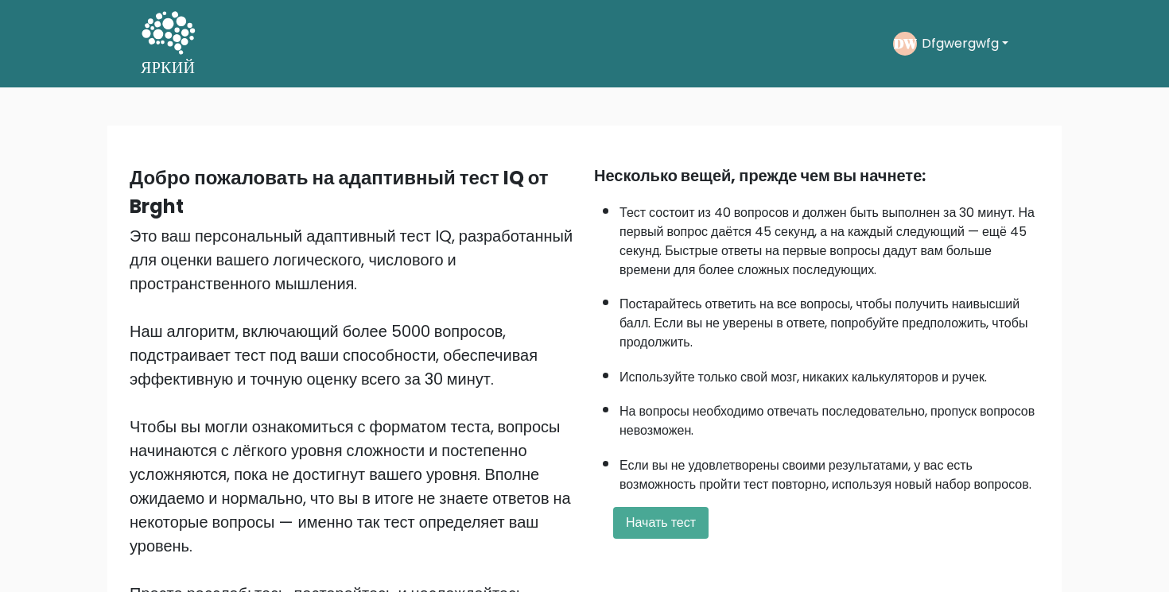
click at [650, 558] on div "Несколько вещей, прежде чем вы начнете: Тест состоит из 40 вопросов и должен бы…" at bounding box center [816, 397] width 464 height 466
click at [652, 532] on font "Начать тест" at bounding box center [661, 523] width 70 height 18
